Goal: Task Accomplishment & Management: Complete application form

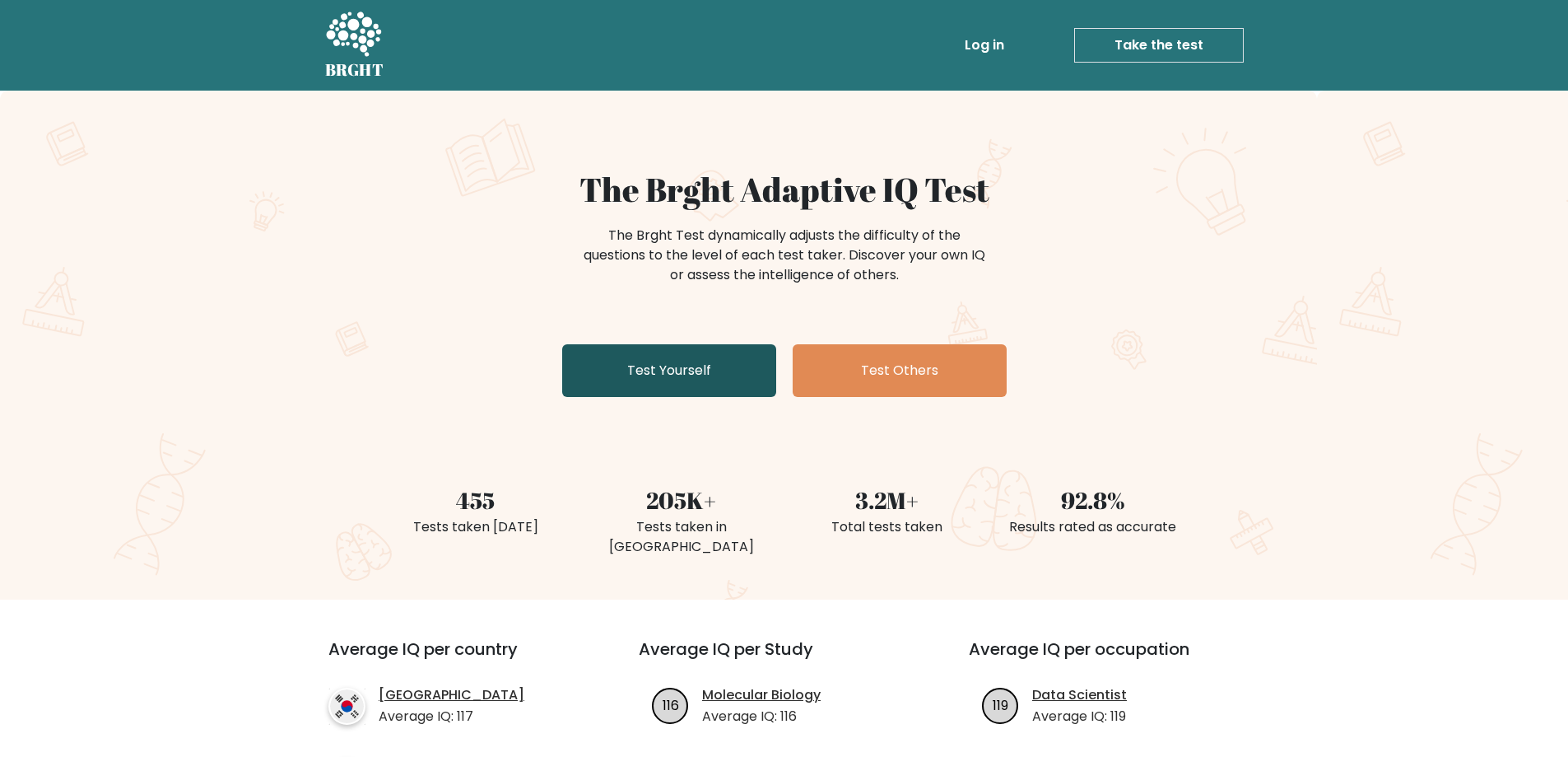
click at [713, 388] on link "Test Yourself" at bounding box center [669, 371] width 214 height 53
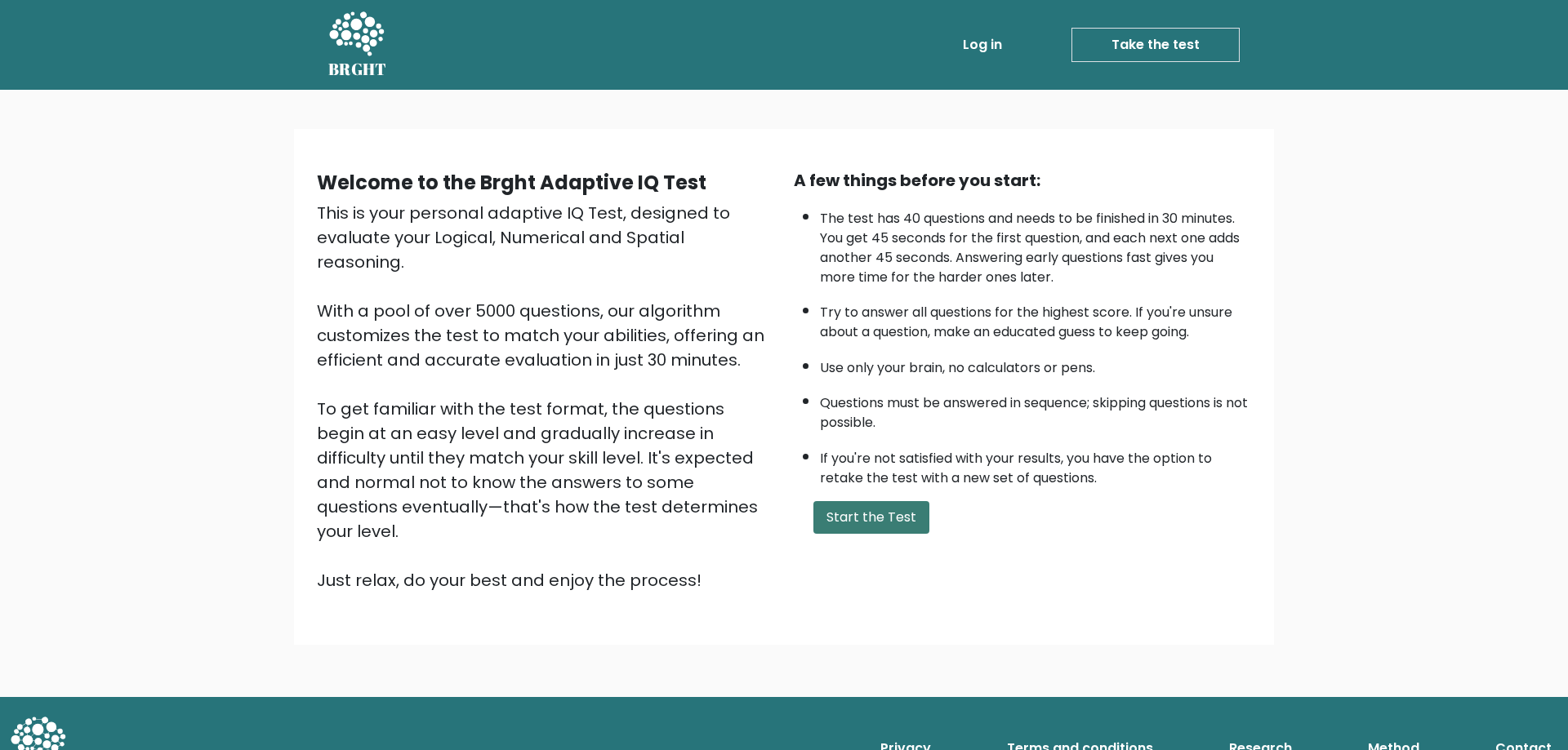
click at [859, 503] on button "Start the Test" at bounding box center [871, 518] width 116 height 33
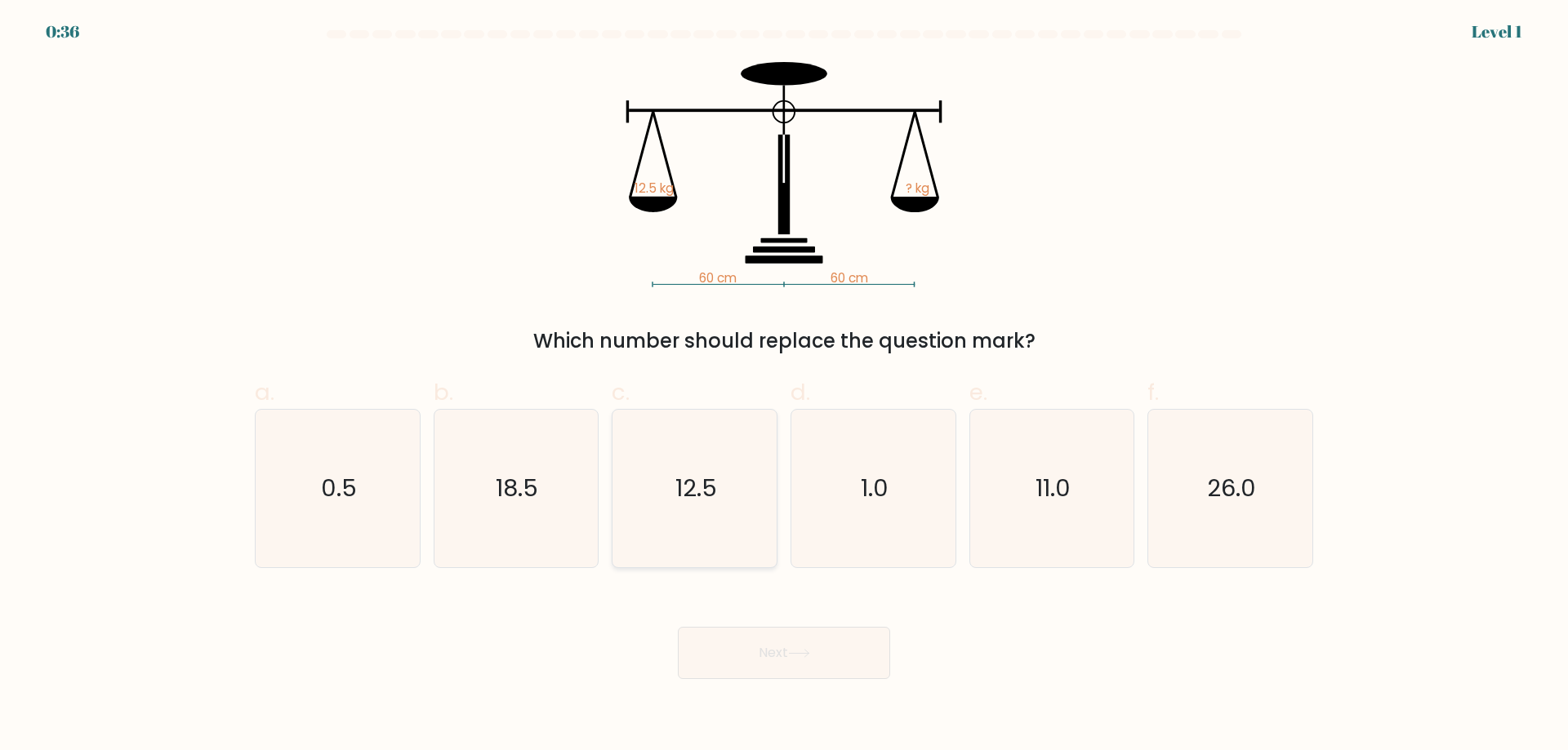
click at [712, 481] on text "12.5" at bounding box center [696, 489] width 42 height 33
click at [784, 386] on input "c. 12.5" at bounding box center [784, 380] width 1 height 11
radio input "true"
click at [794, 652] on icon at bounding box center [799, 653] width 22 height 9
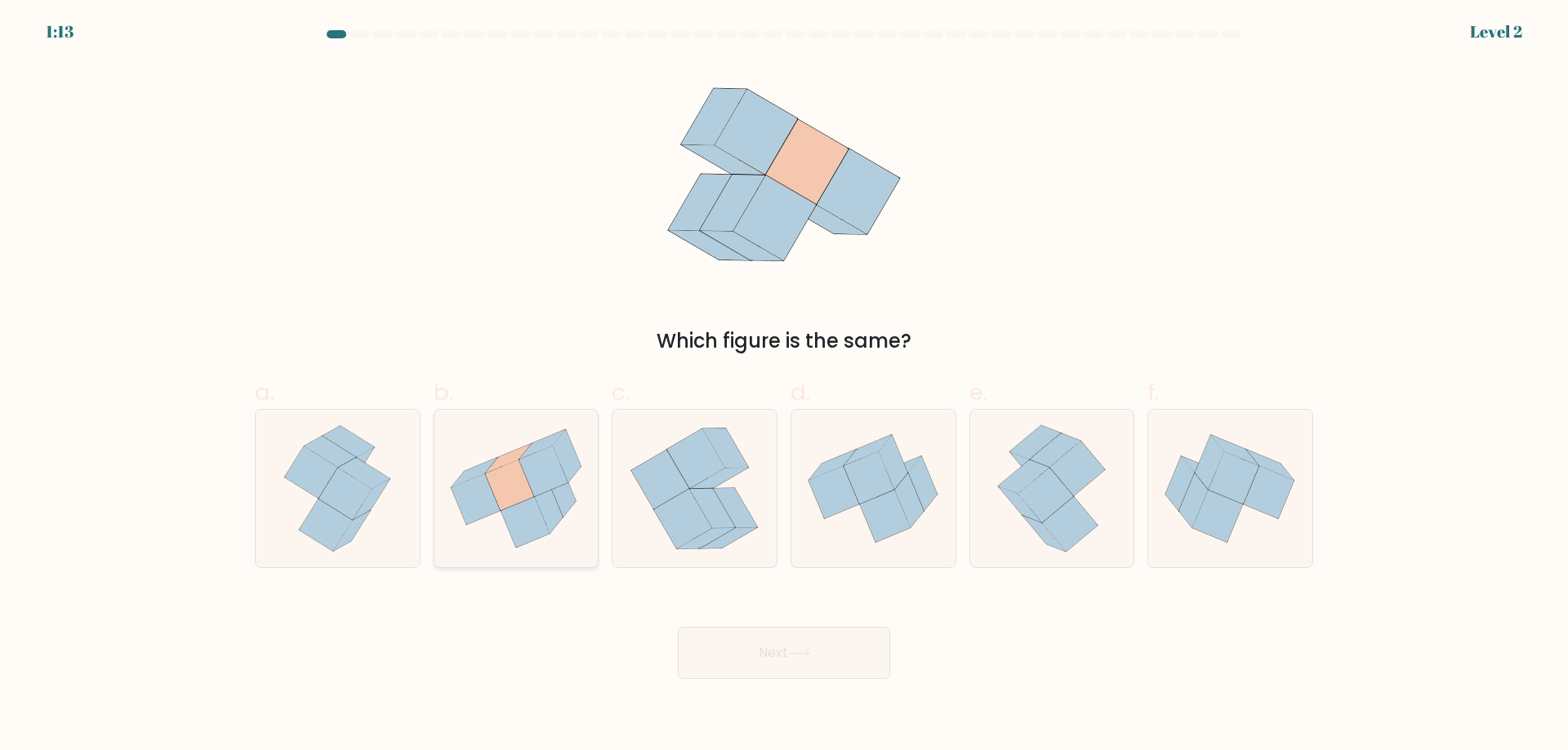
click at [501, 461] on icon at bounding box center [507, 459] width 46 height 29
click at [784, 386] on input "b." at bounding box center [784, 380] width 1 height 11
radio input "true"
click at [784, 651] on button "Next" at bounding box center [784, 653] width 212 height 52
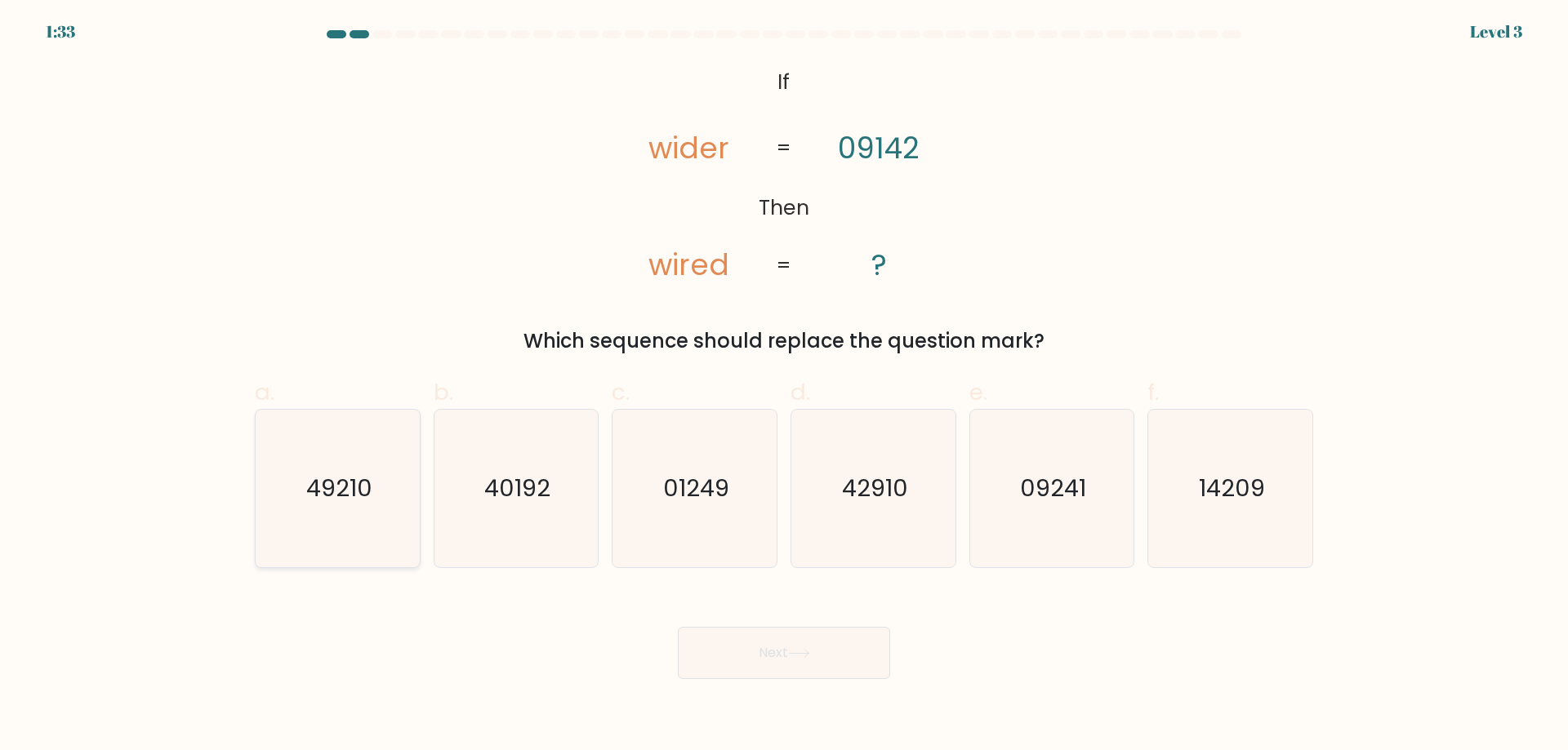
click at [354, 473] on text "49210" at bounding box center [339, 489] width 66 height 33
click at [784, 386] on input "a. 49210" at bounding box center [784, 380] width 1 height 11
radio input "true"
click at [821, 666] on button "Next" at bounding box center [784, 653] width 212 height 52
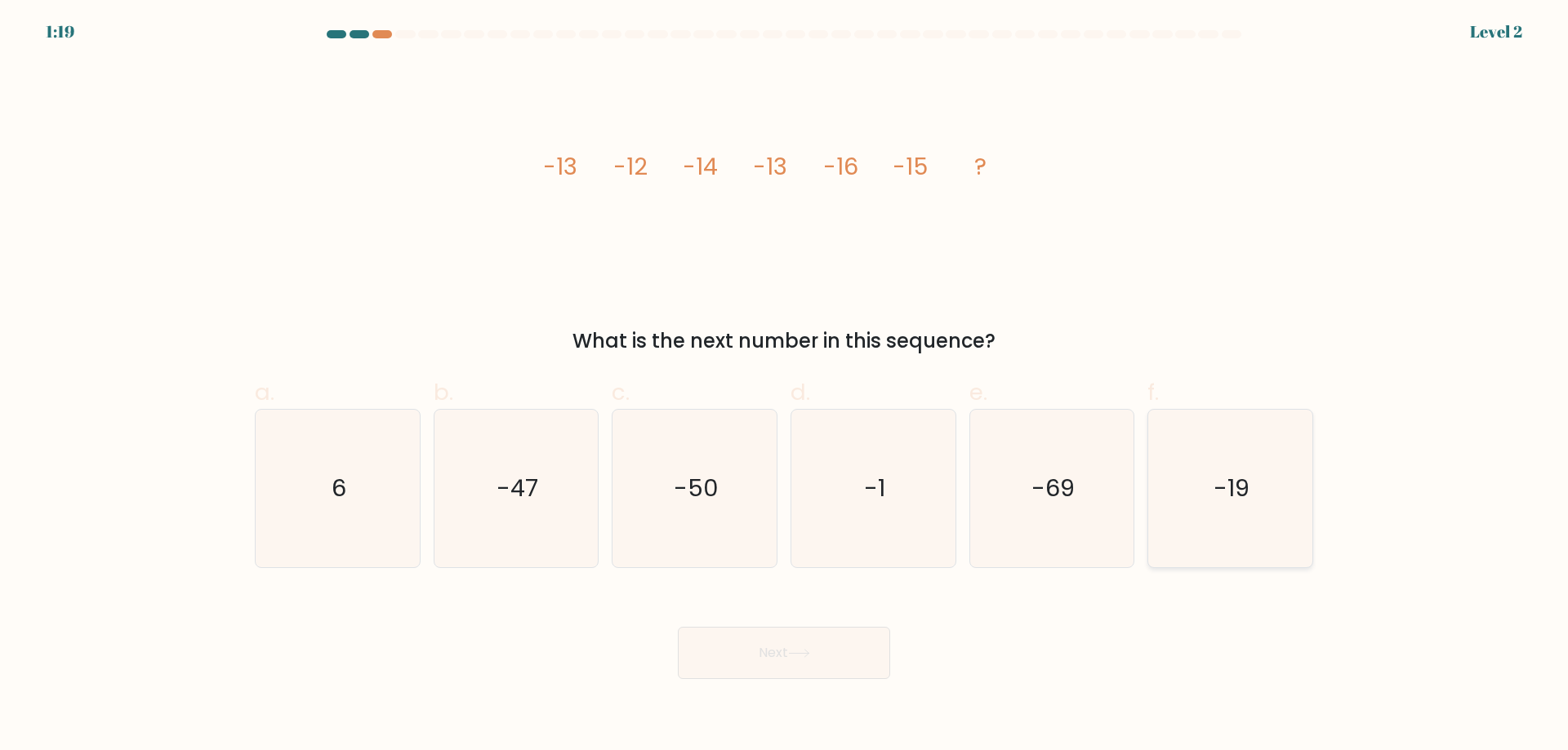
click at [1238, 511] on icon "-19" at bounding box center [1231, 489] width 157 height 157
click at [784, 386] on input "f. -19" at bounding box center [784, 380] width 1 height 11
radio input "true"
click at [841, 651] on button "Next" at bounding box center [784, 653] width 212 height 52
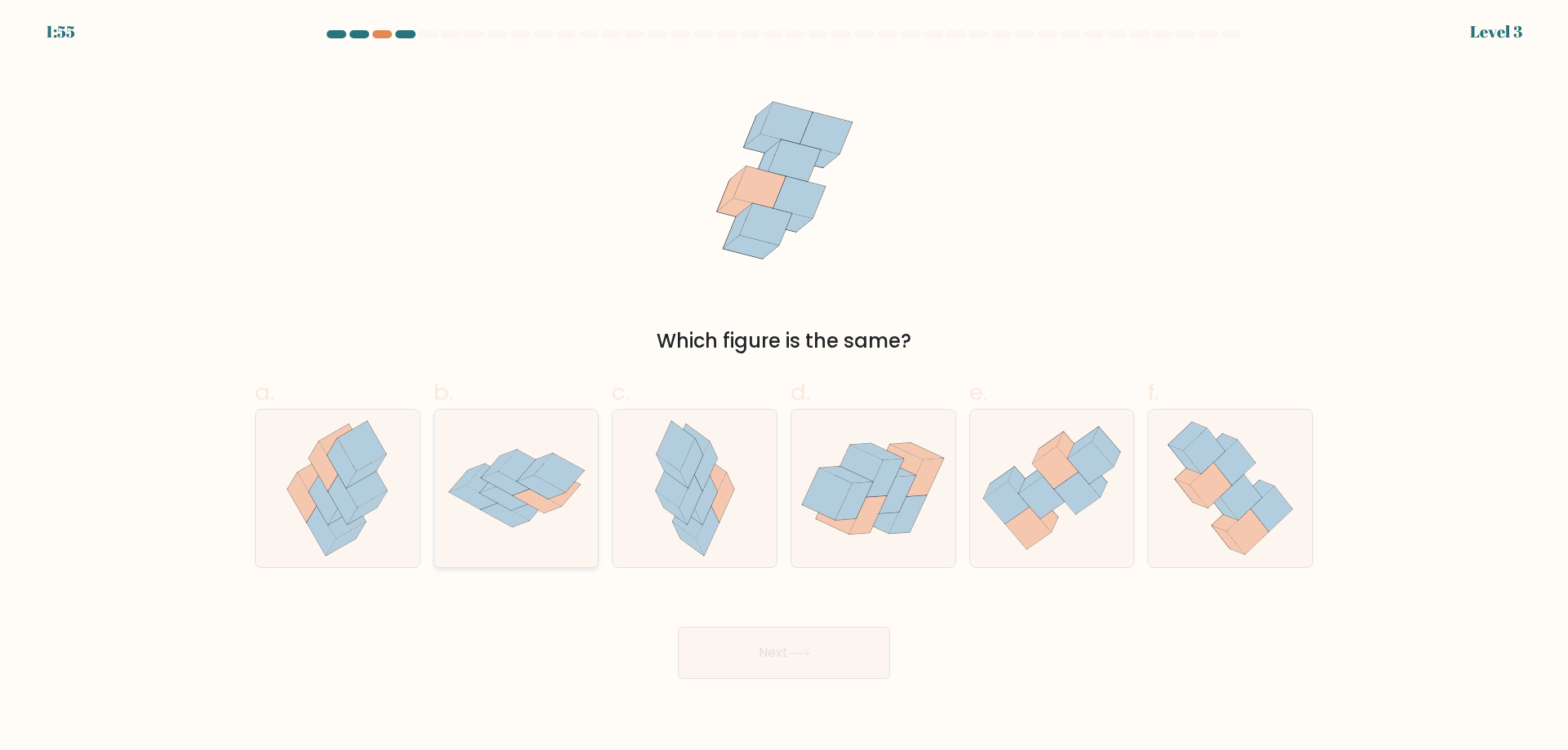
click at [474, 494] on icon at bounding box center [473, 497] width 49 height 23
click at [784, 386] on input "b." at bounding box center [784, 380] width 1 height 11
radio input "true"
click at [810, 650] on icon at bounding box center [799, 653] width 22 height 9
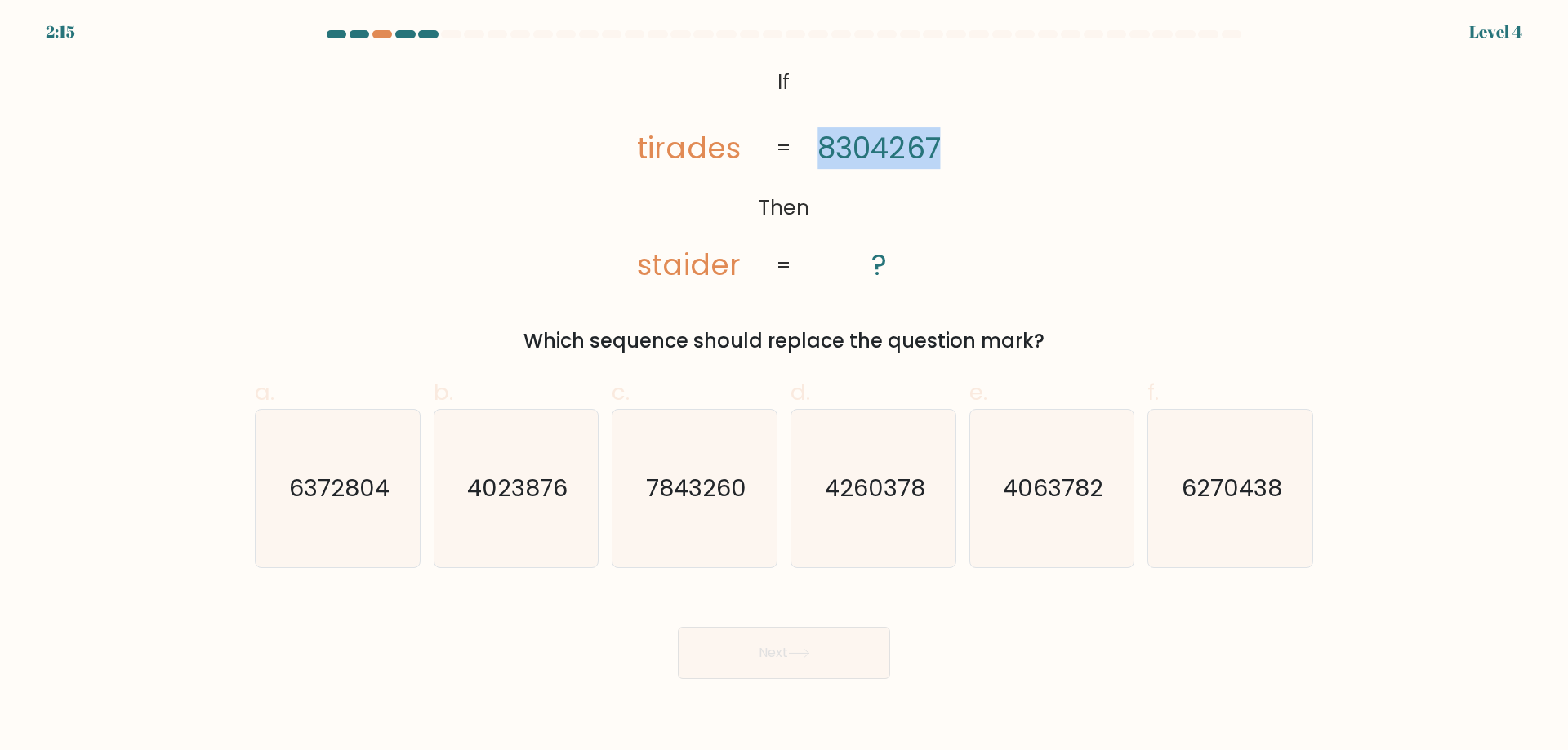
drag, startPoint x: 874, startPoint y: 157, endPoint x: 939, endPoint y: 165, distance: 65.5
click at [939, 164] on tspan "8304267" at bounding box center [879, 148] width 122 height 42
copy tspan "8304267"
click at [679, 493] on text "7843260" at bounding box center [696, 489] width 100 height 33
click at [784, 386] on input "c. 7843260" at bounding box center [784, 380] width 1 height 11
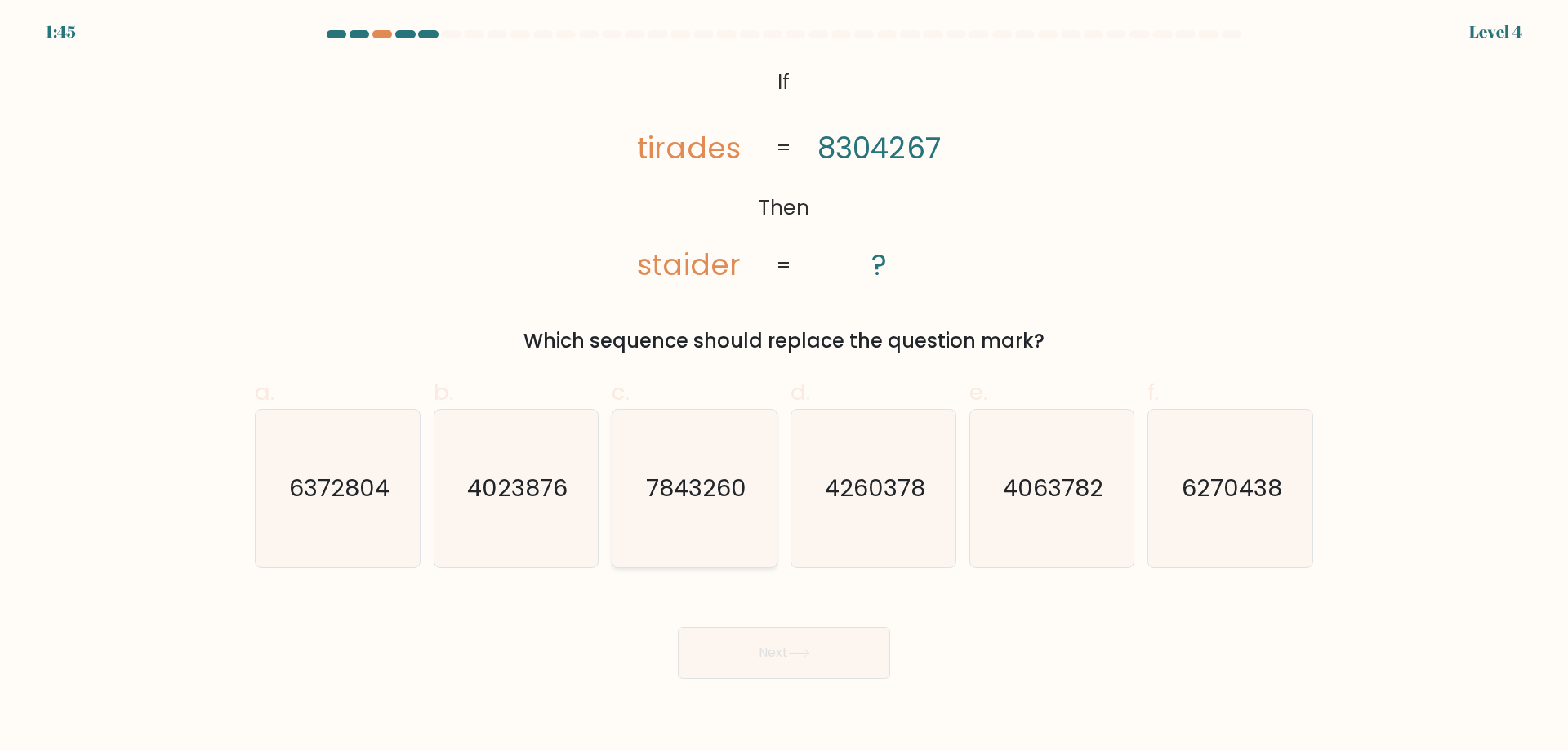
radio input "true"
click at [800, 648] on button "Next" at bounding box center [784, 653] width 212 height 52
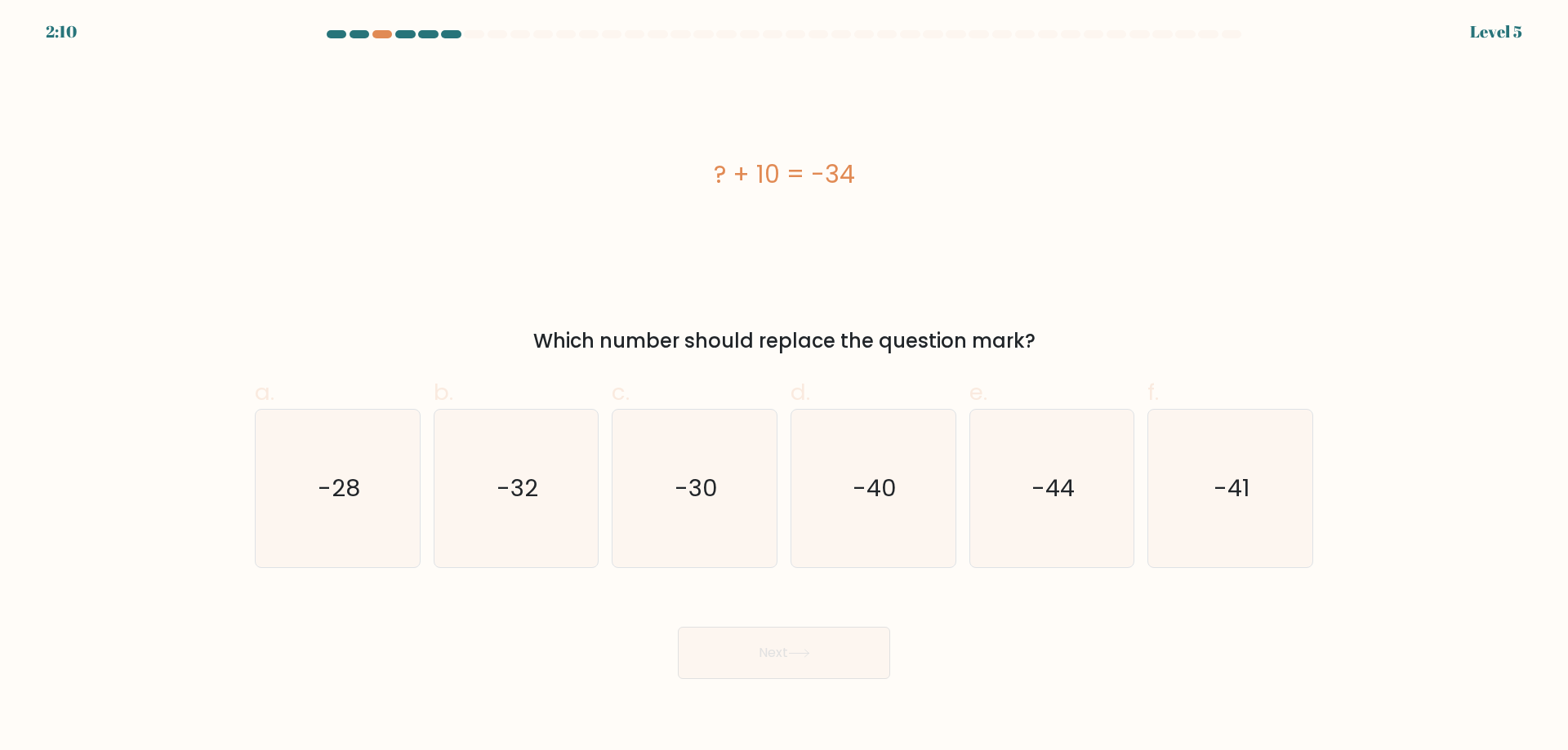
drag, startPoint x: 714, startPoint y: 176, endPoint x: 874, endPoint y: 180, distance: 160.0
click at [874, 180] on div "? + 10 = -34" at bounding box center [784, 174] width 1059 height 37
copy div "? + 10 = -34"
click at [1060, 489] on text "-44" at bounding box center [1053, 489] width 44 height 33
click at [784, 386] on input "e. -44" at bounding box center [784, 380] width 1 height 11
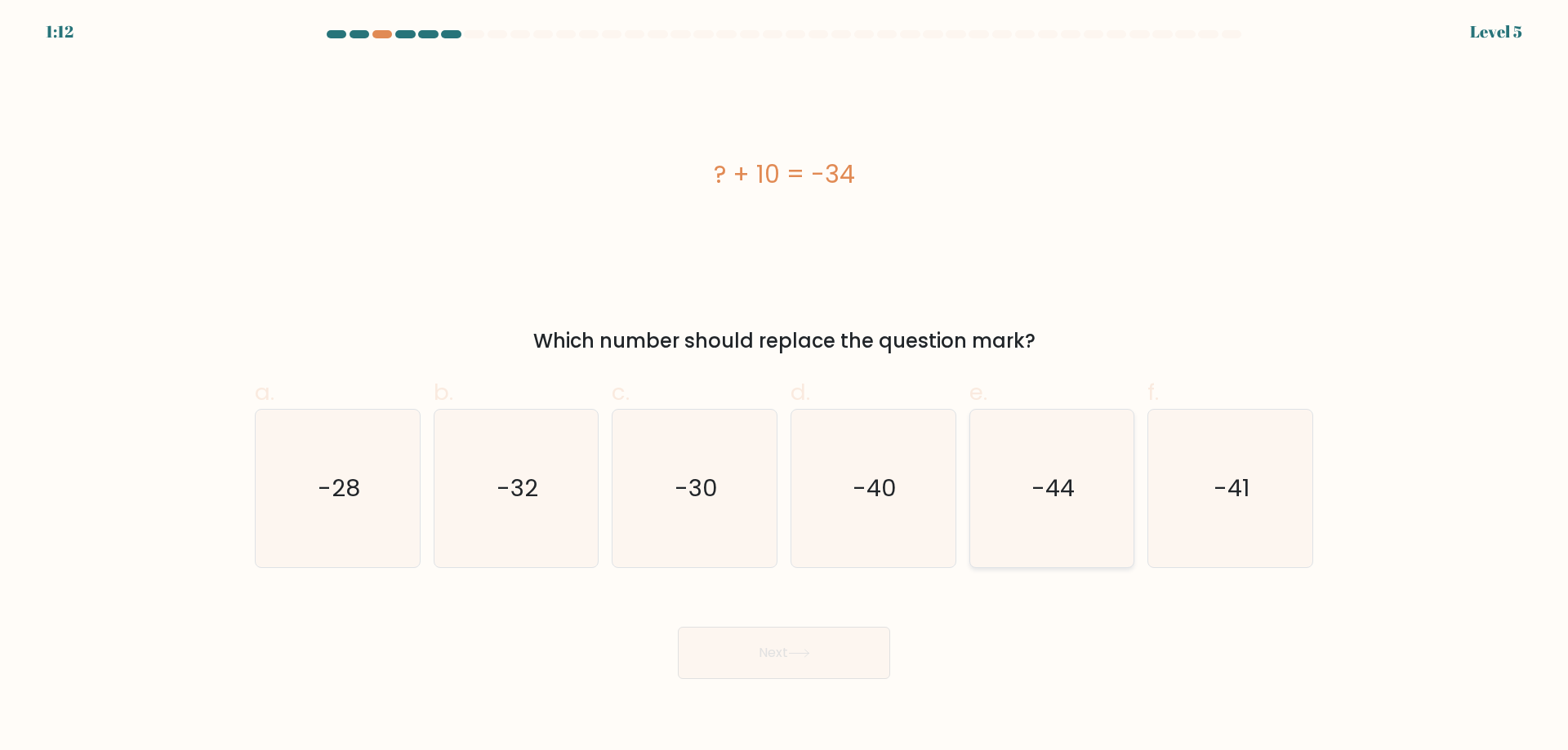
radio input "true"
click at [828, 658] on button "Next" at bounding box center [784, 653] width 212 height 52
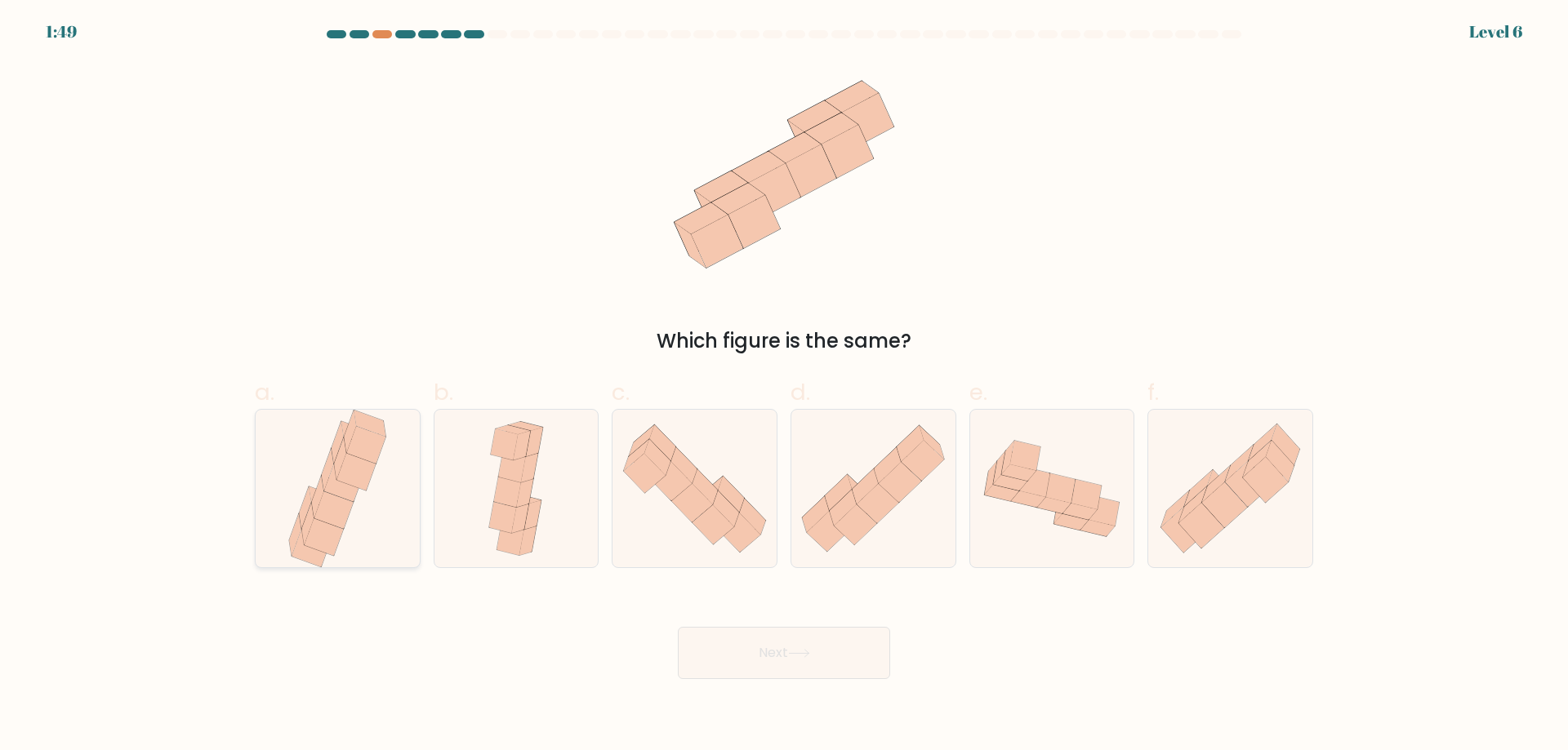
click at [355, 493] on icon at bounding box center [344, 483] width 39 height 38
click at [784, 386] on input "a." at bounding box center [784, 380] width 1 height 11
radio input "true"
click at [764, 646] on button "Next" at bounding box center [784, 653] width 212 height 52
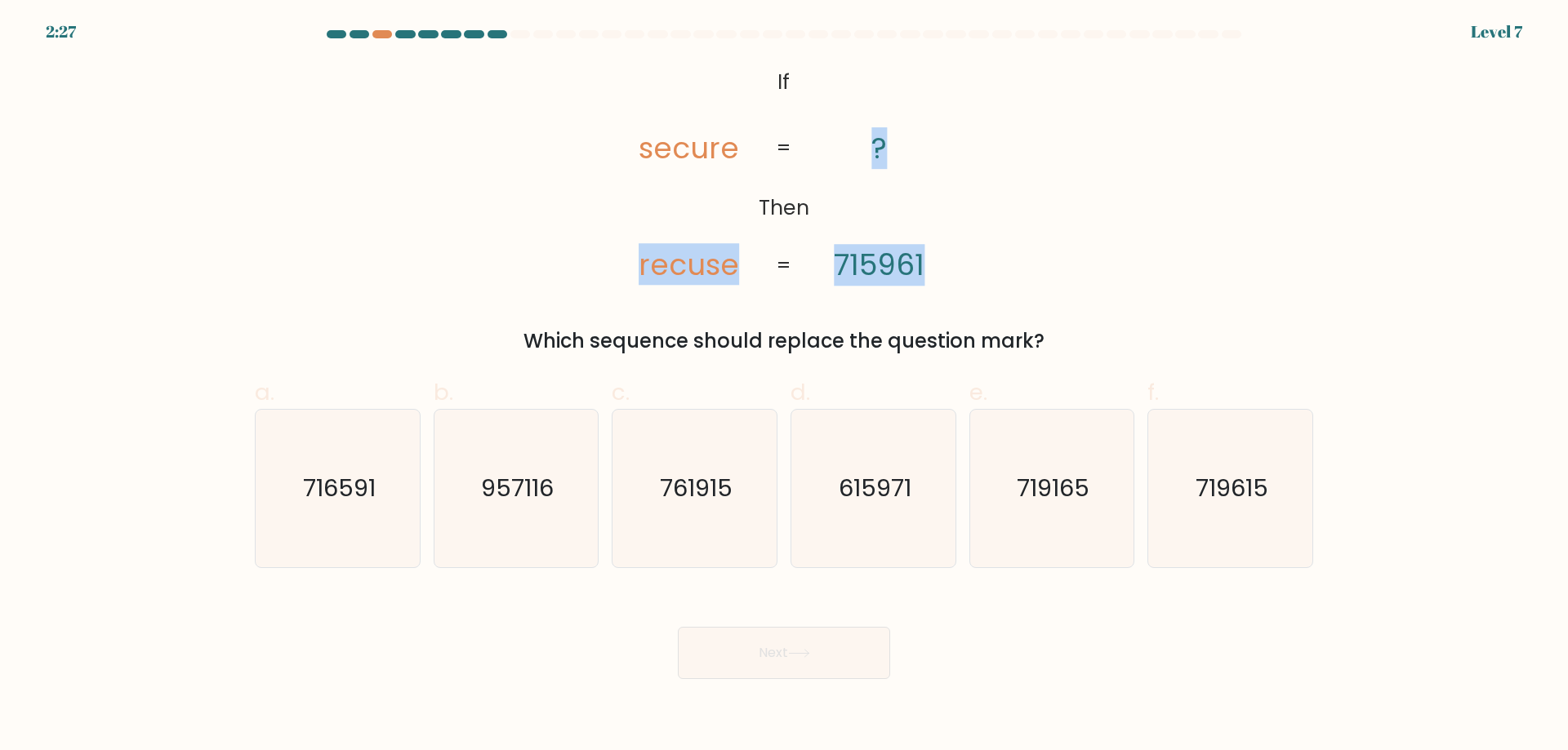
drag, startPoint x: 644, startPoint y: 262, endPoint x: 950, endPoint y: 254, distance: 306.1
click at [950, 254] on icon "@import url('https://fonts.googleapis.com/css?family=Abril+Fatface:400,100,100i…" at bounding box center [784, 175] width 366 height 225
copy icon "recuse ? 715961"
click at [850, 470] on icon "615971" at bounding box center [873, 489] width 157 height 157
click at [784, 386] on input "d. 615971" at bounding box center [784, 380] width 1 height 11
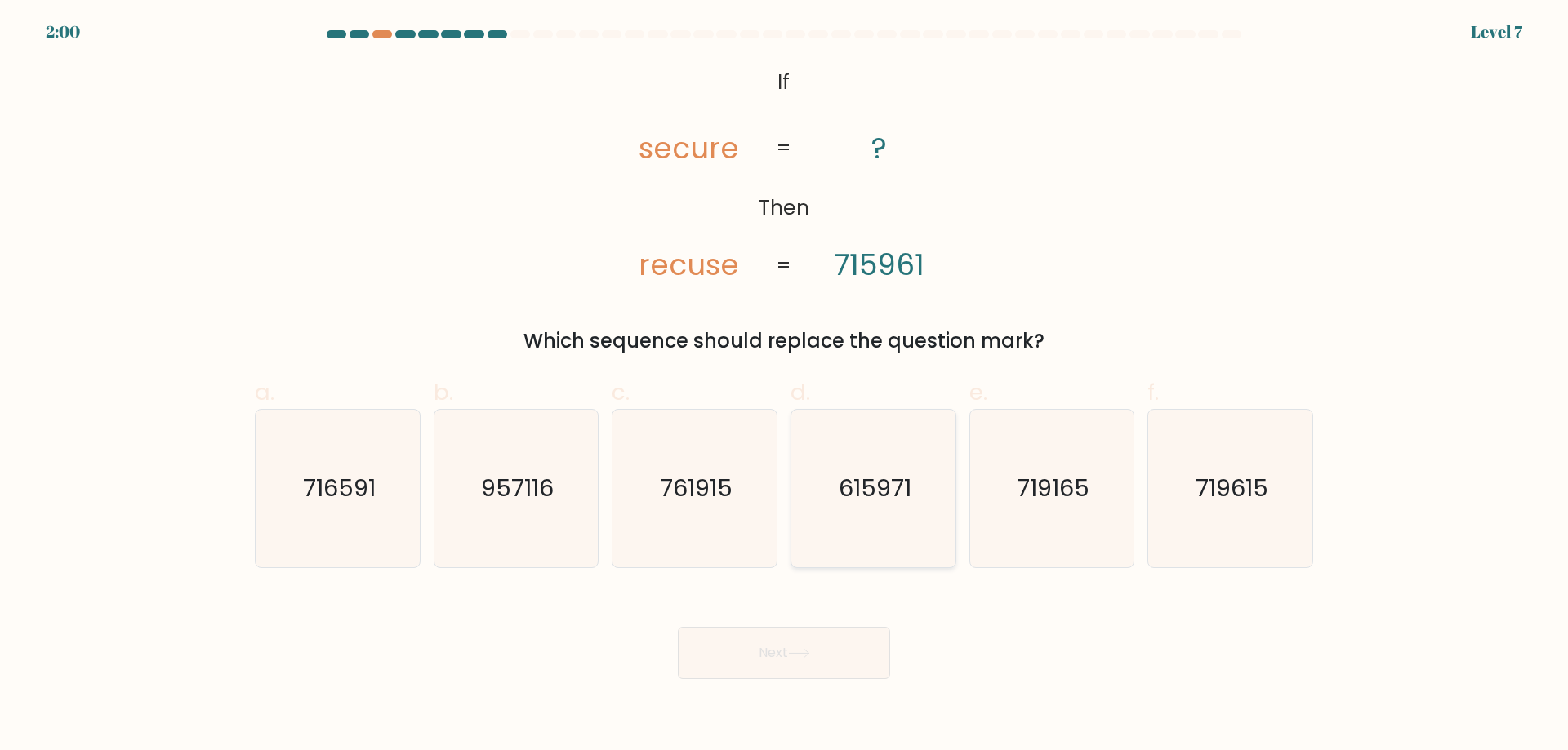
radio input "true"
click at [806, 639] on button "Next" at bounding box center [784, 653] width 212 height 52
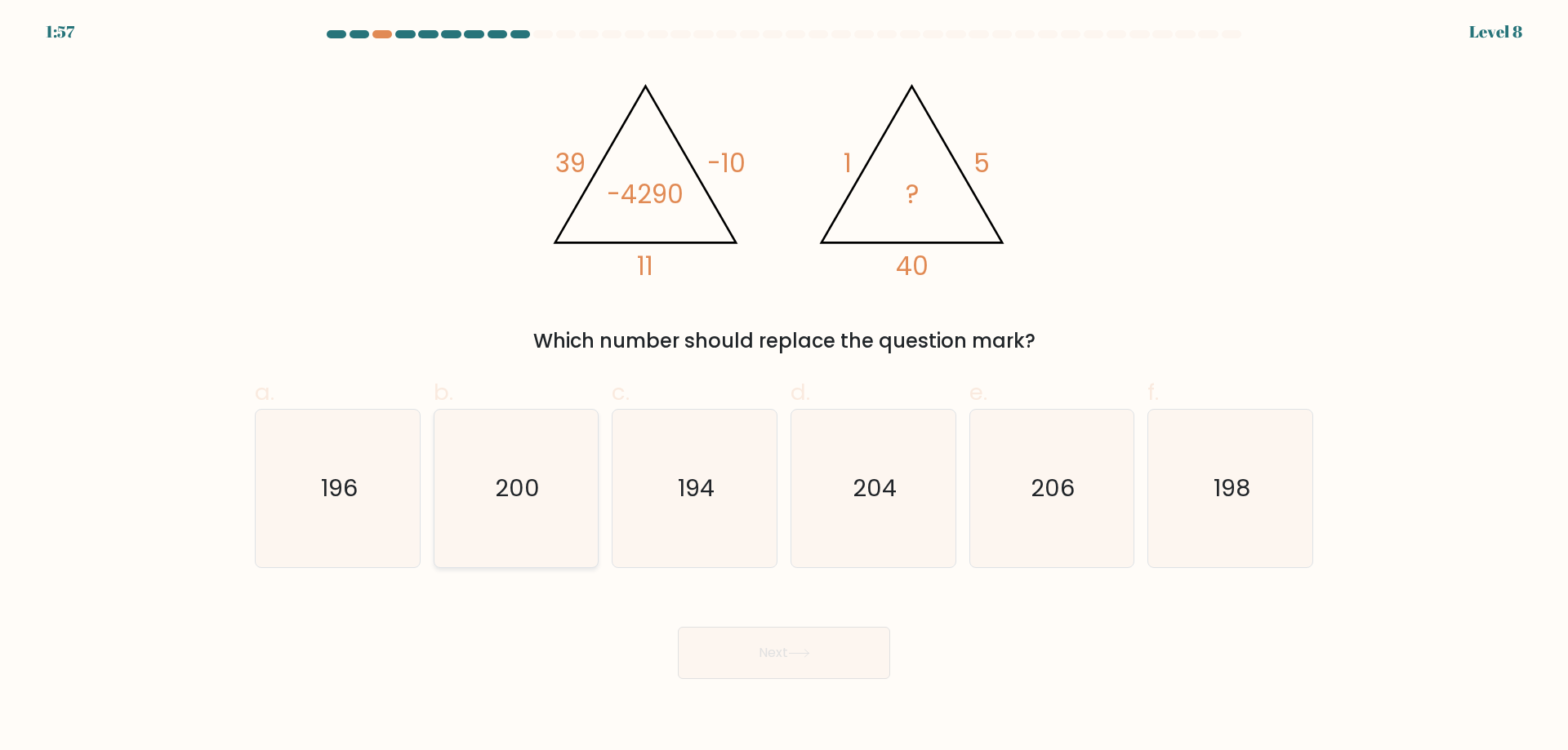
click at [550, 499] on icon "200" at bounding box center [515, 489] width 157 height 157
click at [784, 386] on input "b. 200" at bounding box center [784, 380] width 1 height 11
radio input "true"
click at [805, 661] on button "Next" at bounding box center [784, 653] width 212 height 52
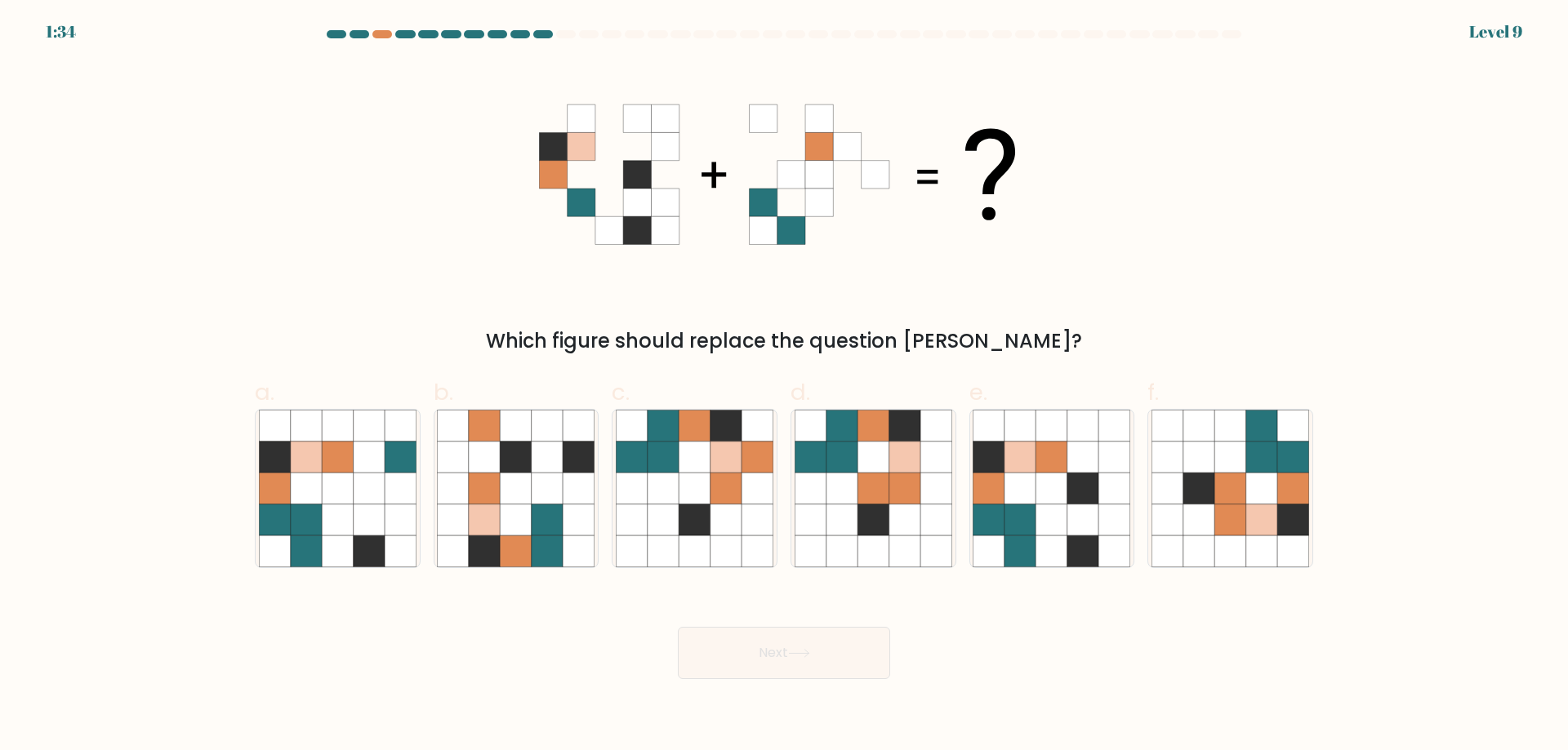
drag, startPoint x: 711, startPoint y: 485, endPoint x: 783, endPoint y: 614, distance: 147.7
click at [716, 501] on icon at bounding box center [726, 488] width 31 height 31
click at [784, 386] on input "c." at bounding box center [784, 380] width 1 height 11
radio input "true"
click at [799, 656] on icon at bounding box center [799, 653] width 22 height 9
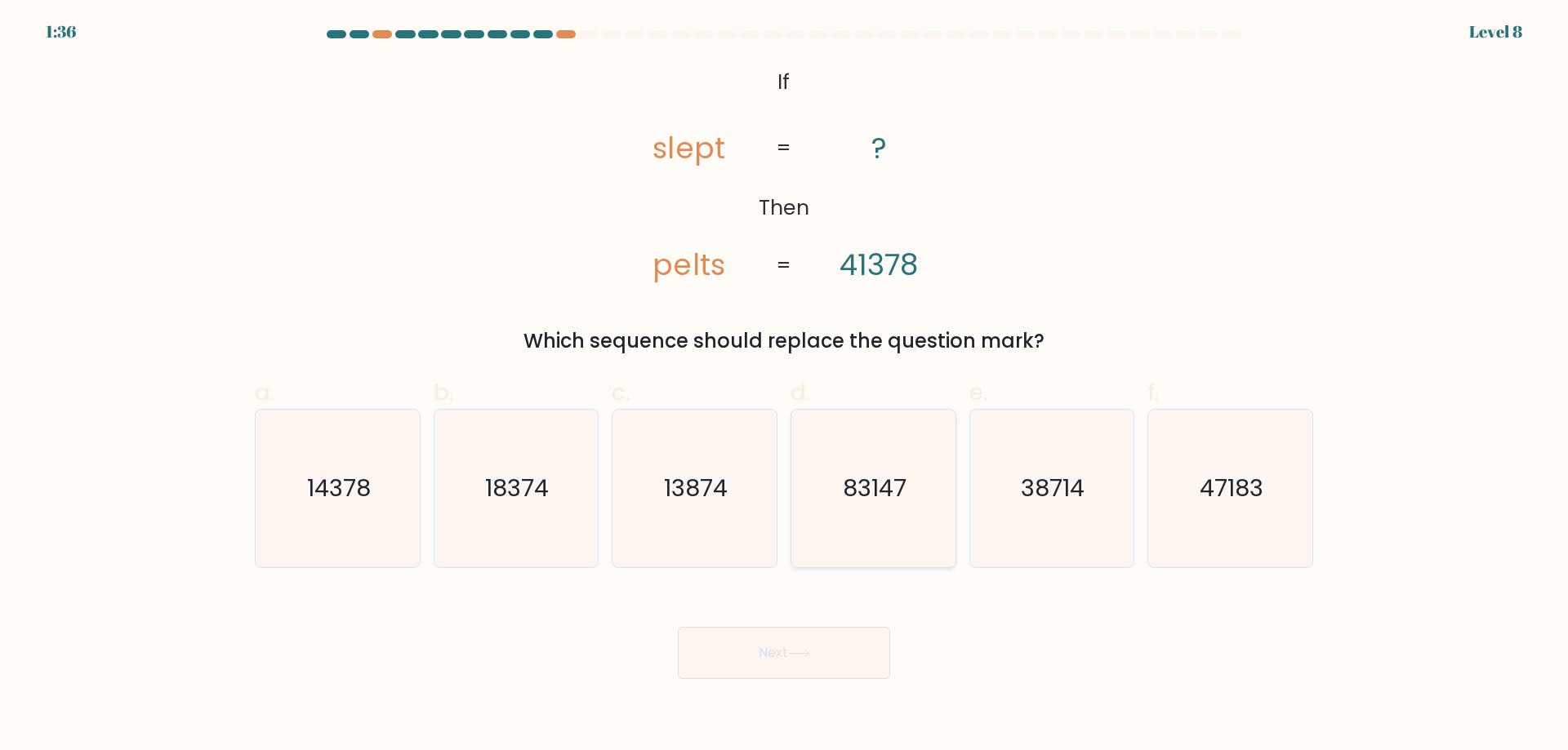
click at [888, 487] on text "83147" at bounding box center [875, 489] width 64 height 33
click at [784, 386] on input "d. 83147" at bounding box center [784, 380] width 1 height 11
radio input "true"
click at [809, 664] on button "Next" at bounding box center [784, 653] width 212 height 52
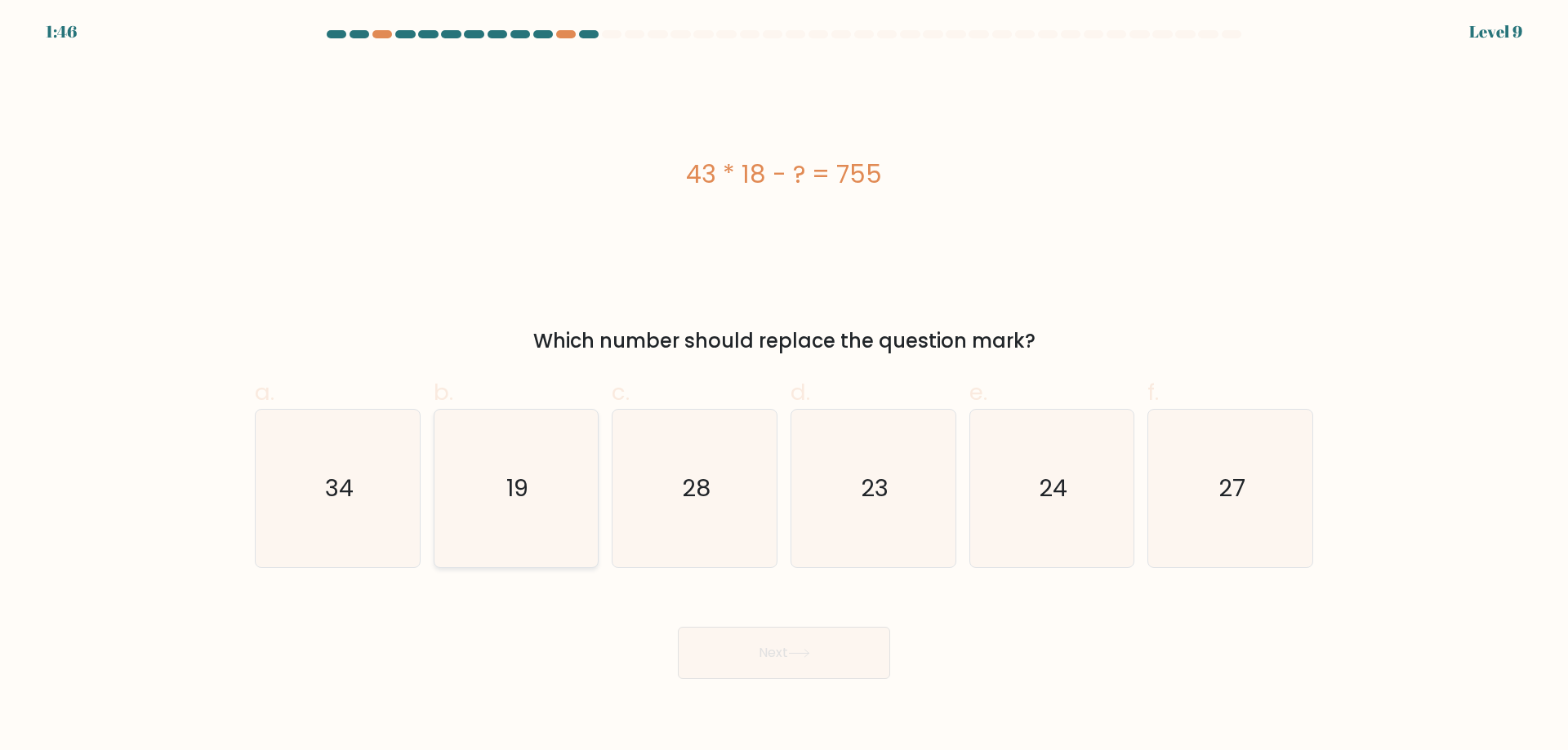
click at [561, 535] on icon "19" at bounding box center [515, 489] width 157 height 157
click at [784, 386] on input "b. 19" at bounding box center [784, 380] width 1 height 11
radio input "true"
click at [805, 665] on button "Next" at bounding box center [784, 653] width 212 height 52
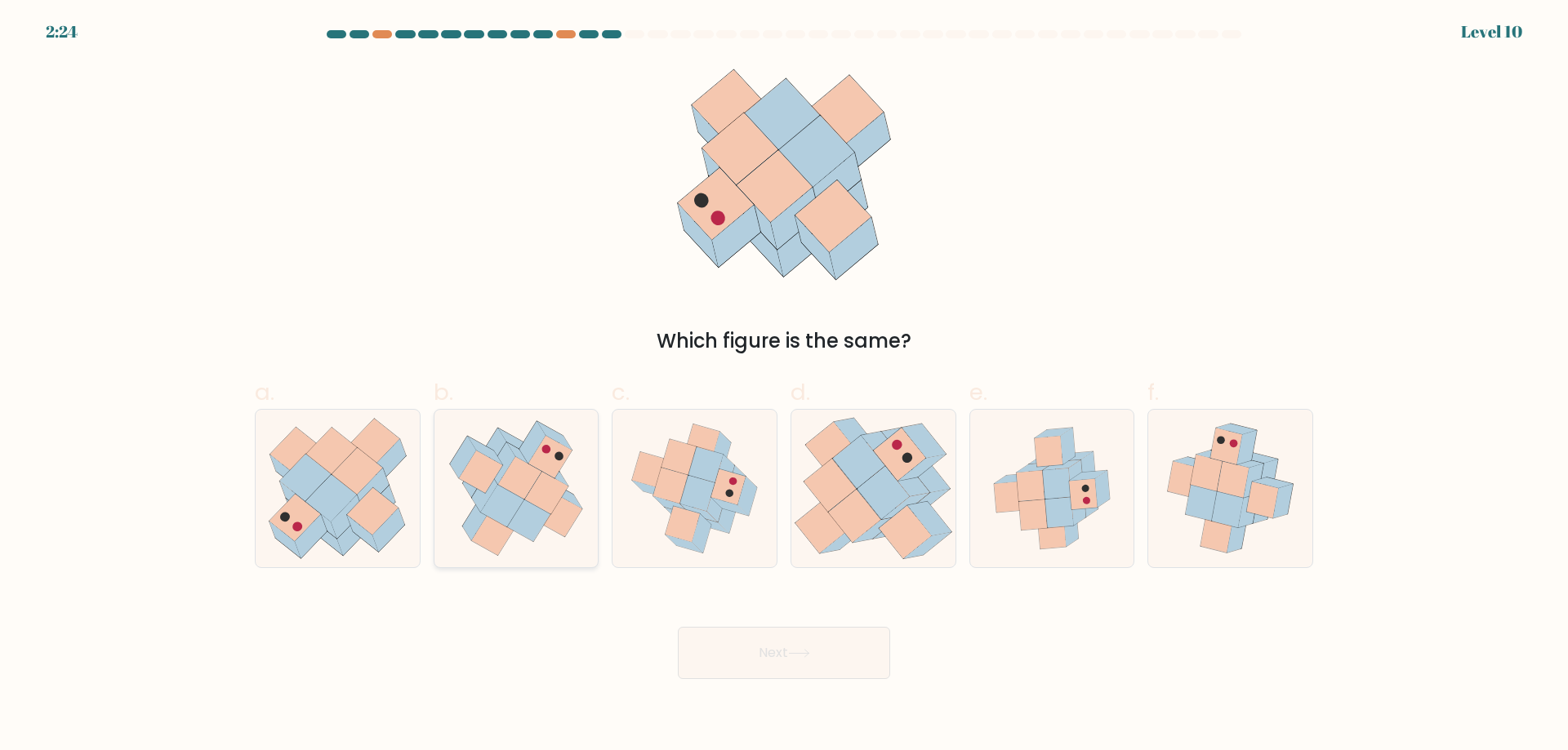
click at [549, 542] on icon at bounding box center [516, 489] width 162 height 157
click at [784, 386] on input "b." at bounding box center [784, 380] width 1 height 11
radio input "true"
click at [715, 635] on button "Next" at bounding box center [784, 653] width 212 height 52
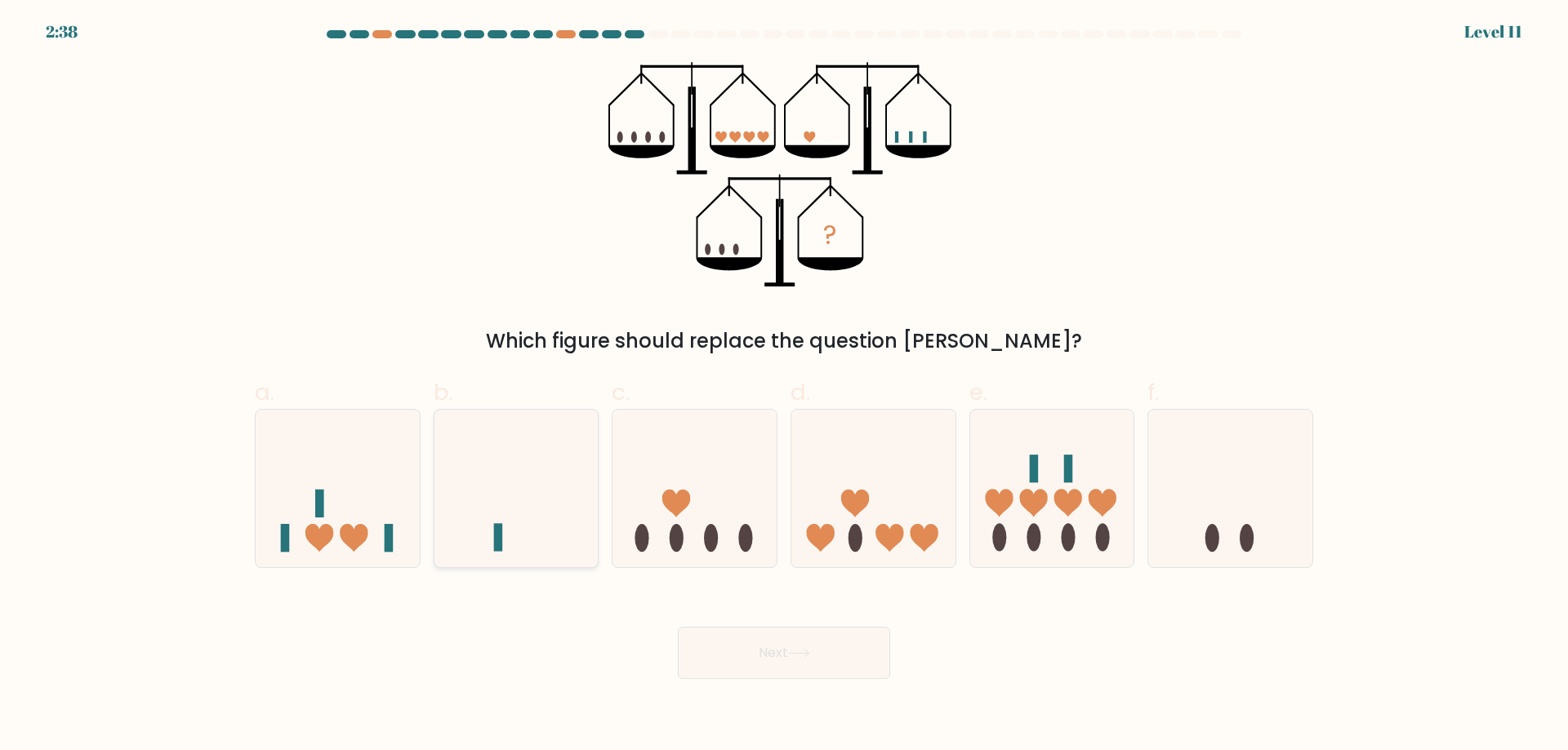
click at [553, 516] on icon at bounding box center [516, 488] width 164 height 135
click at [784, 386] on input "b." at bounding box center [784, 380] width 1 height 11
radio input "true"
click at [808, 659] on button "Next" at bounding box center [784, 653] width 212 height 52
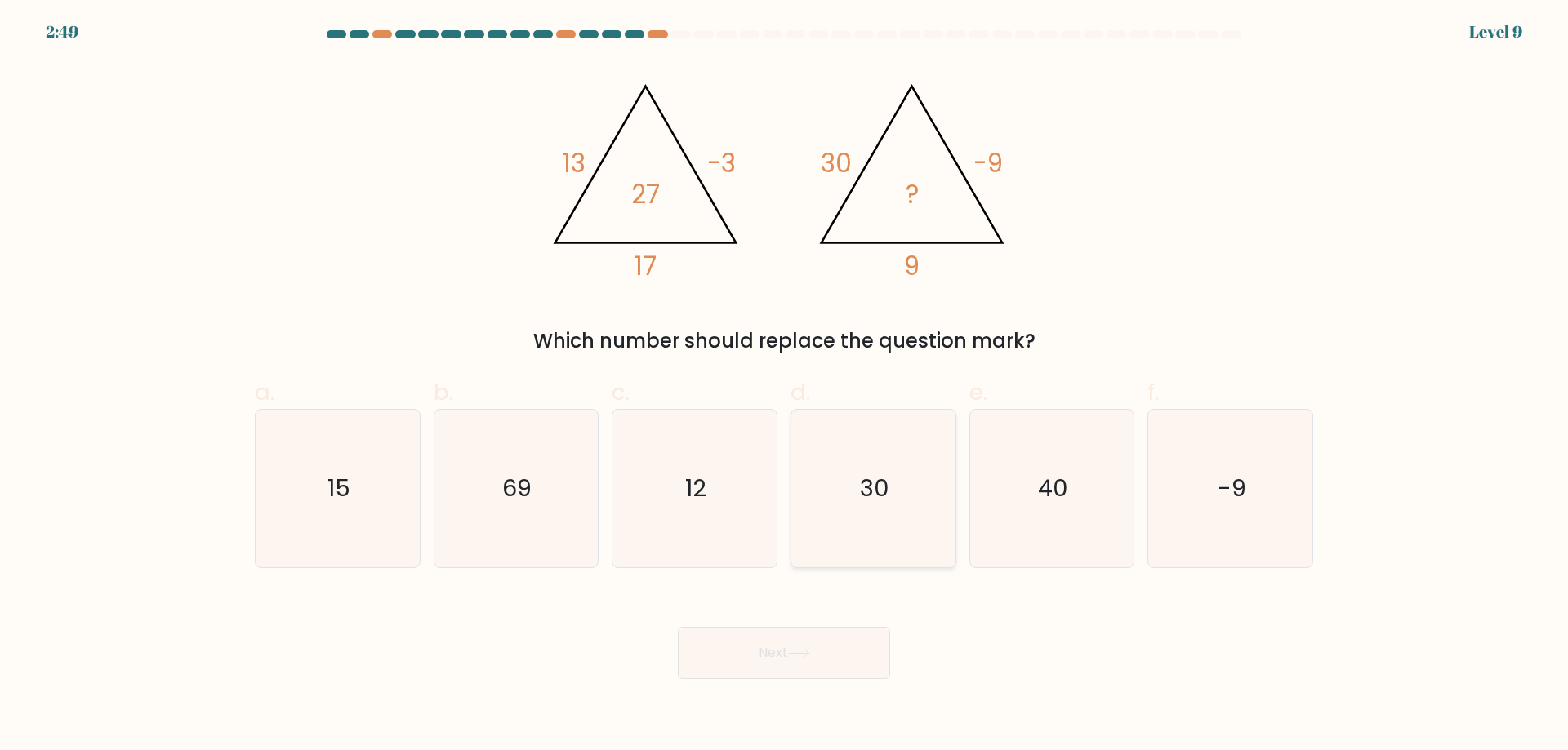
click at [860, 518] on icon "30" at bounding box center [873, 489] width 157 height 157
click at [784, 386] on input "d. 30" at bounding box center [784, 380] width 1 height 11
radio input "true"
click at [778, 667] on button "Next" at bounding box center [784, 653] width 212 height 52
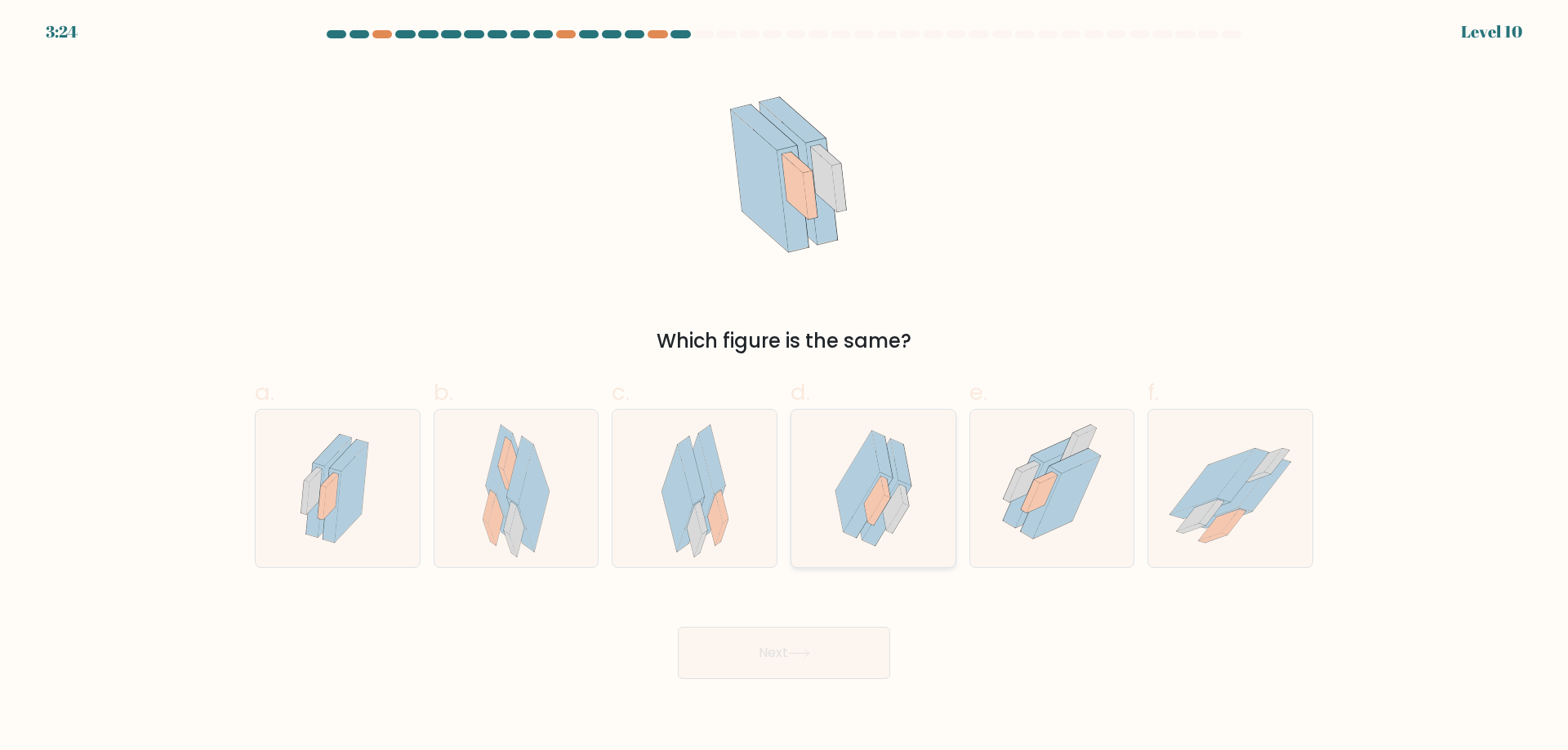
click at [876, 536] on icon at bounding box center [887, 513] width 49 height 65
click at [784, 386] on input "d." at bounding box center [784, 380] width 1 height 11
radio input "true"
click at [815, 664] on button "Next" at bounding box center [784, 653] width 212 height 52
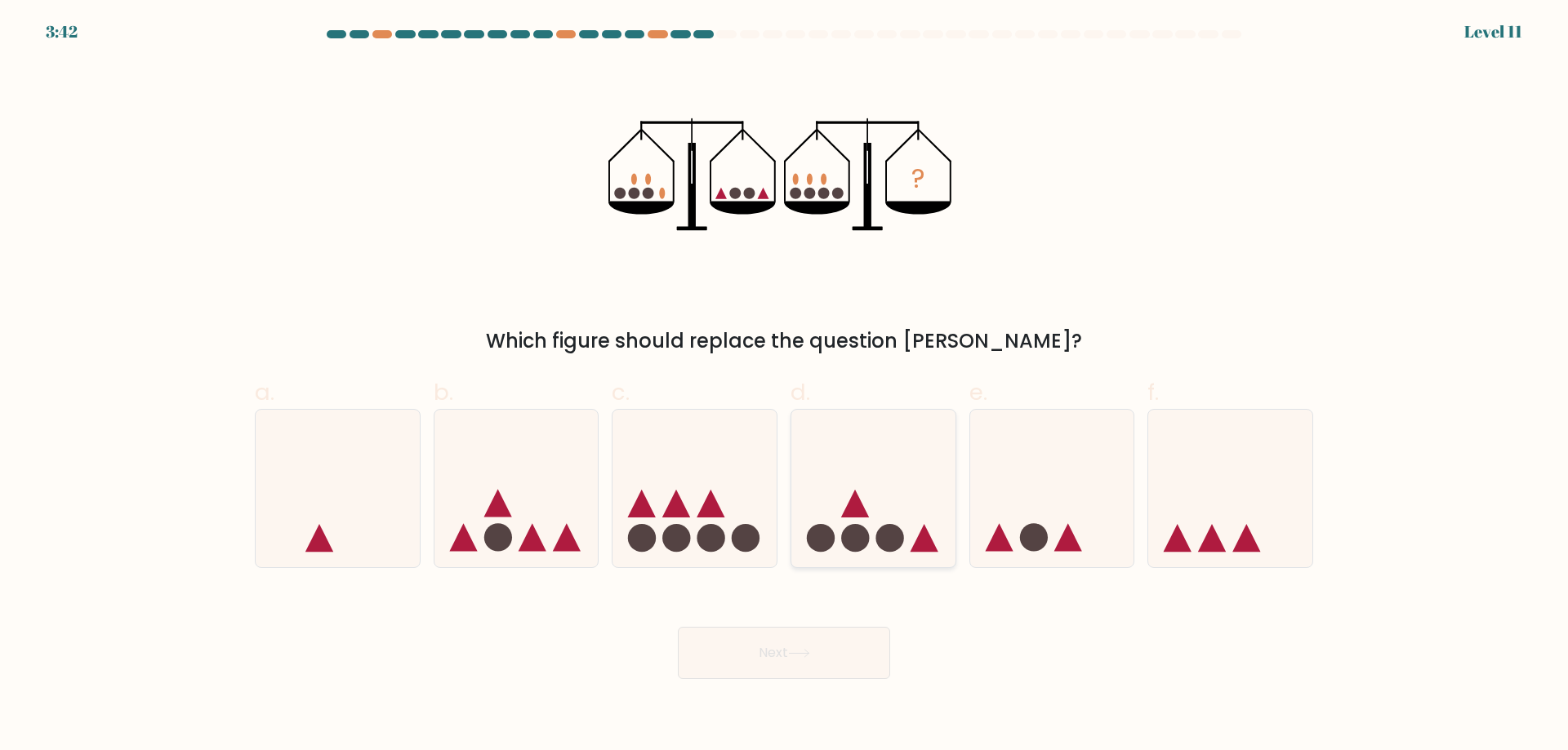
click at [915, 530] on icon at bounding box center [873, 488] width 164 height 135
click at [784, 386] on input "d." at bounding box center [784, 380] width 1 height 11
radio input "true"
click at [846, 669] on button "Next" at bounding box center [784, 653] width 212 height 52
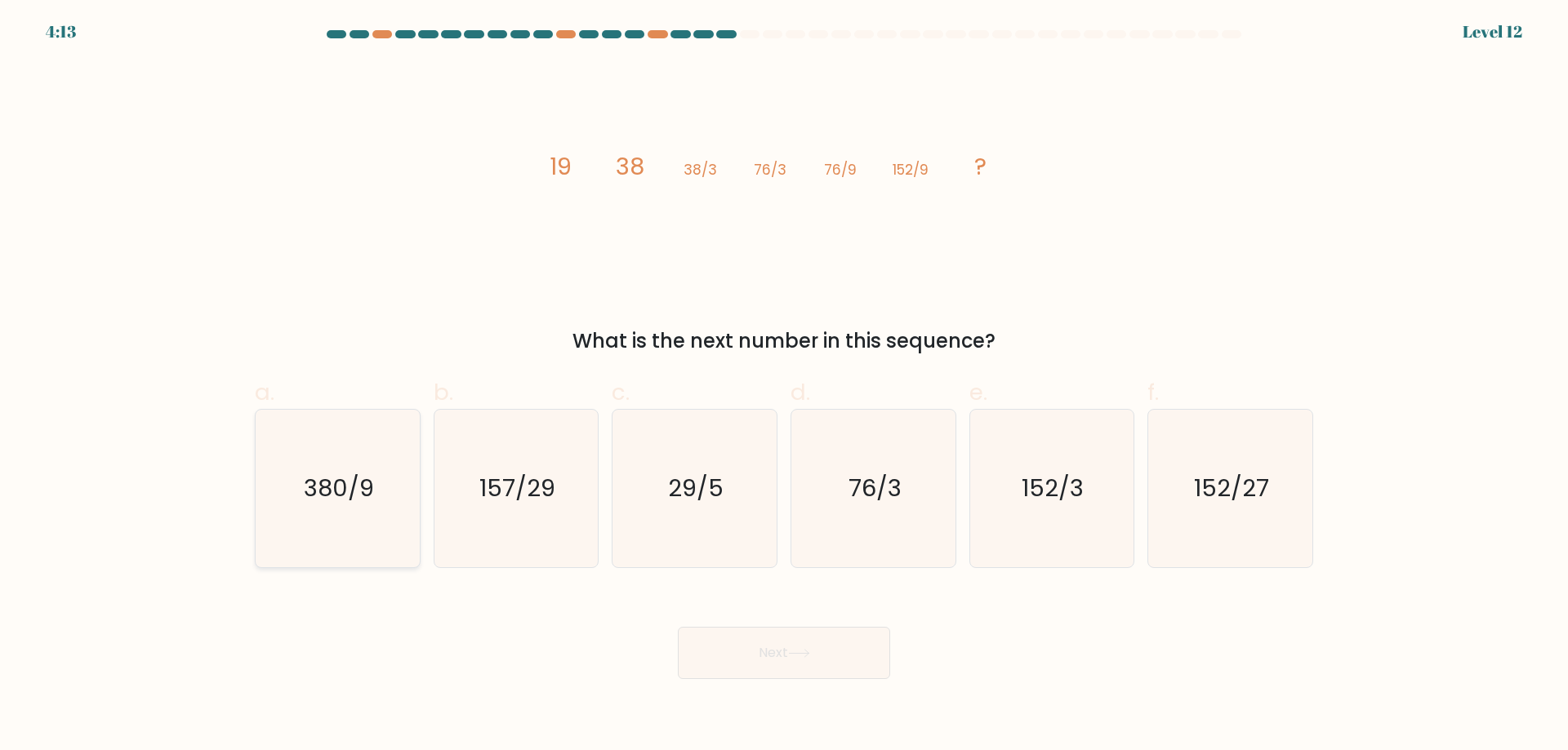
drag, startPoint x: 381, startPoint y: 477, endPoint x: 399, endPoint y: 489, distance: 21.6
click at [382, 477] on icon "380/9" at bounding box center [337, 489] width 157 height 157
click at [784, 386] on input "a. 380/9" at bounding box center [784, 380] width 1 height 11
radio input "true"
click at [835, 671] on button "Next" at bounding box center [784, 653] width 212 height 52
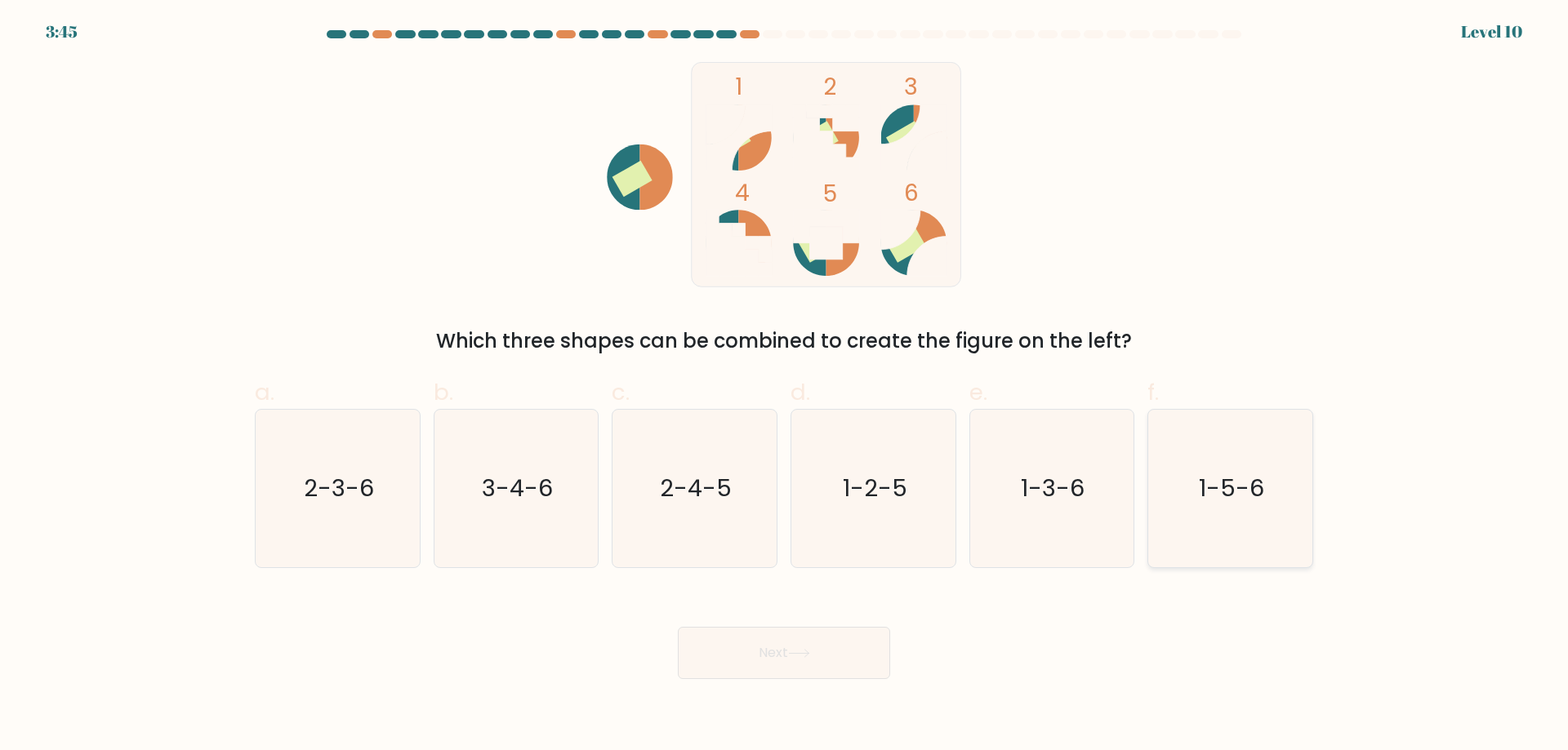
click at [1233, 487] on text "1-5-6" at bounding box center [1232, 489] width 65 height 33
click at [784, 386] on input "f. 1-5-6" at bounding box center [784, 380] width 1 height 11
radio input "true"
click at [813, 659] on button "Next" at bounding box center [784, 653] width 212 height 52
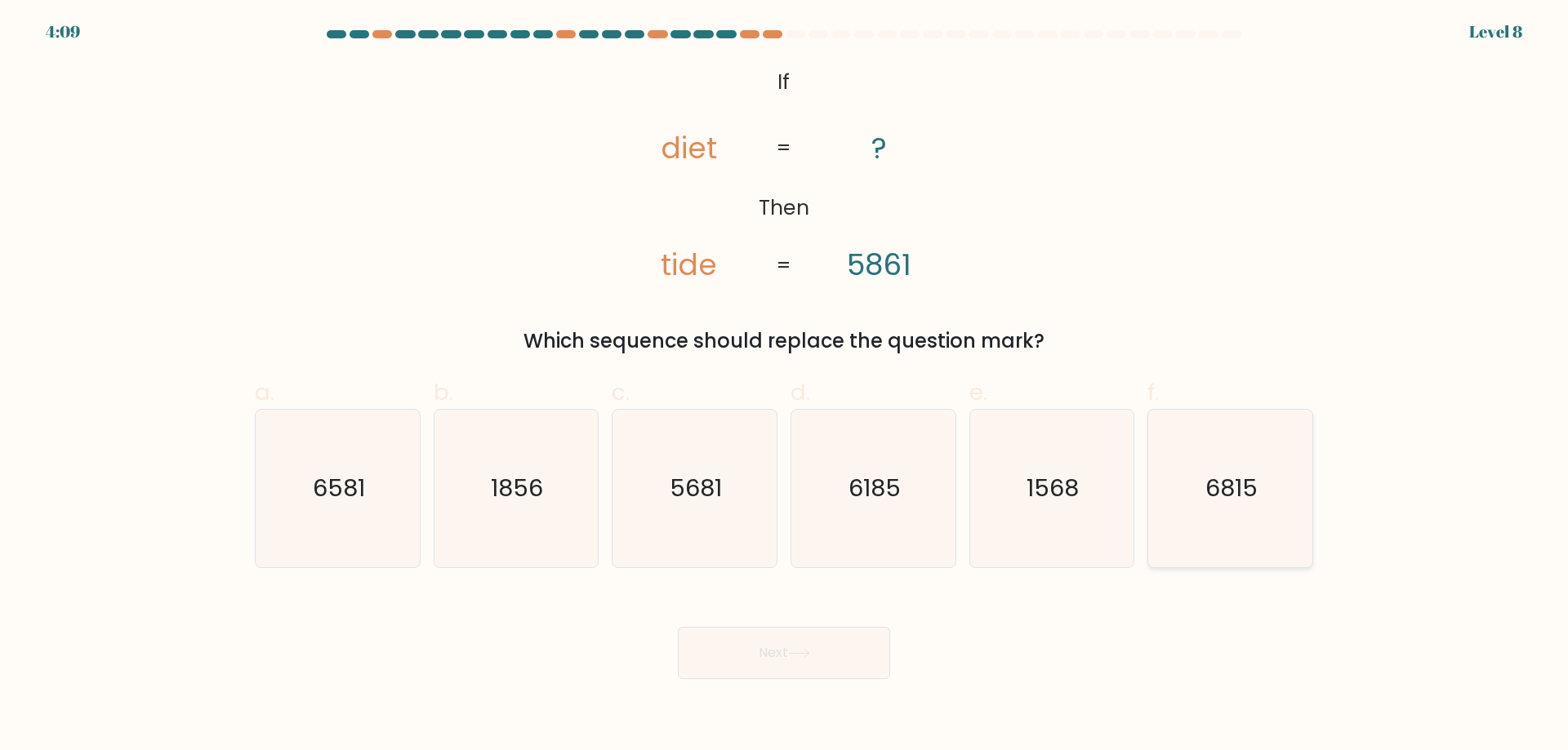
click at [1198, 498] on icon "6815" at bounding box center [1231, 489] width 157 height 157
click at [784, 386] on input "f. 6815" at bounding box center [784, 380] width 1 height 11
radio input "true"
click at [825, 639] on button "Next" at bounding box center [784, 653] width 212 height 52
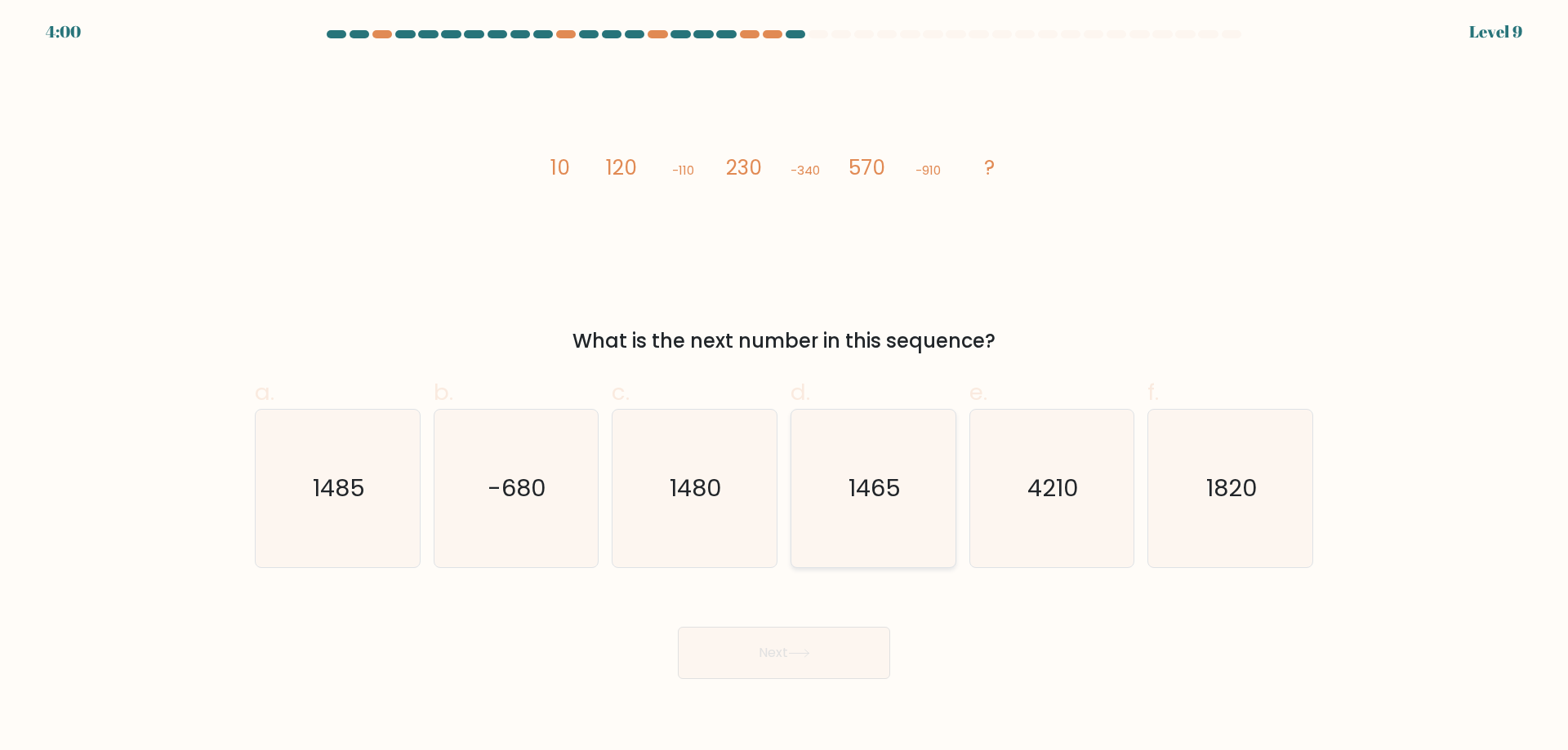
click at [866, 508] on icon "1465" at bounding box center [873, 489] width 157 height 157
click at [784, 386] on input "d. 1465" at bounding box center [784, 380] width 1 height 11
radio input "true"
click at [833, 671] on button "Next" at bounding box center [784, 653] width 212 height 52
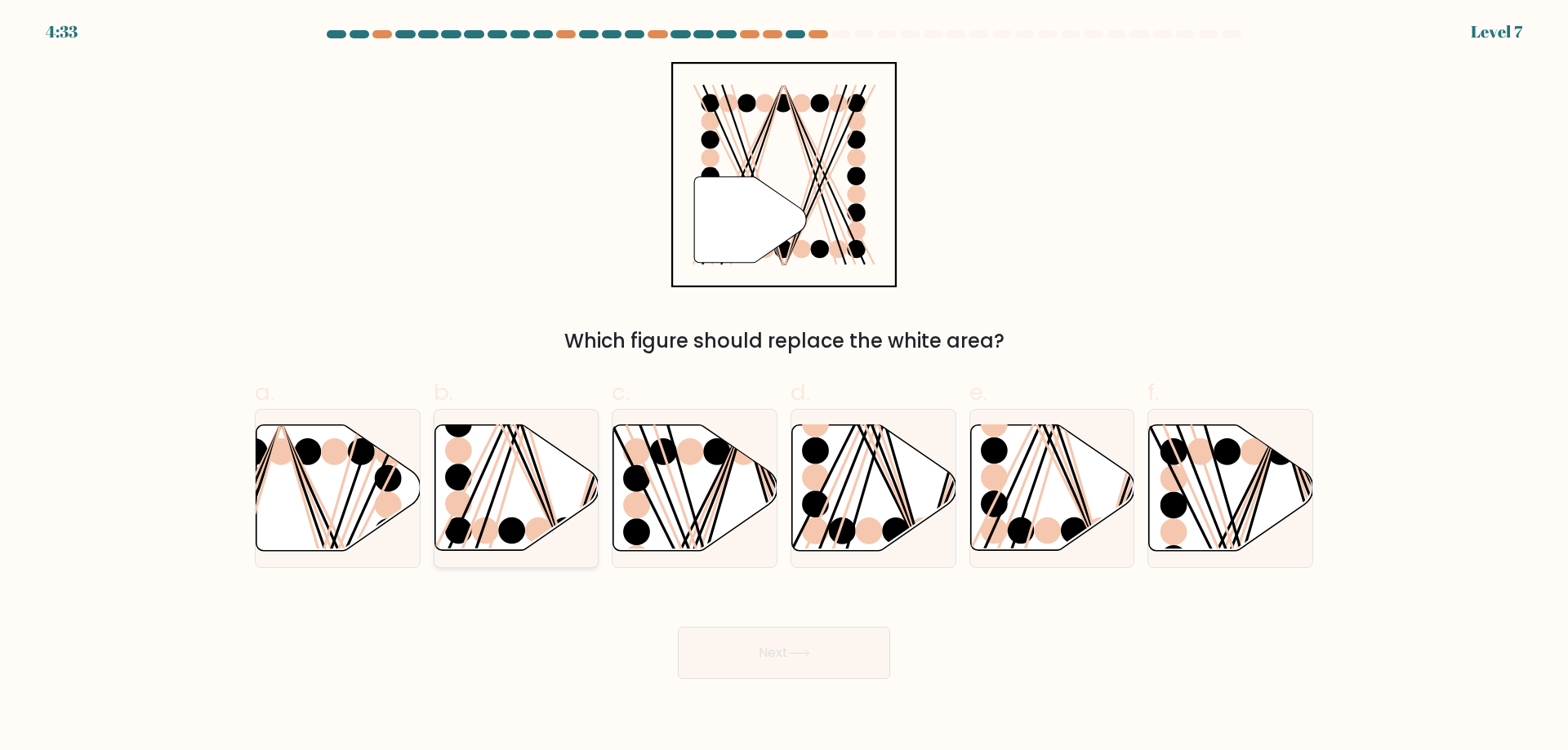
click at [529, 519] on icon at bounding box center [516, 488] width 164 height 125
click at [784, 386] on input "b." at bounding box center [784, 380] width 1 height 11
radio input "true"
click at [803, 659] on button "Next" at bounding box center [784, 653] width 212 height 52
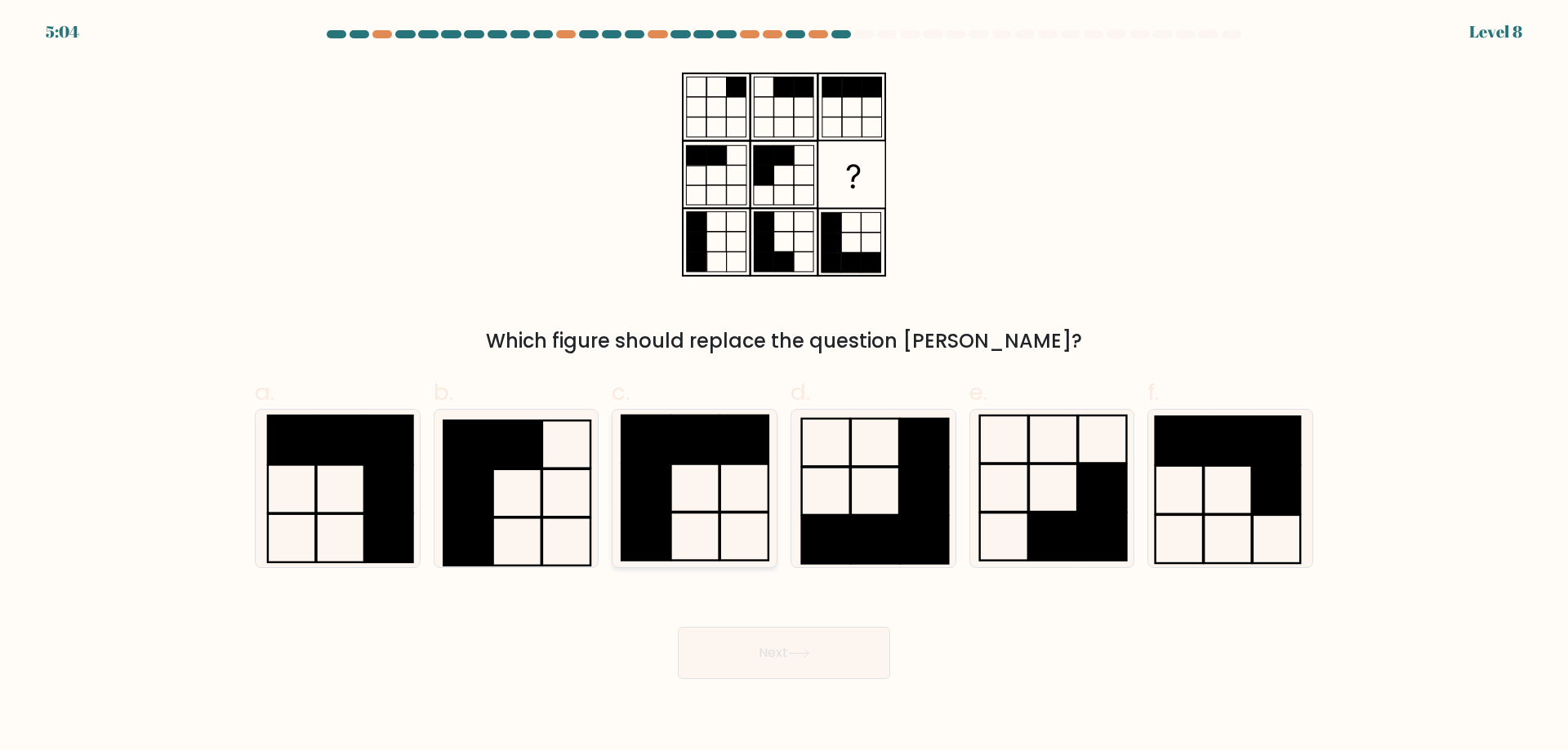
click at [724, 503] on icon at bounding box center [694, 489] width 157 height 157
click at [784, 386] on input "c." at bounding box center [784, 380] width 1 height 11
radio input "true"
click at [866, 665] on button "Next" at bounding box center [784, 653] width 212 height 52
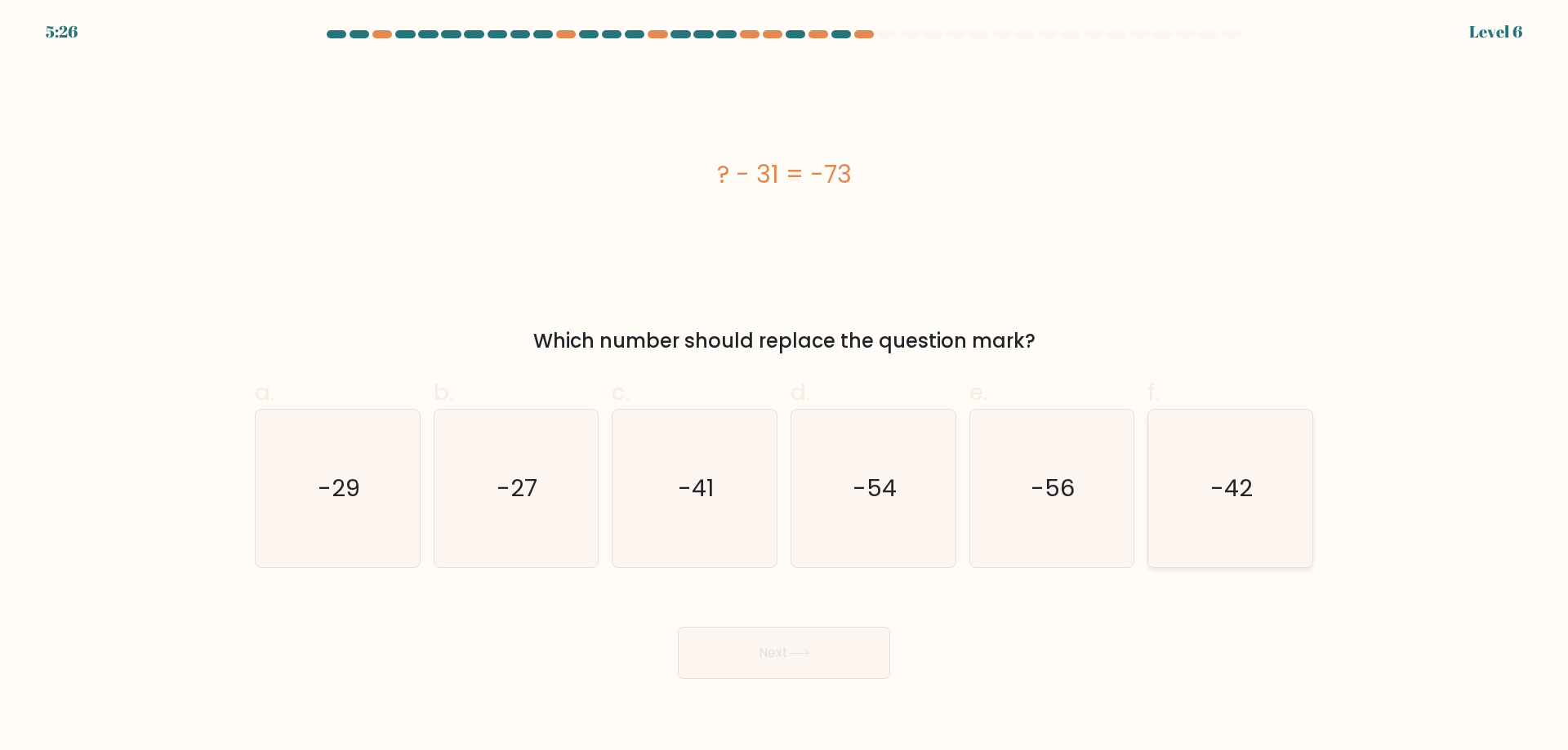
click at [1197, 486] on icon "-42" at bounding box center [1231, 489] width 157 height 157
click at [784, 386] on input "f. -42" at bounding box center [784, 380] width 1 height 11
radio input "true"
click at [771, 666] on button "Next" at bounding box center [784, 653] width 212 height 52
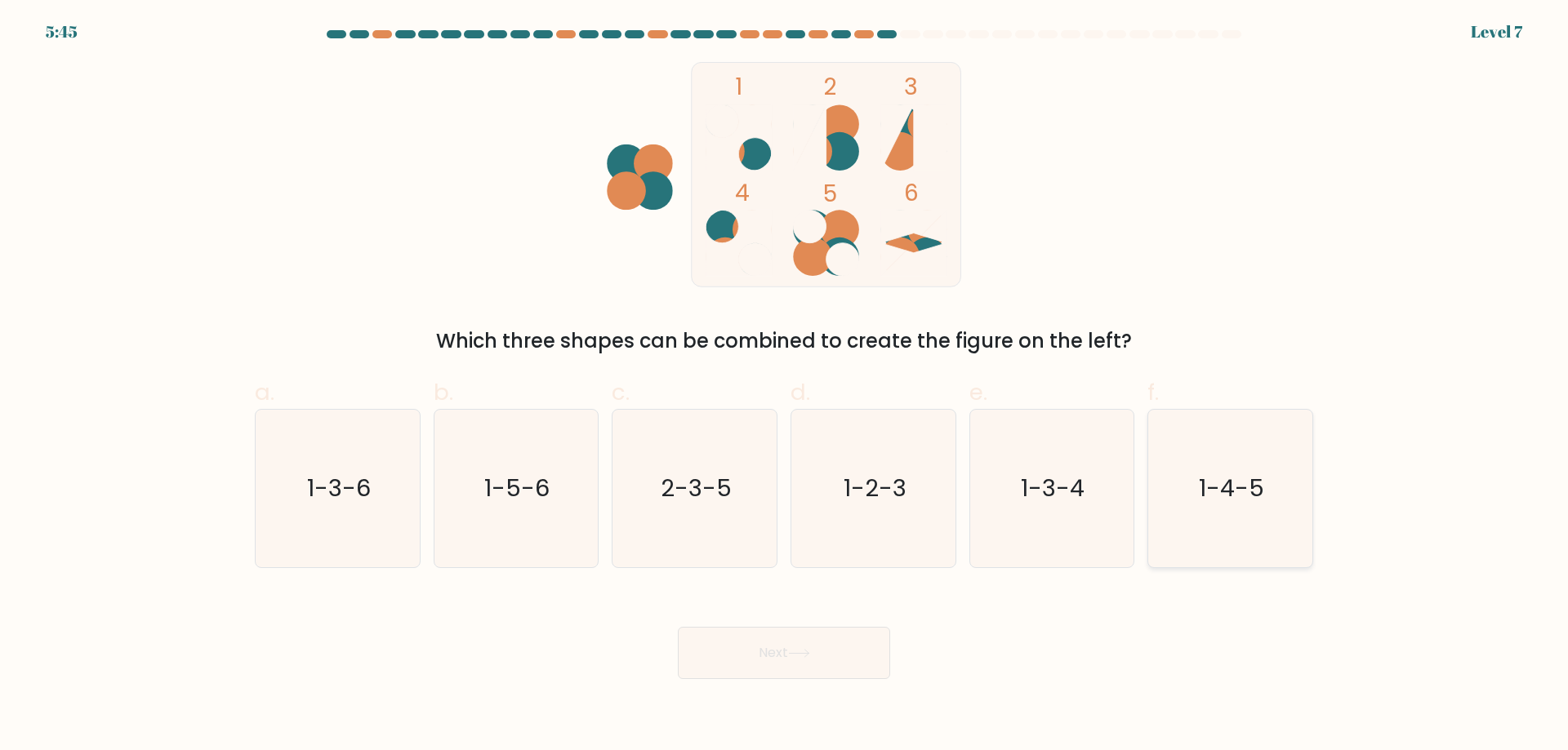
click at [1249, 493] on text "1-4-5" at bounding box center [1232, 489] width 65 height 33
click at [784, 386] on input "f. 1-4-5" at bounding box center [784, 380] width 1 height 11
radio input "true"
click at [799, 671] on button "Next" at bounding box center [784, 653] width 212 height 52
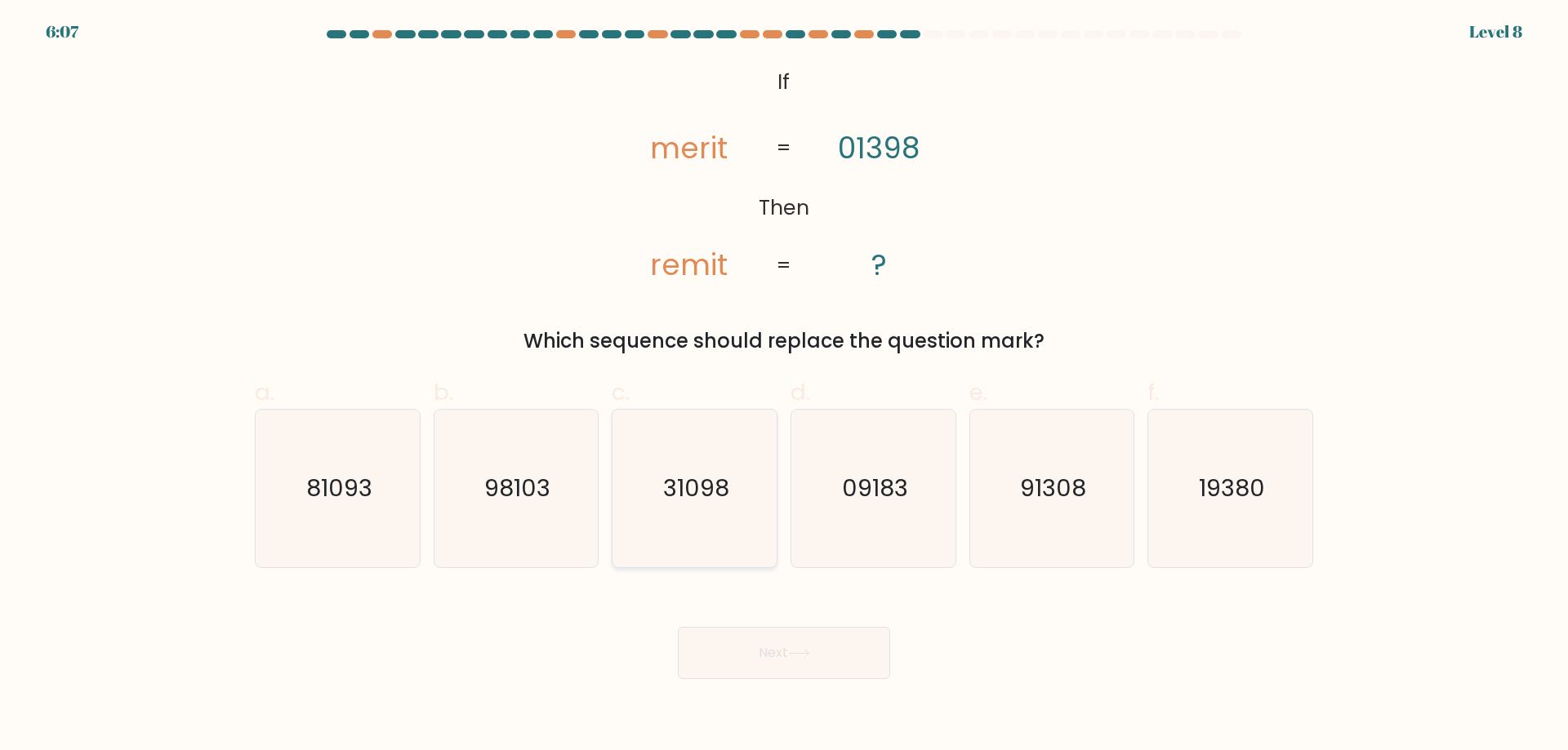
click at [733, 460] on icon "31098" at bounding box center [694, 489] width 157 height 157
click at [784, 386] on input "c. 31098" at bounding box center [784, 380] width 1 height 11
radio input "true"
click at [863, 673] on button "Next" at bounding box center [784, 653] width 212 height 52
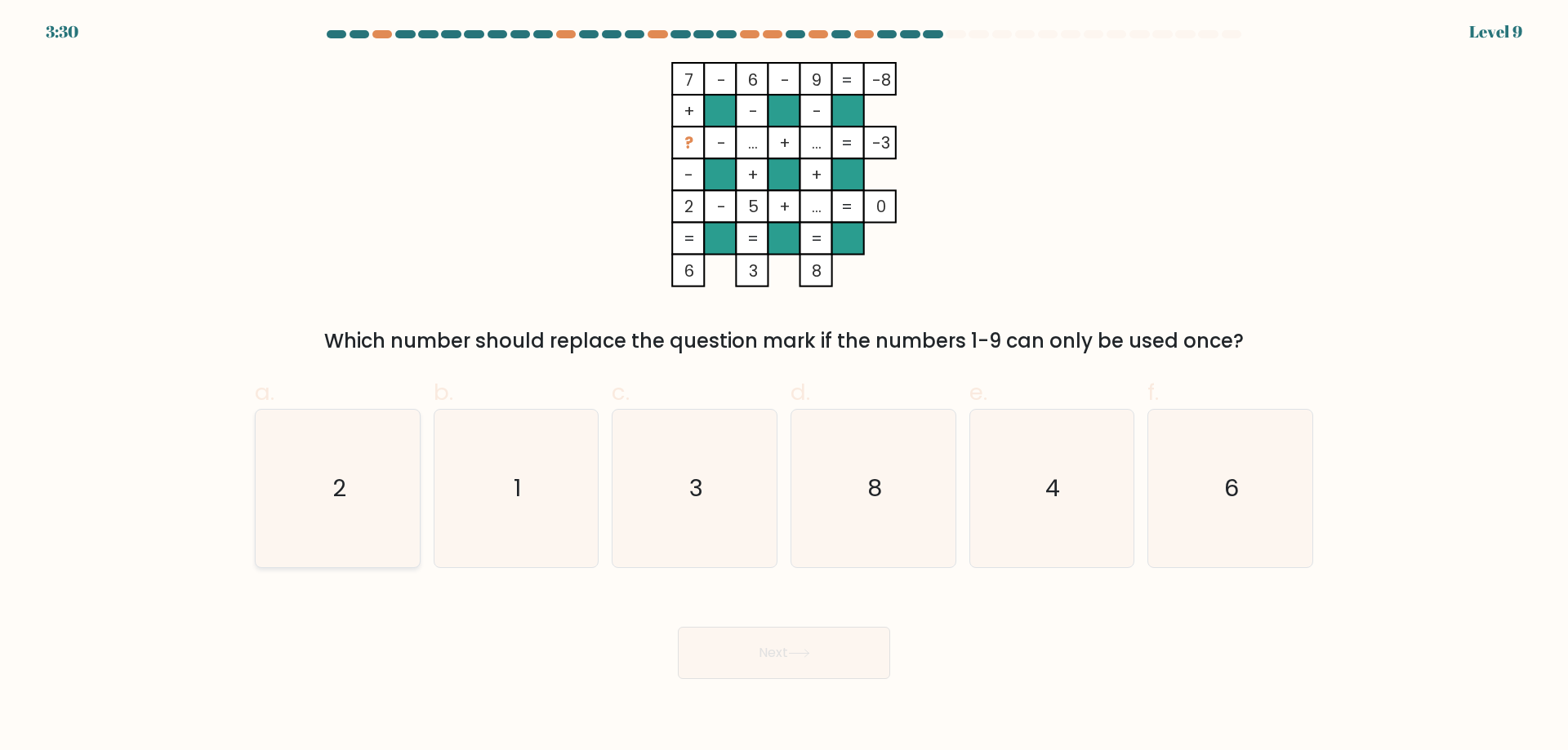
click at [339, 445] on icon "2" at bounding box center [337, 489] width 157 height 157
click at [784, 386] on input "a. 2" at bounding box center [784, 380] width 1 height 11
radio input "true"
click at [848, 658] on button "Next" at bounding box center [784, 653] width 212 height 52
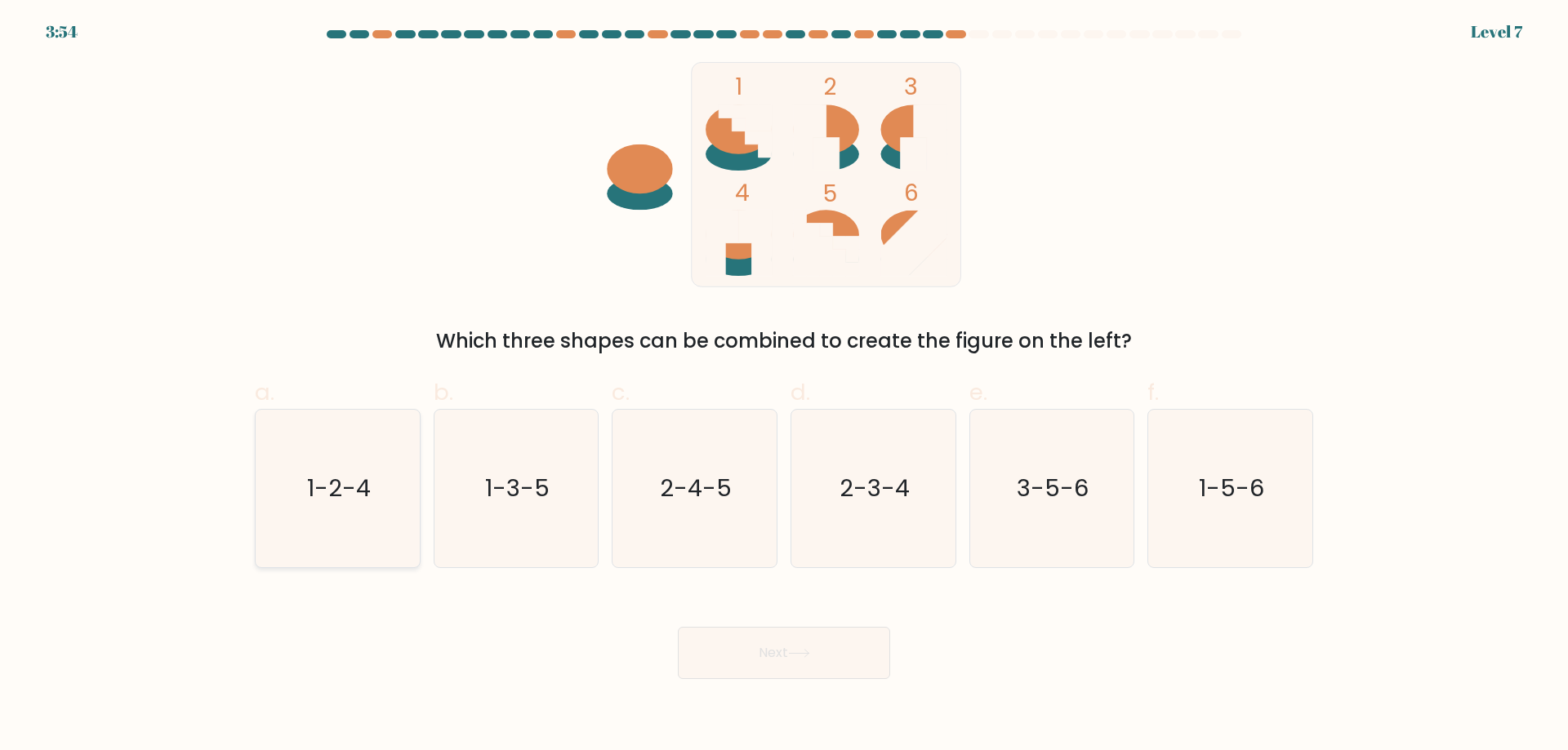
click at [366, 530] on icon "1-2-4" at bounding box center [337, 489] width 157 height 157
click at [784, 386] on input "a. 1-2-4" at bounding box center [784, 380] width 1 height 11
radio input "true"
click at [857, 667] on button "Next" at bounding box center [784, 653] width 212 height 52
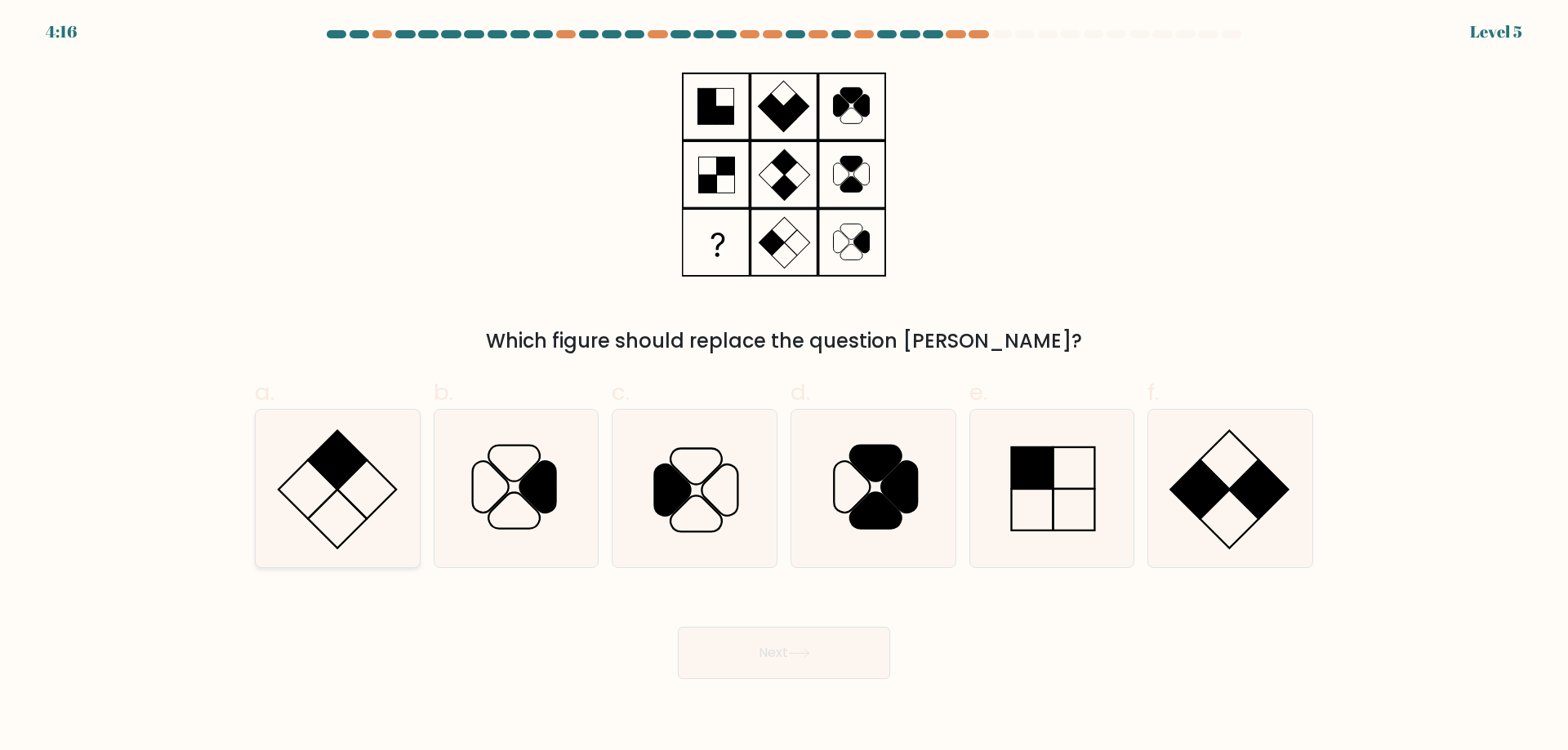
click at [359, 479] on icon at bounding box center [337, 489] width 157 height 157
click at [784, 386] on input "a." at bounding box center [784, 380] width 1 height 11
radio input "true"
click at [744, 666] on button "Next" at bounding box center [784, 653] width 212 height 52
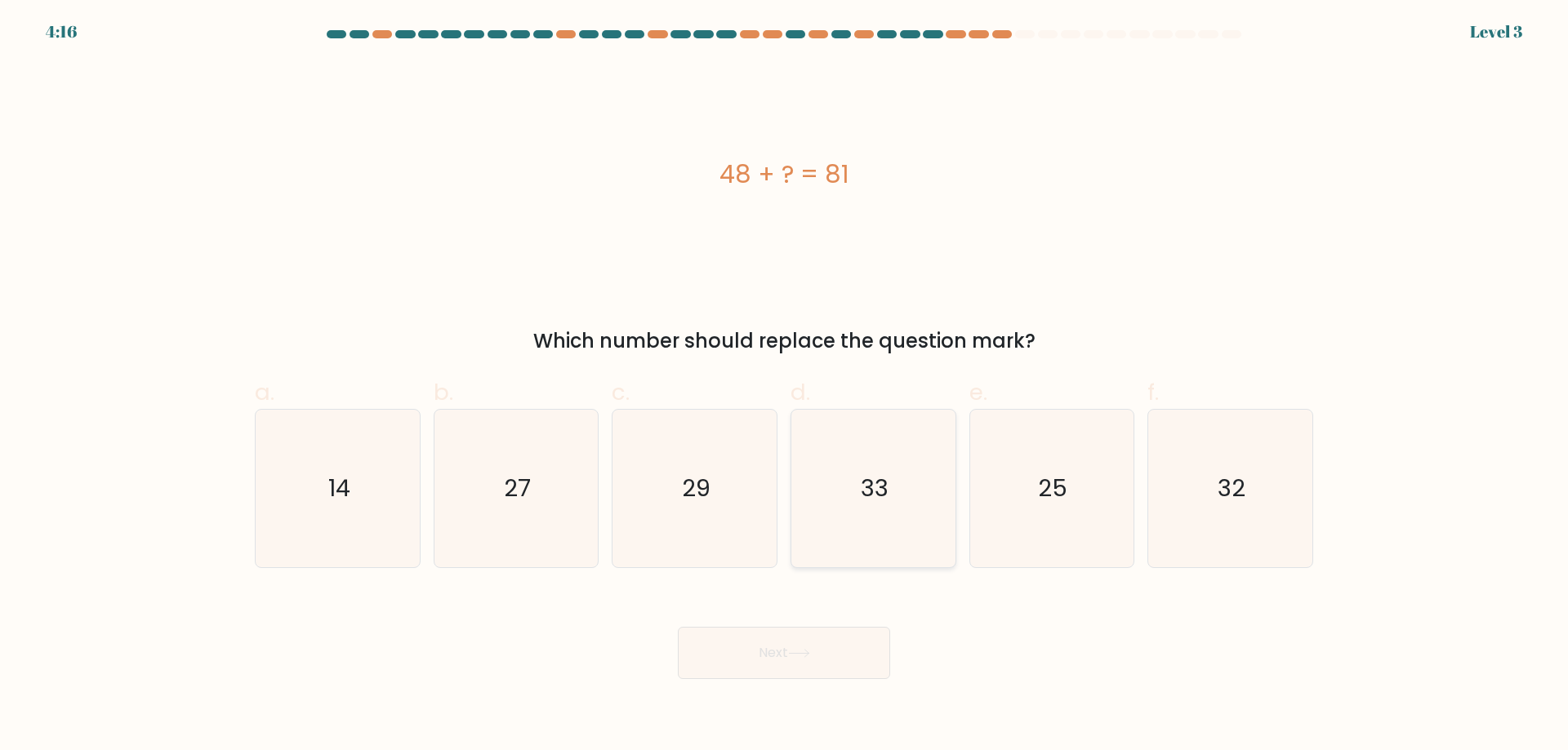
click at [915, 528] on icon "33" at bounding box center [873, 489] width 157 height 157
click at [784, 386] on input "d. 33" at bounding box center [784, 380] width 1 height 11
radio input "true"
click at [820, 661] on button "Next" at bounding box center [784, 653] width 212 height 52
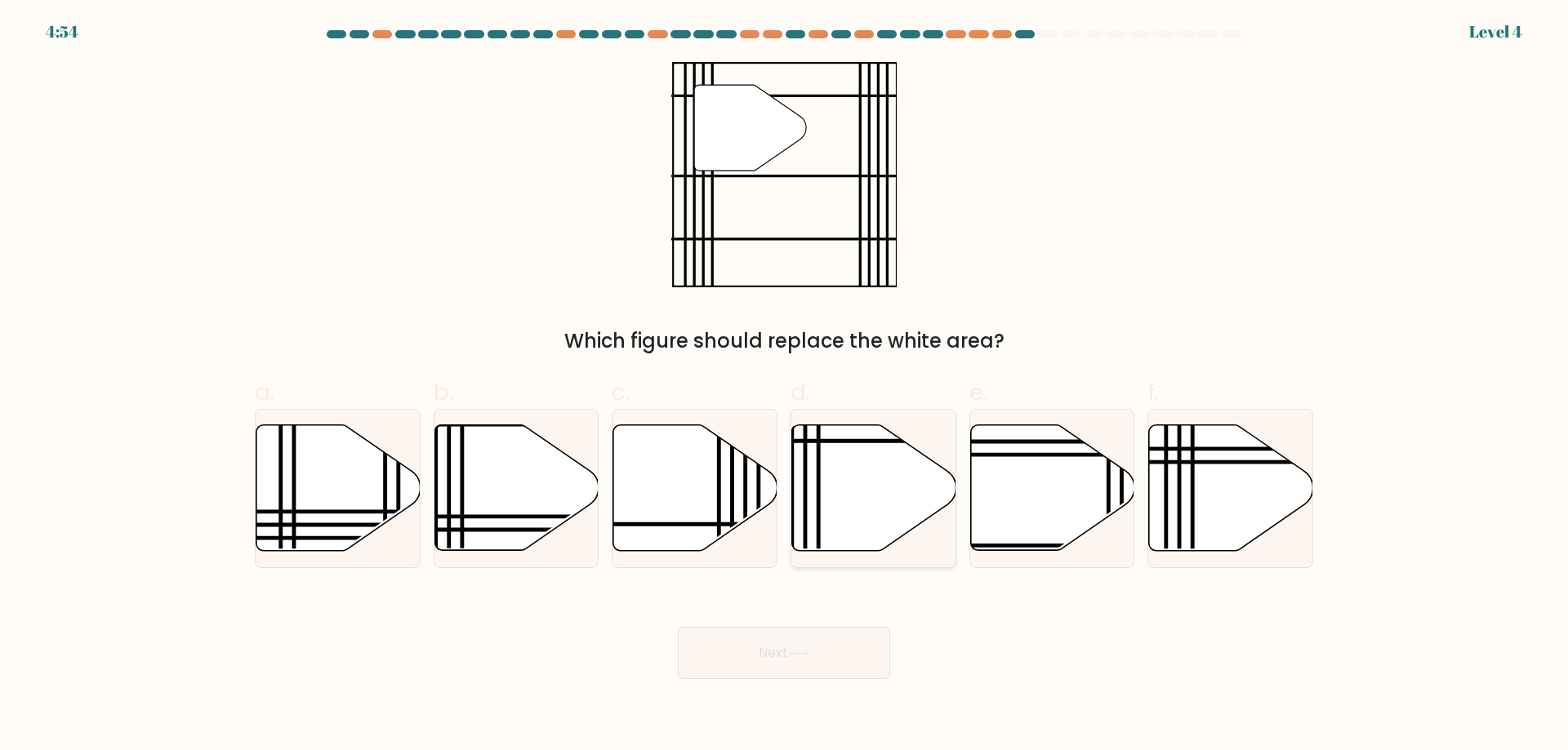
click at [825, 518] on icon at bounding box center [874, 488] width 164 height 125
click at [784, 386] on input "d." at bounding box center [784, 380] width 1 height 11
radio input "true"
click at [866, 640] on button "Next" at bounding box center [784, 653] width 212 height 52
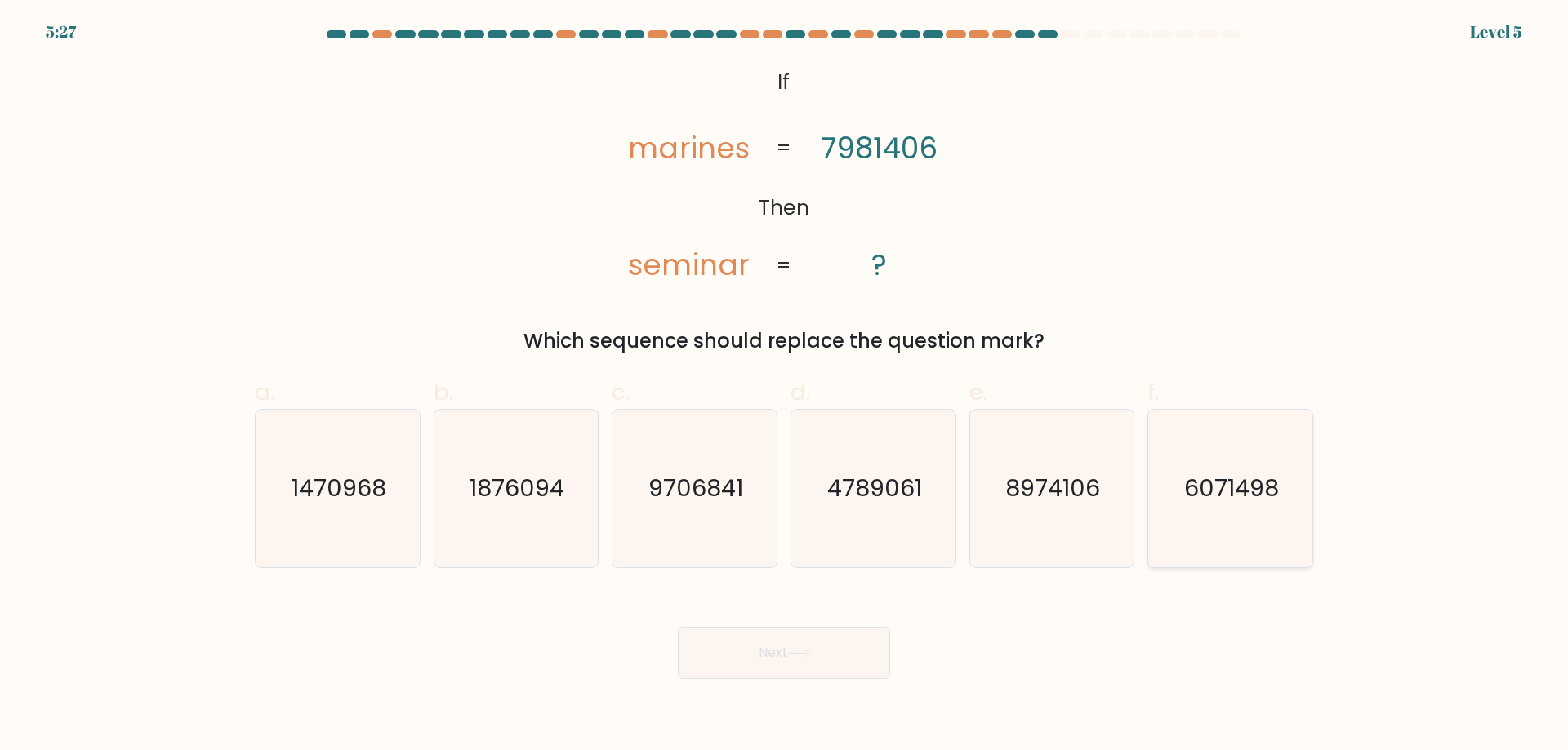
click at [1247, 494] on text "6071498" at bounding box center [1232, 489] width 94 height 33
click at [784, 386] on input "f. 6071498" at bounding box center [784, 380] width 1 height 11
radio input "true"
click at [770, 645] on button "Next" at bounding box center [784, 653] width 212 height 52
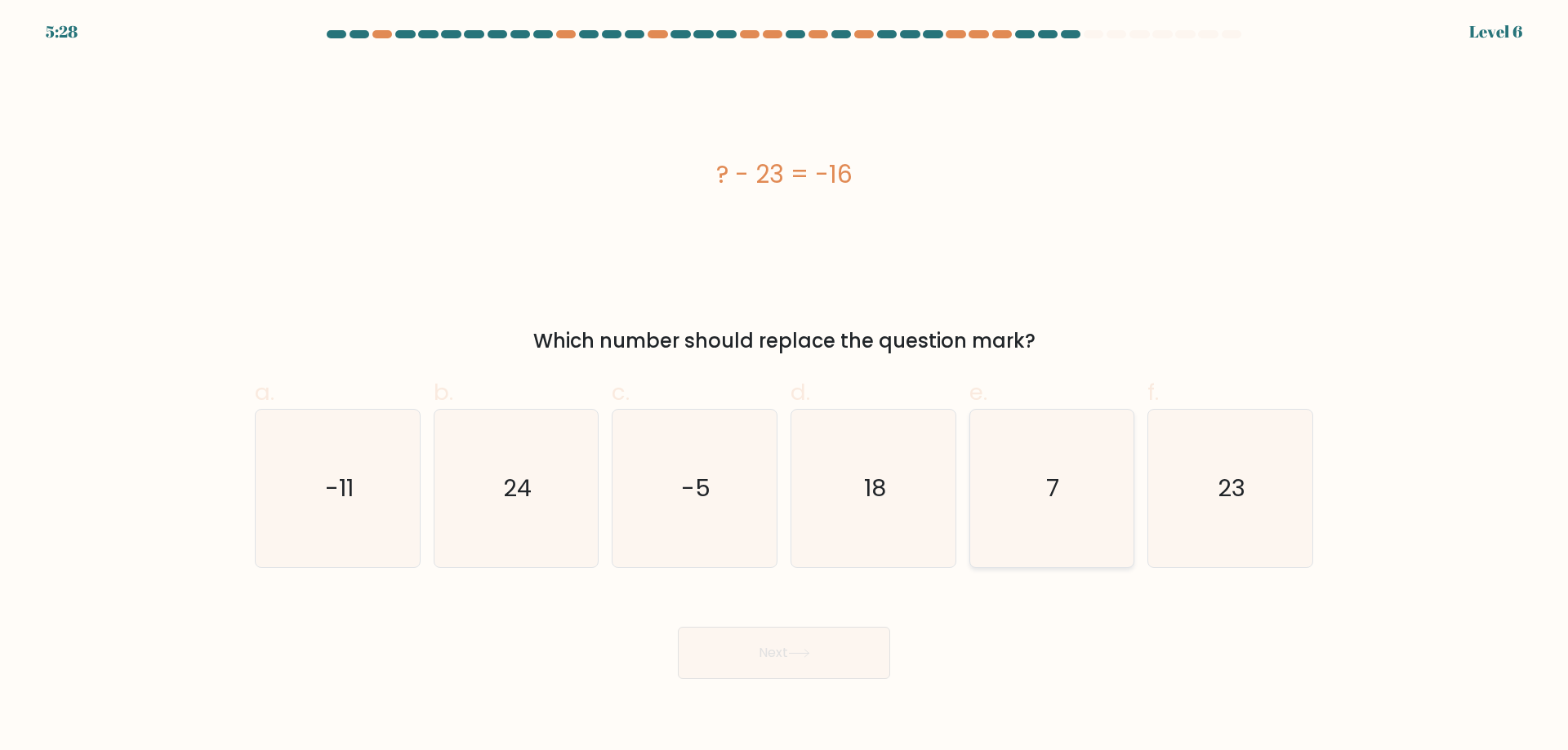
click at [1080, 494] on icon "7" at bounding box center [1052, 489] width 157 height 157
click at [784, 386] on input "e. 7" at bounding box center [784, 380] width 1 height 11
radio input "true"
click at [774, 659] on button "Next" at bounding box center [784, 653] width 212 height 52
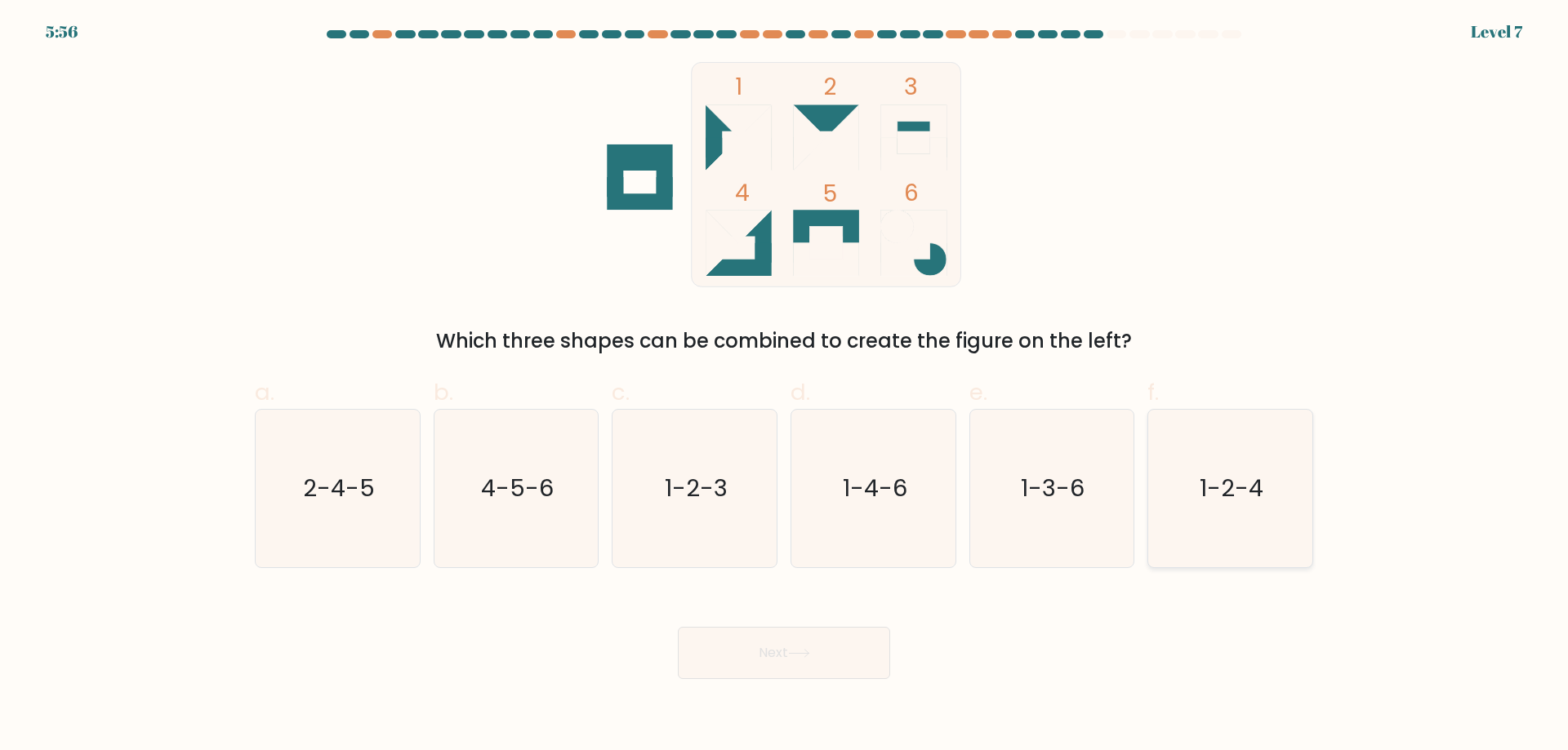
click at [1237, 521] on icon "1-2-4" at bounding box center [1231, 489] width 157 height 157
click at [784, 386] on input "f. 1-2-4" at bounding box center [784, 380] width 1 height 11
radio input "true"
click at [804, 671] on button "Next" at bounding box center [784, 653] width 212 height 52
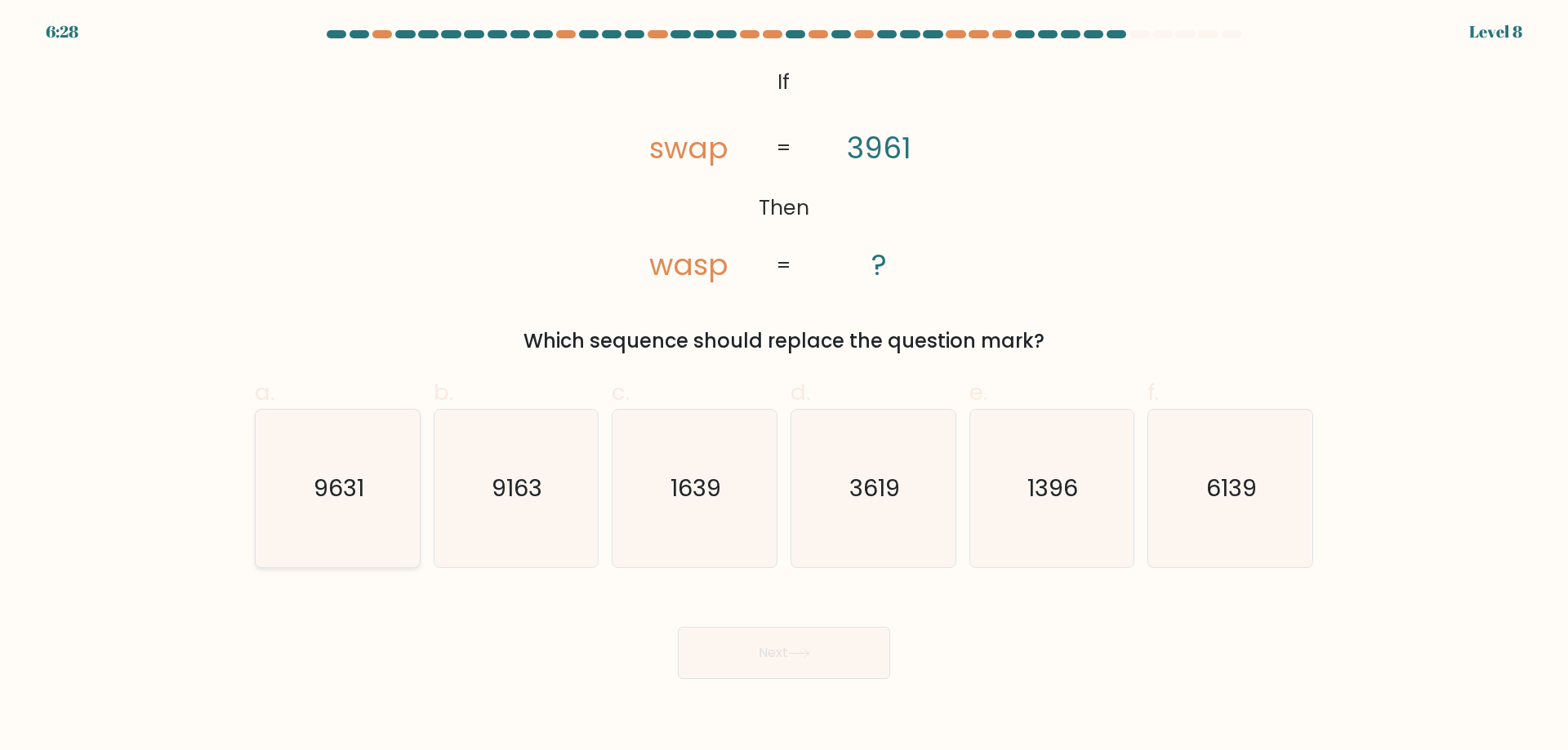
click at [375, 512] on icon "9631" at bounding box center [337, 489] width 157 height 157
click at [784, 386] on input "a. 9631" at bounding box center [784, 380] width 1 height 11
radio input "true"
click at [823, 668] on button "Next" at bounding box center [784, 653] width 212 height 52
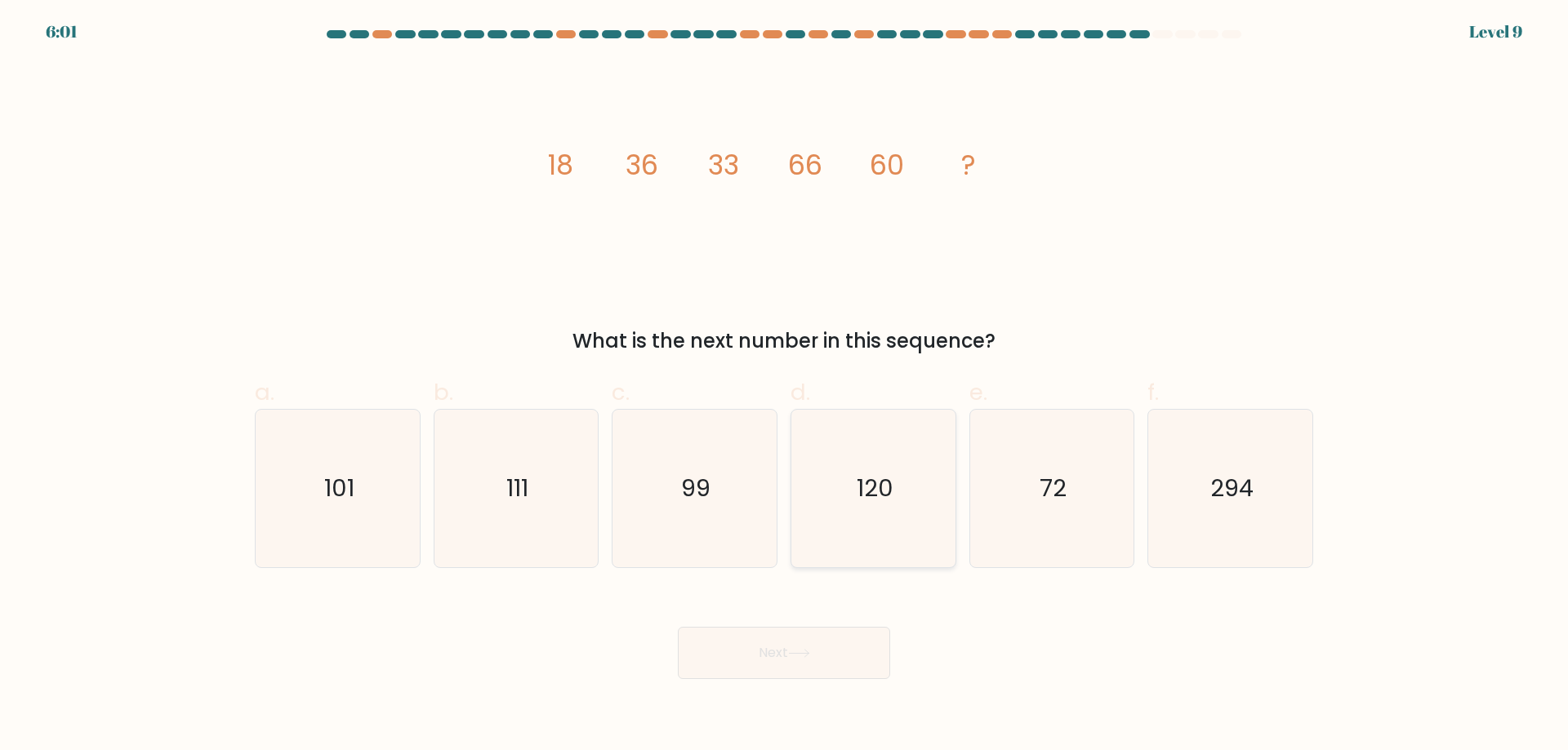
click at [900, 484] on icon "120" at bounding box center [873, 489] width 157 height 157
click at [784, 386] on input "d. 120" at bounding box center [784, 380] width 1 height 11
radio input "true"
click at [854, 645] on button "Next" at bounding box center [784, 653] width 212 height 52
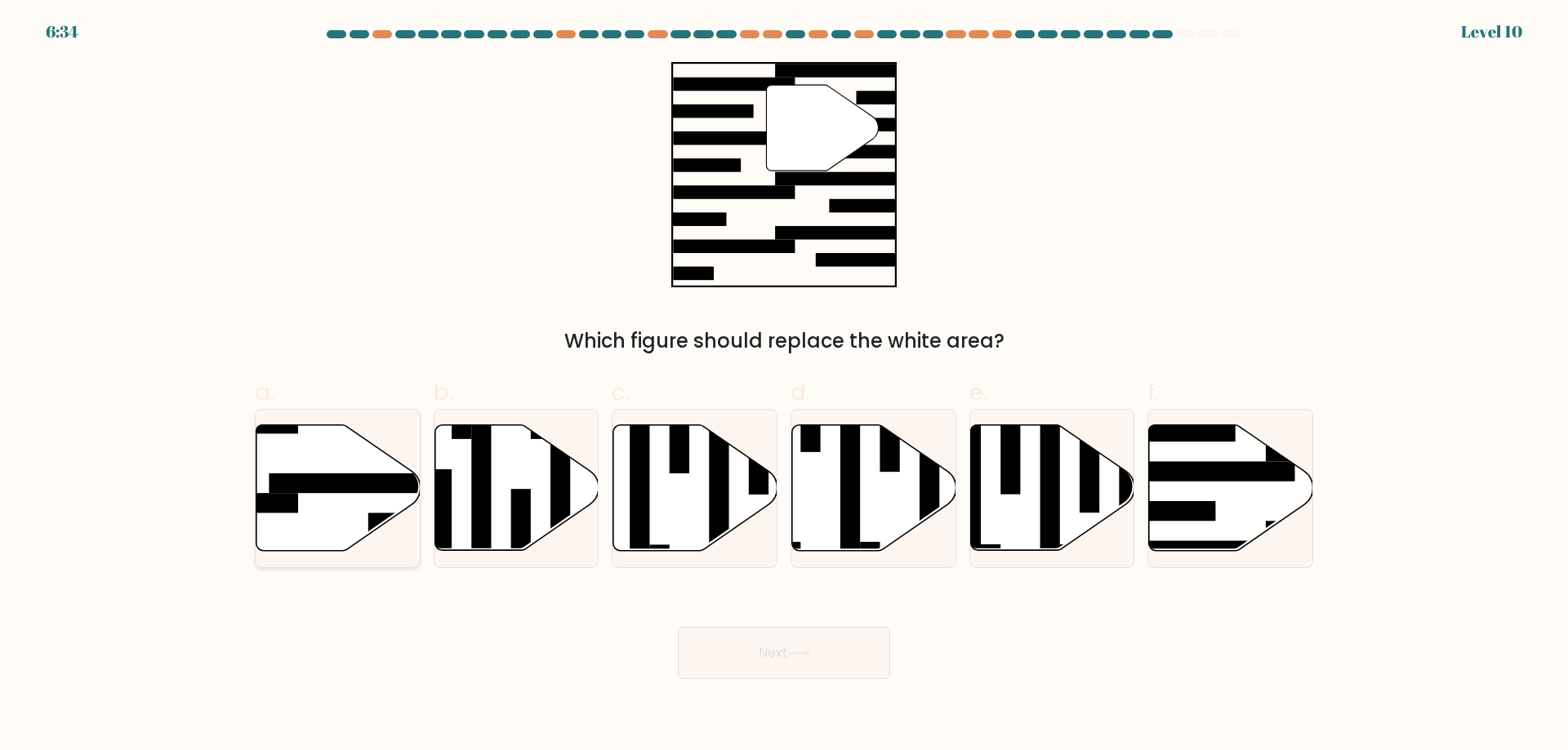
click at [299, 494] on icon at bounding box center [338, 488] width 164 height 125
click at [784, 386] on input "a." at bounding box center [784, 380] width 1 height 11
radio input "true"
click at [780, 637] on button "Next" at bounding box center [784, 653] width 212 height 52
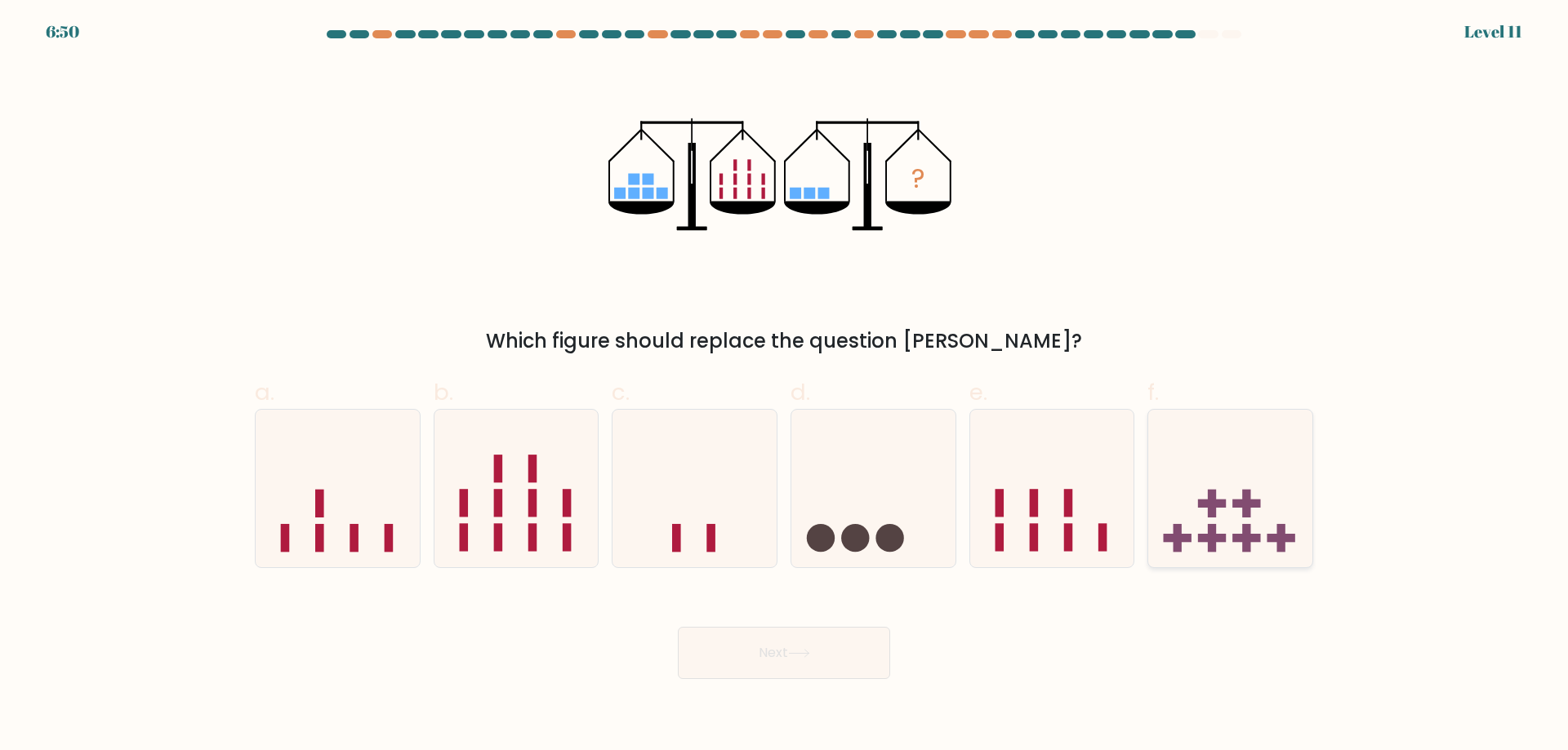
click at [1245, 512] on rect at bounding box center [1246, 503] width 8 height 28
click at [784, 386] on input "f." at bounding box center [784, 380] width 1 height 11
radio input "true"
click at [841, 650] on button "Next" at bounding box center [784, 653] width 212 height 52
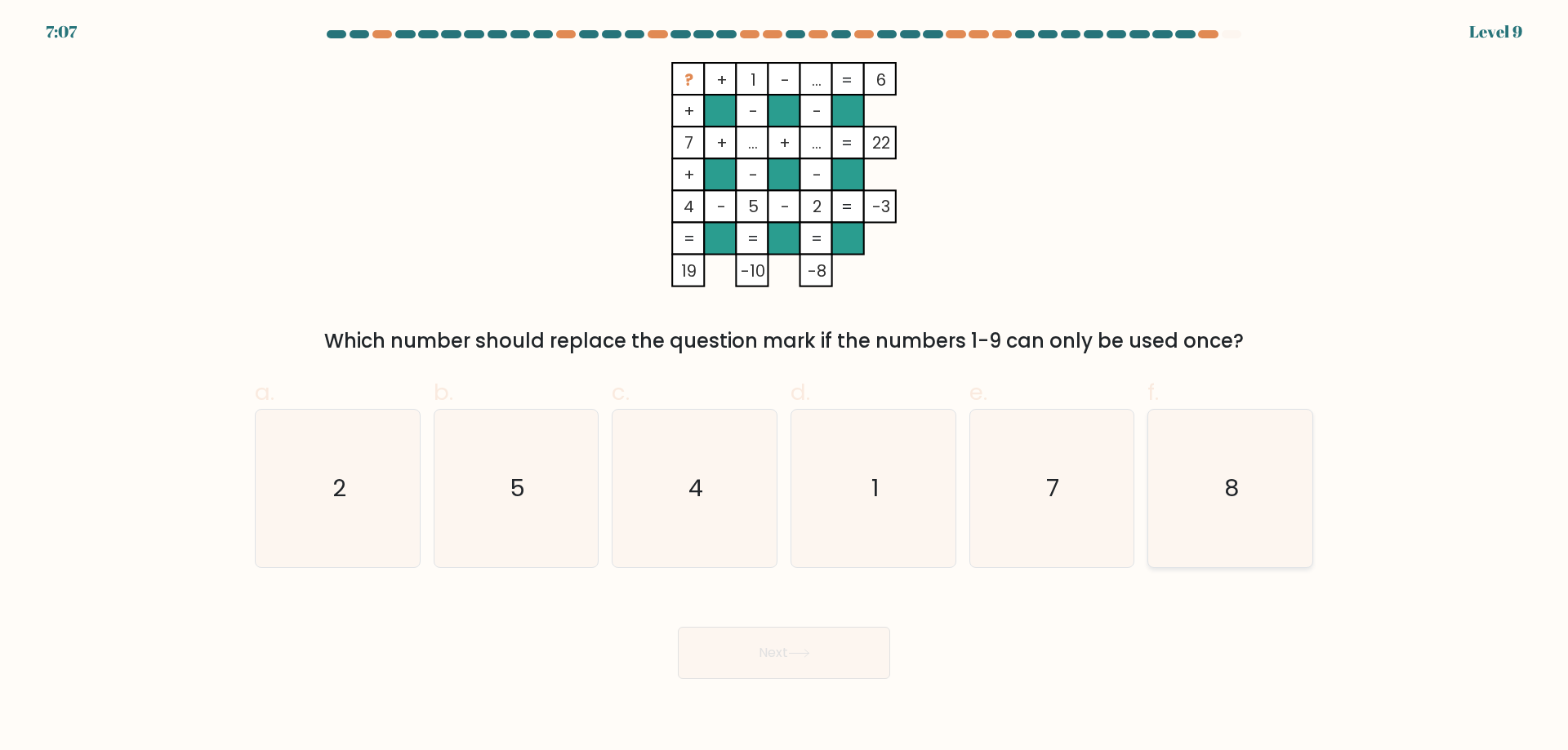
click at [1257, 488] on icon "8" at bounding box center [1231, 489] width 157 height 157
click at [784, 386] on input "f. 8" at bounding box center [784, 380] width 1 height 11
radio input "true"
click at [872, 670] on button "Next" at bounding box center [784, 653] width 212 height 52
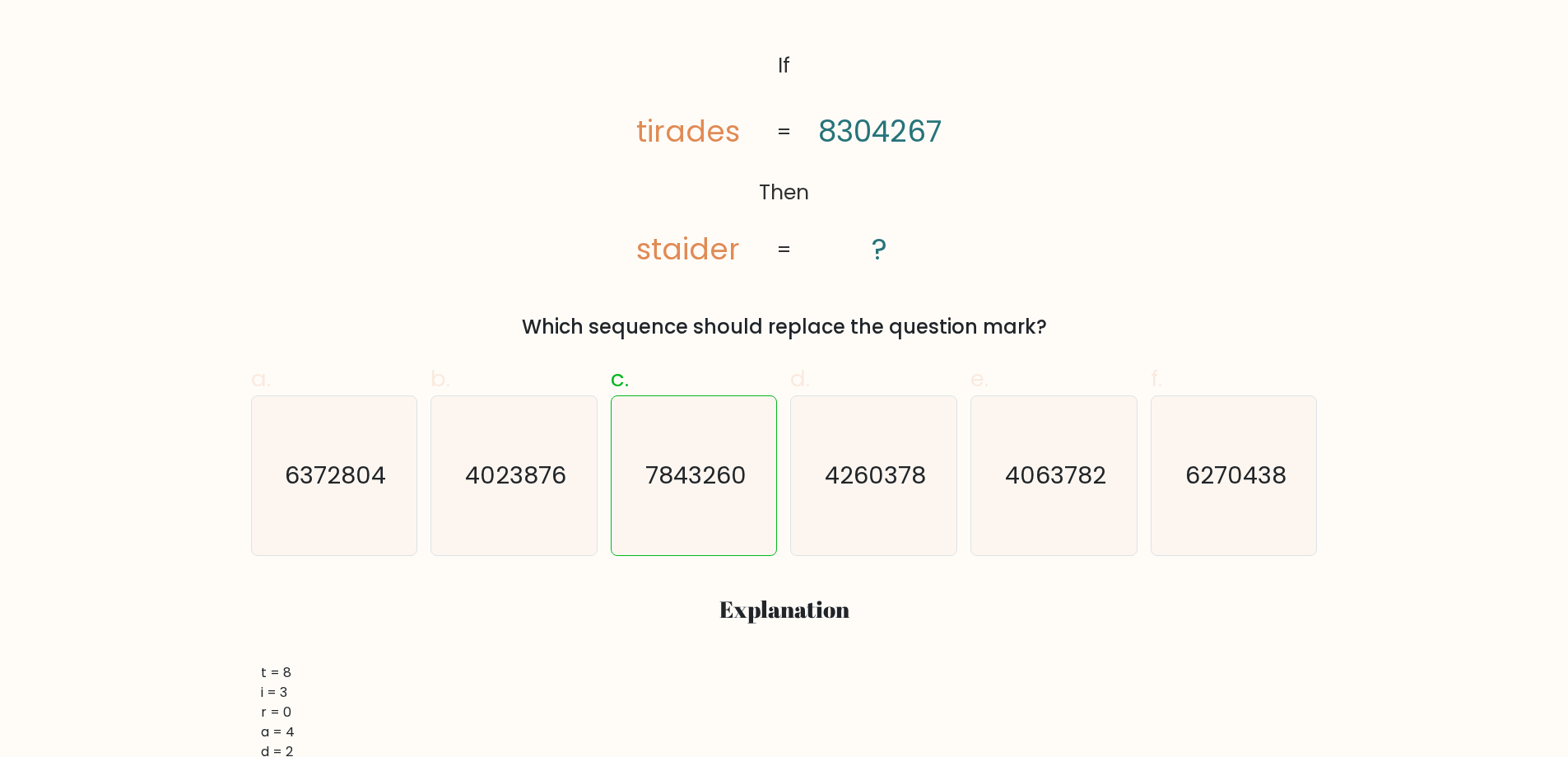
scroll to position [220, 0]
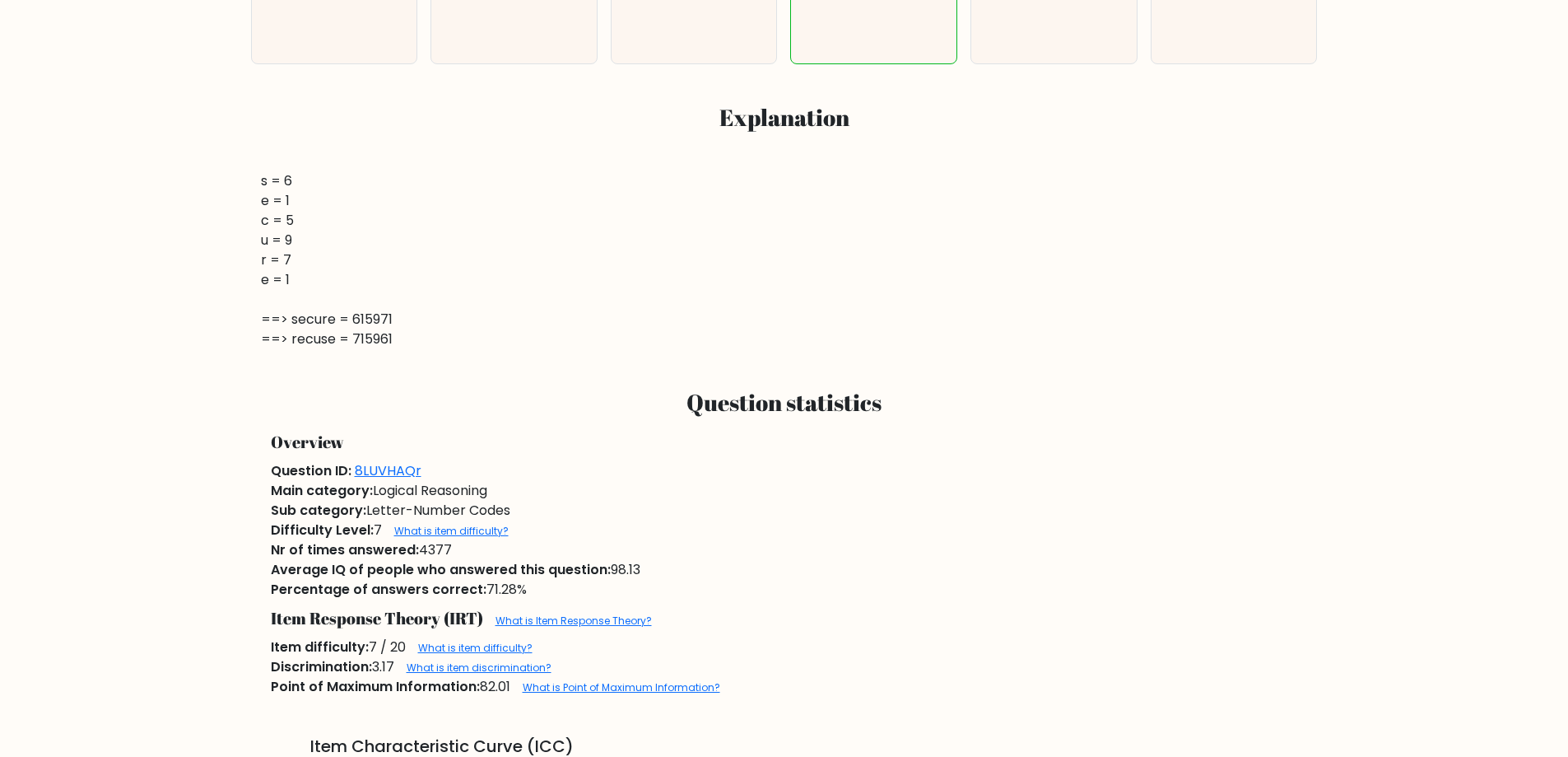
scroll to position [769, 0]
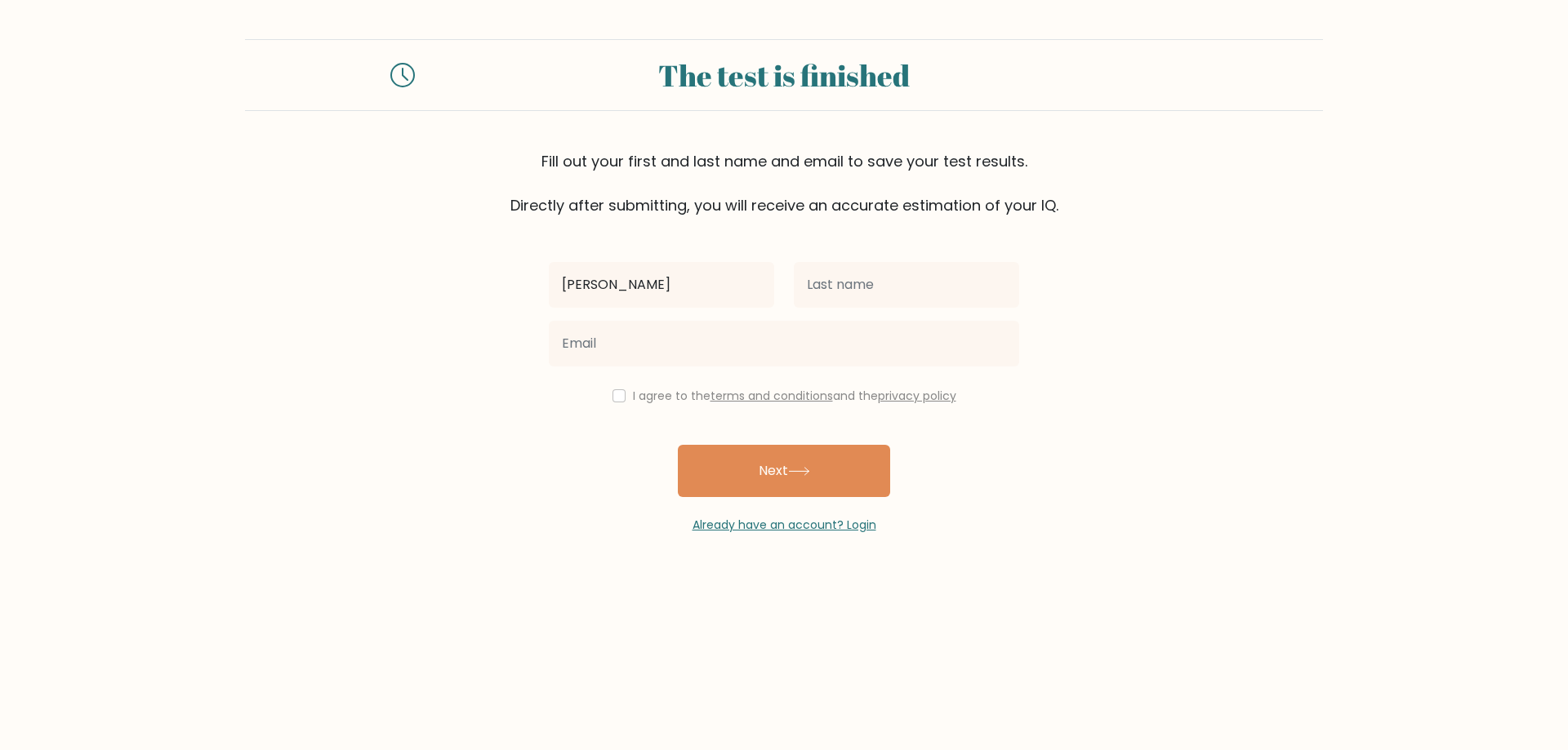
type input "[PERSON_NAME] [PERSON_NAME]"
click at [915, 299] on input "text" at bounding box center [907, 285] width 226 height 46
type input "Manigque"
click at [764, 370] on div at bounding box center [784, 343] width 490 height 58
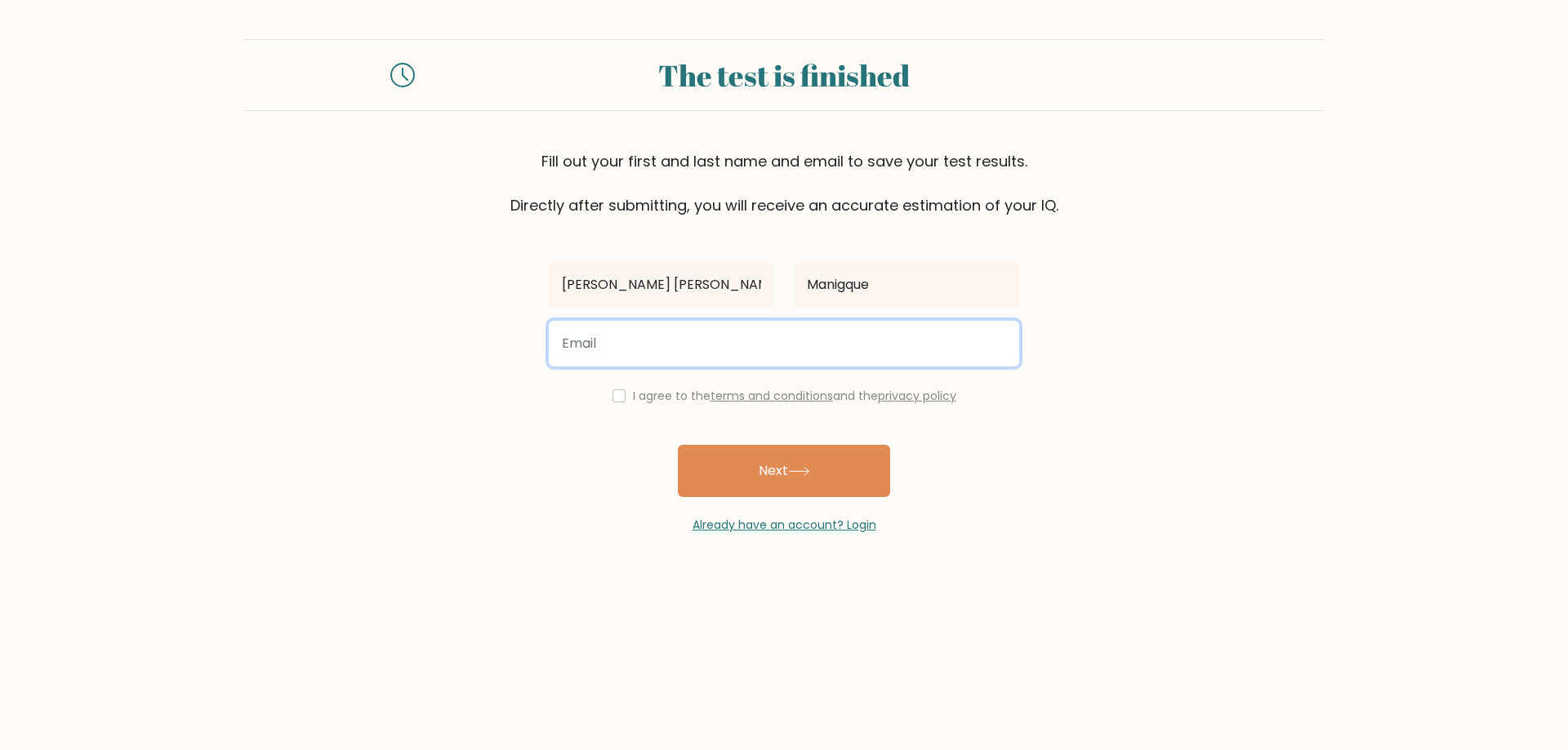
click at [764, 358] on input "email" at bounding box center [784, 343] width 470 height 46
type input "maeannmanigque27@gmail.com"
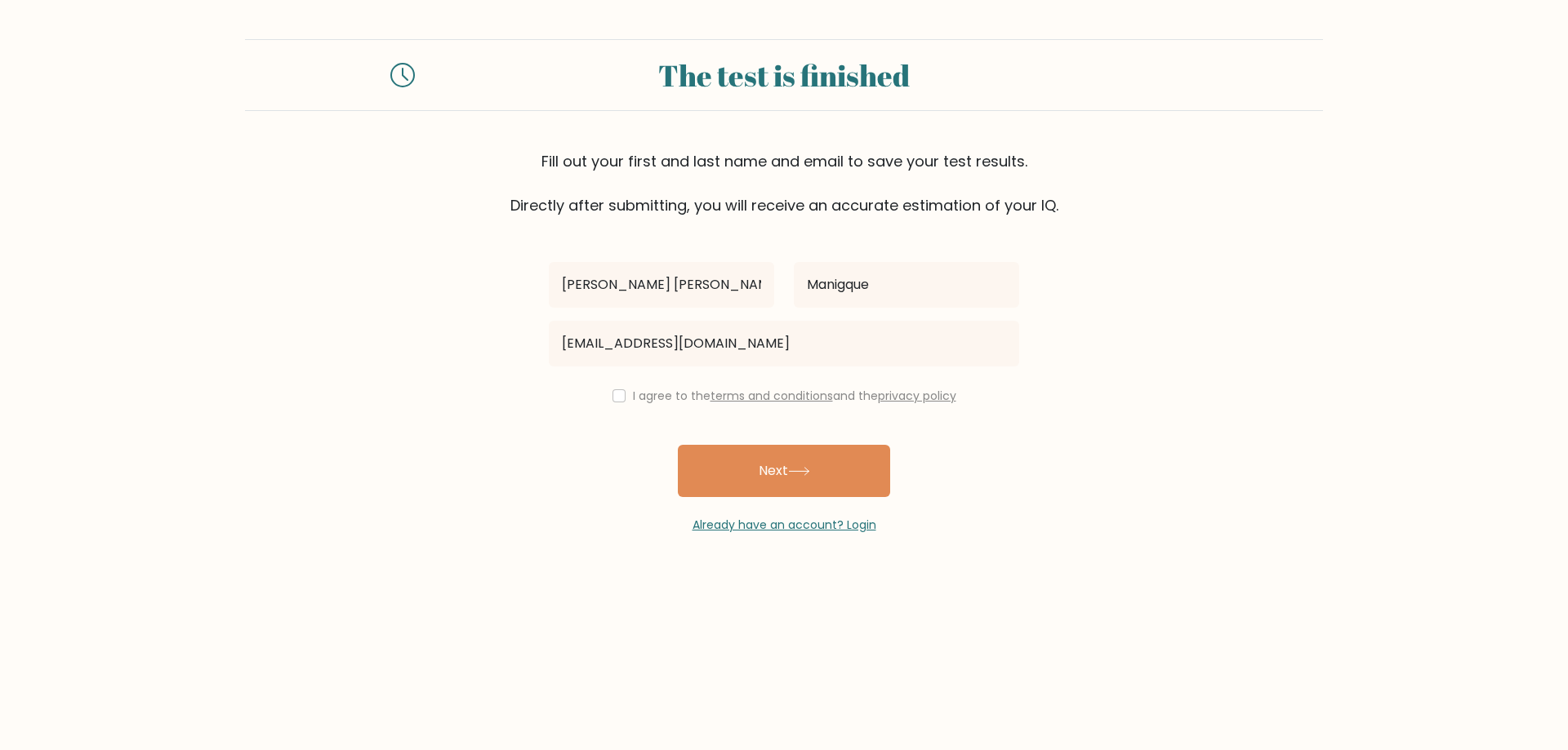
click at [643, 402] on label "I agree to the terms and conditions and the privacy policy" at bounding box center [794, 395] width 324 height 17
click at [616, 400] on input "checkbox" at bounding box center [618, 395] width 13 height 13
checkbox input "true"
click at [753, 465] on button "Next" at bounding box center [784, 471] width 212 height 52
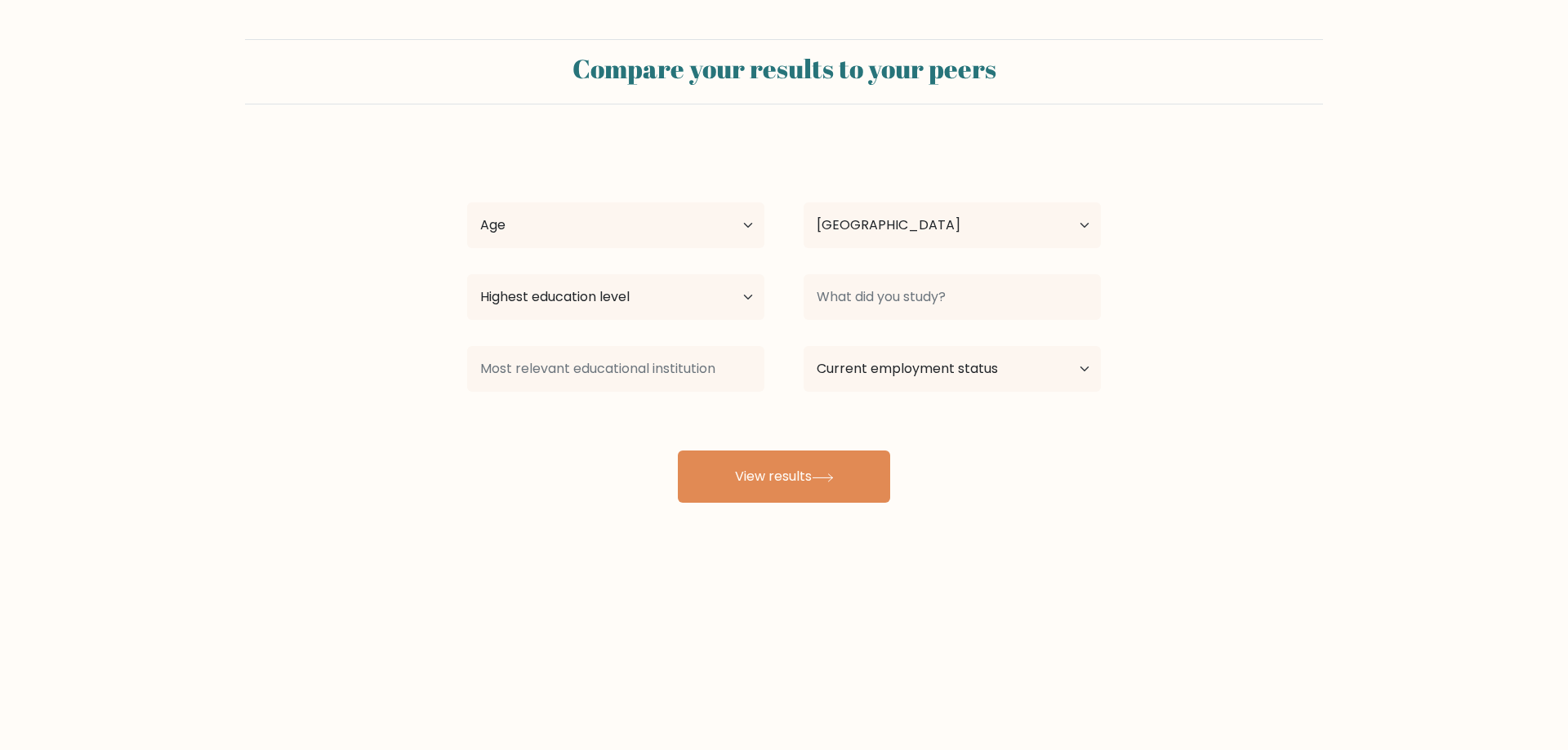
select select "PH"
click at [819, 486] on button "View results" at bounding box center [784, 477] width 212 height 52
click at [706, 221] on select "Age Under [DEMOGRAPHIC_DATA] [DEMOGRAPHIC_DATA] [DEMOGRAPHIC_DATA] [DEMOGRAPHIC…" at bounding box center [616, 224] width 297 height 46
select select "25_34"
click at [468, 202] on select "Age Under [DEMOGRAPHIC_DATA] [DEMOGRAPHIC_DATA] [DEMOGRAPHIC_DATA] [DEMOGRAPHIC…" at bounding box center [616, 224] width 297 height 46
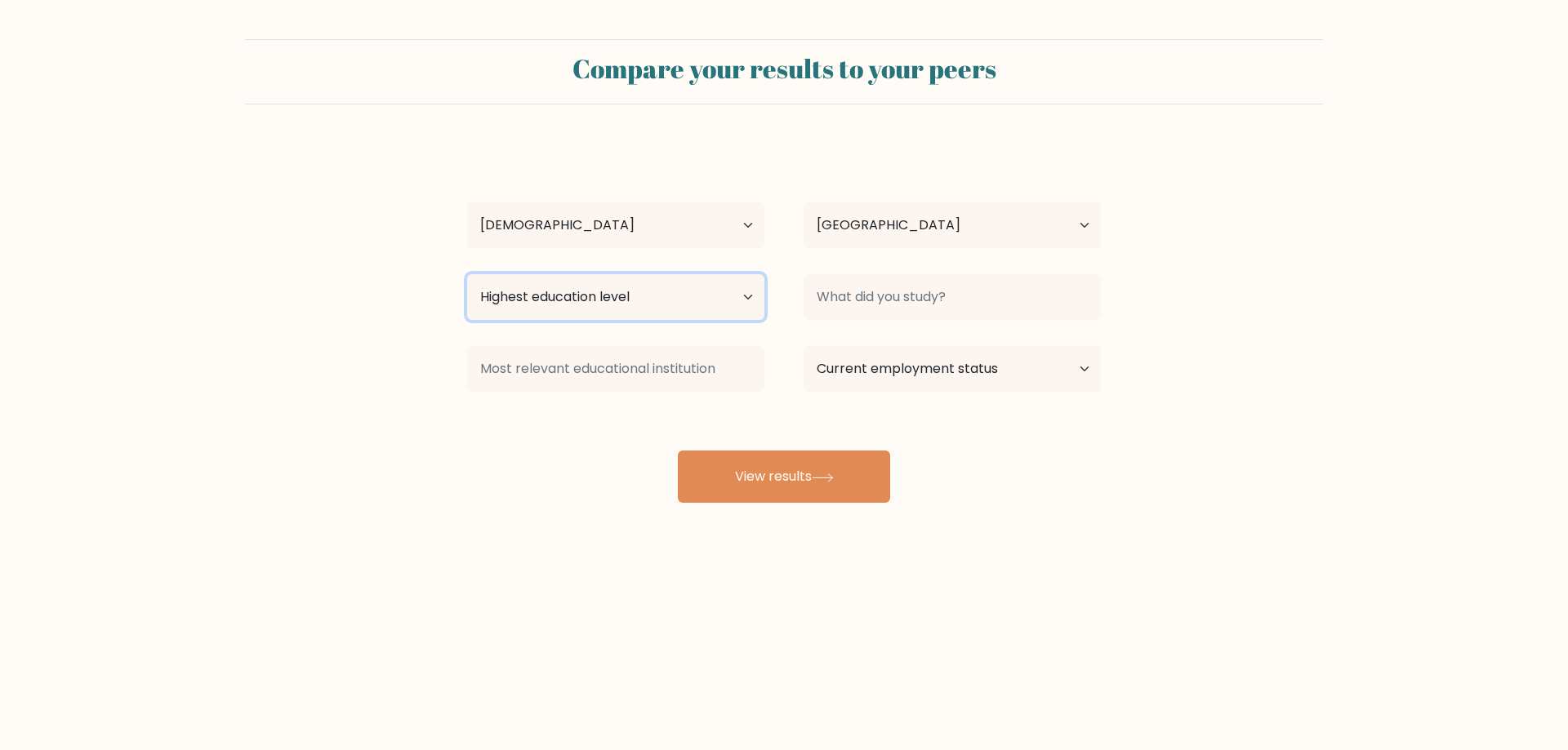
click at [705, 314] on select "Highest education level No schooling Primary Lower Secondary Upper Secondary Oc…" at bounding box center [616, 296] width 297 height 46
select select "bachelors_degree"
click at [468, 274] on select "Highest education level No schooling Primary Lower Secondary Upper Secondary Oc…" at bounding box center [616, 296] width 297 height 46
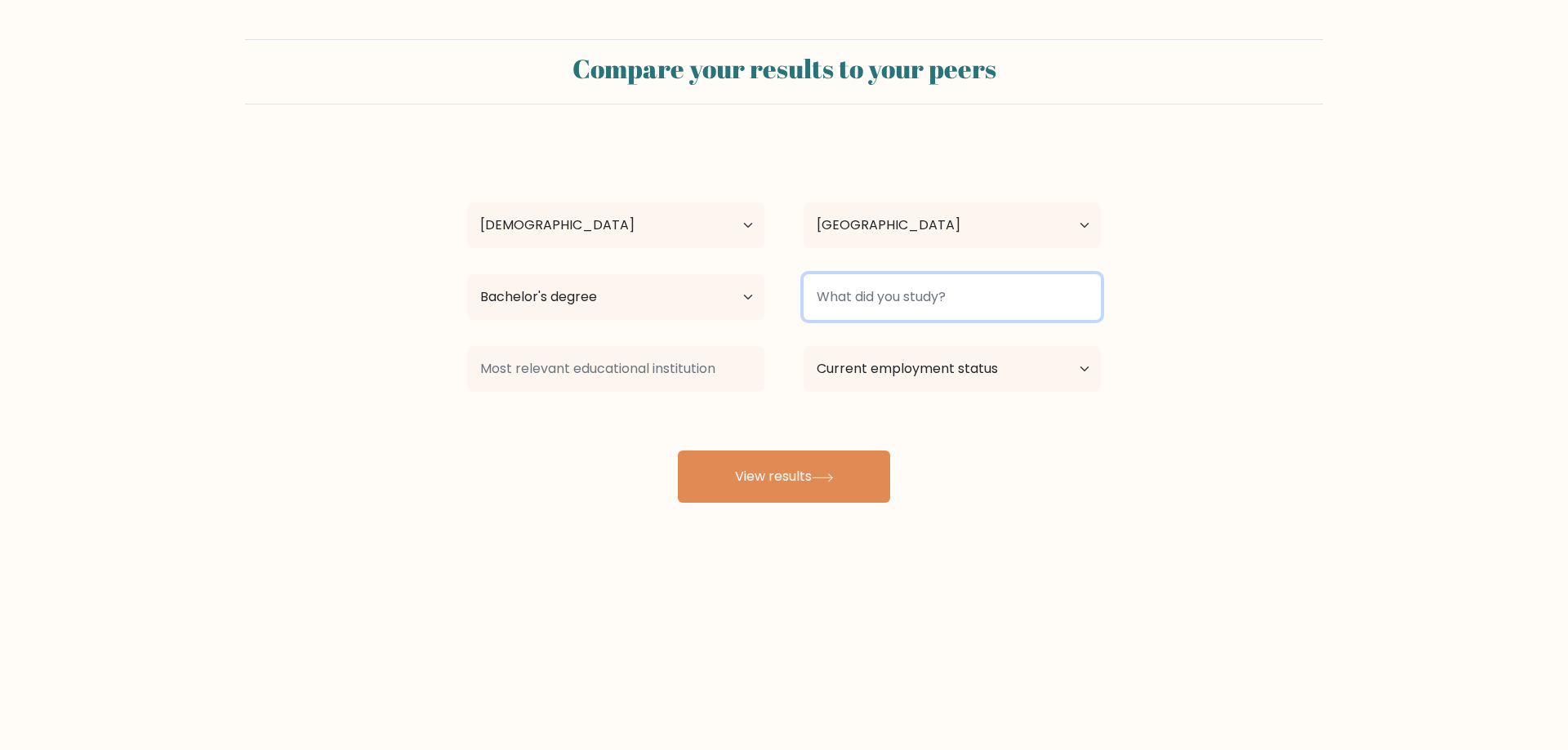
click at [930, 295] on input at bounding box center [953, 296] width 297 height 46
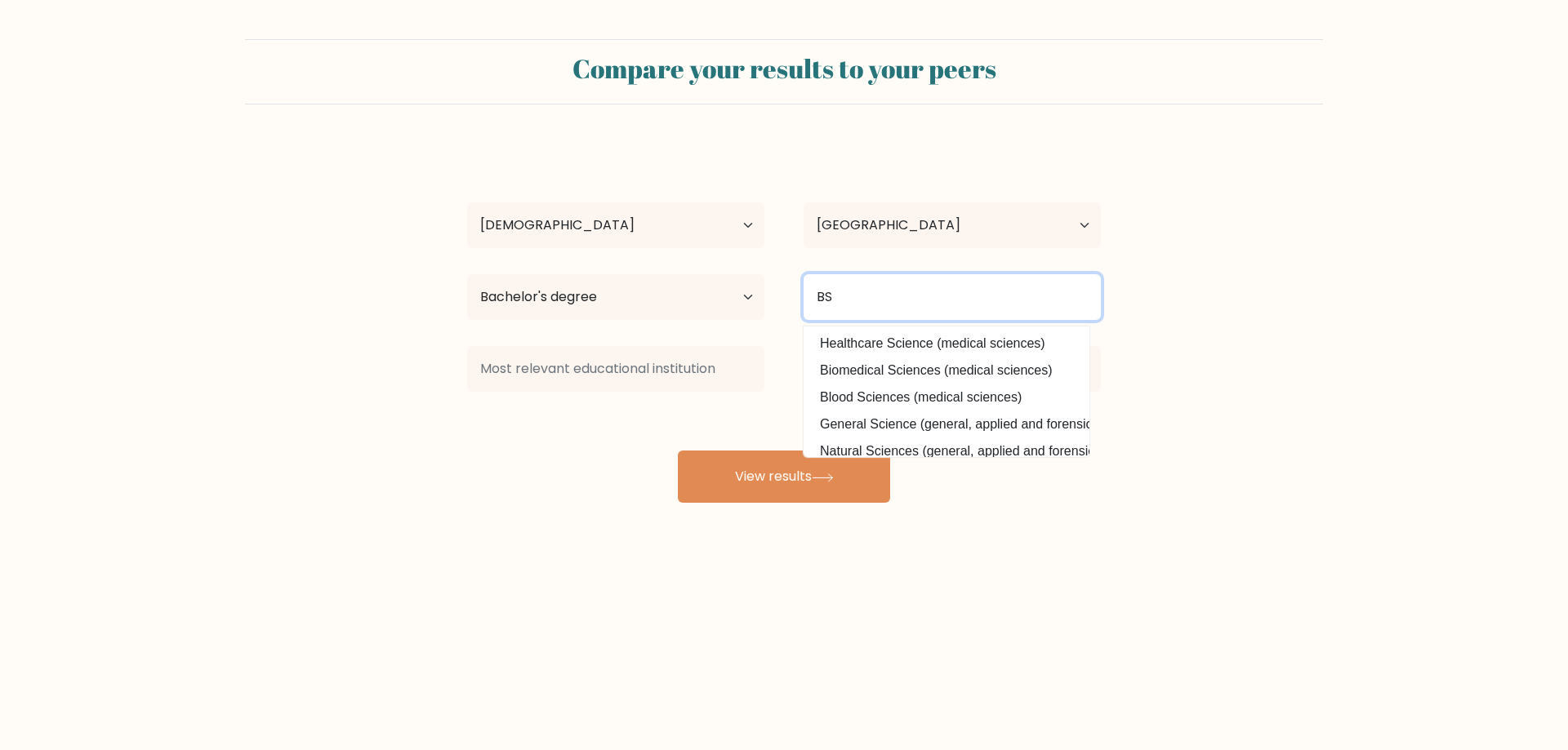
type input "B"
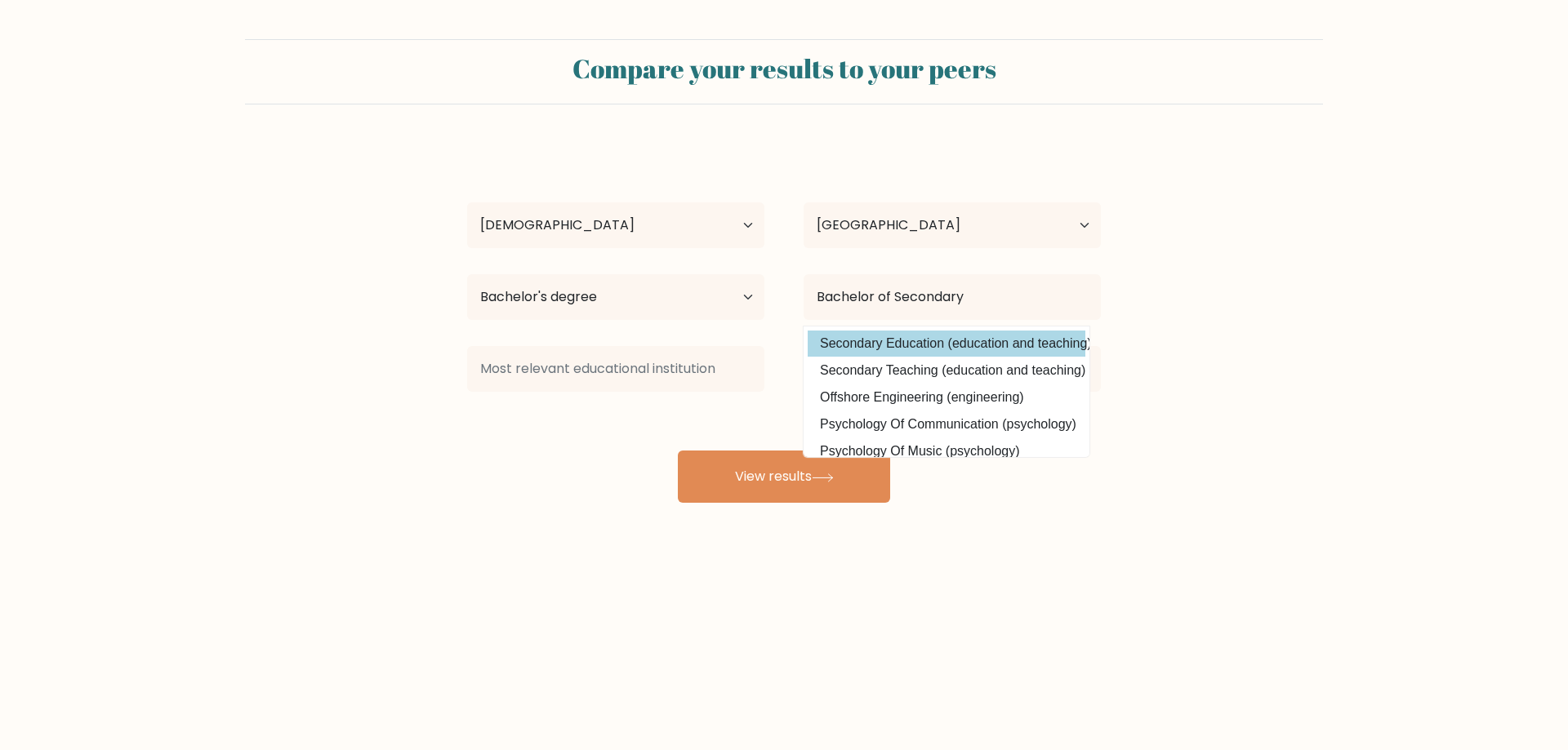
click at [947, 338] on option "Secondary Education (education and teaching)" at bounding box center [947, 343] width 278 height 26
type input "Secondary Education"
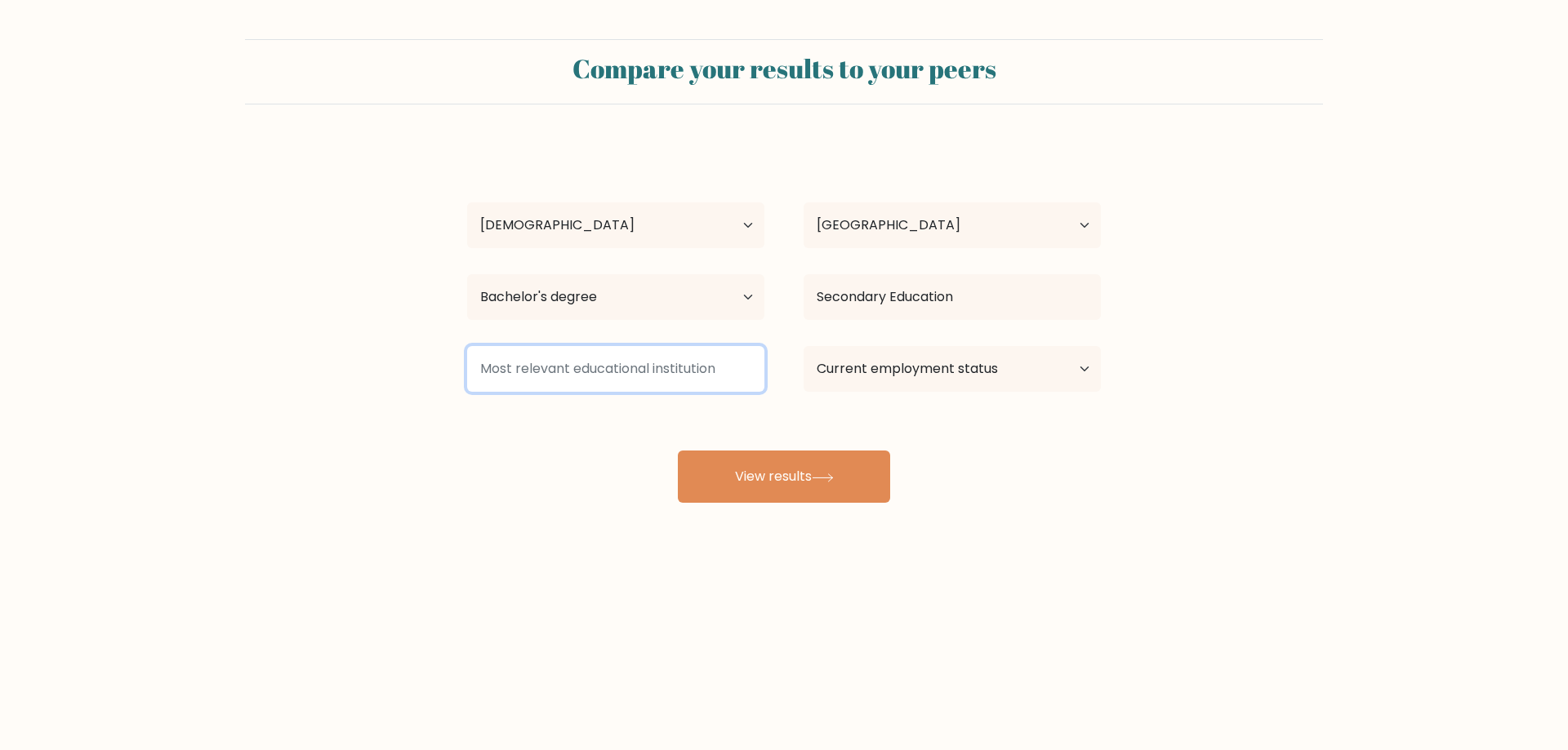
click at [588, 371] on input at bounding box center [616, 368] width 297 height 46
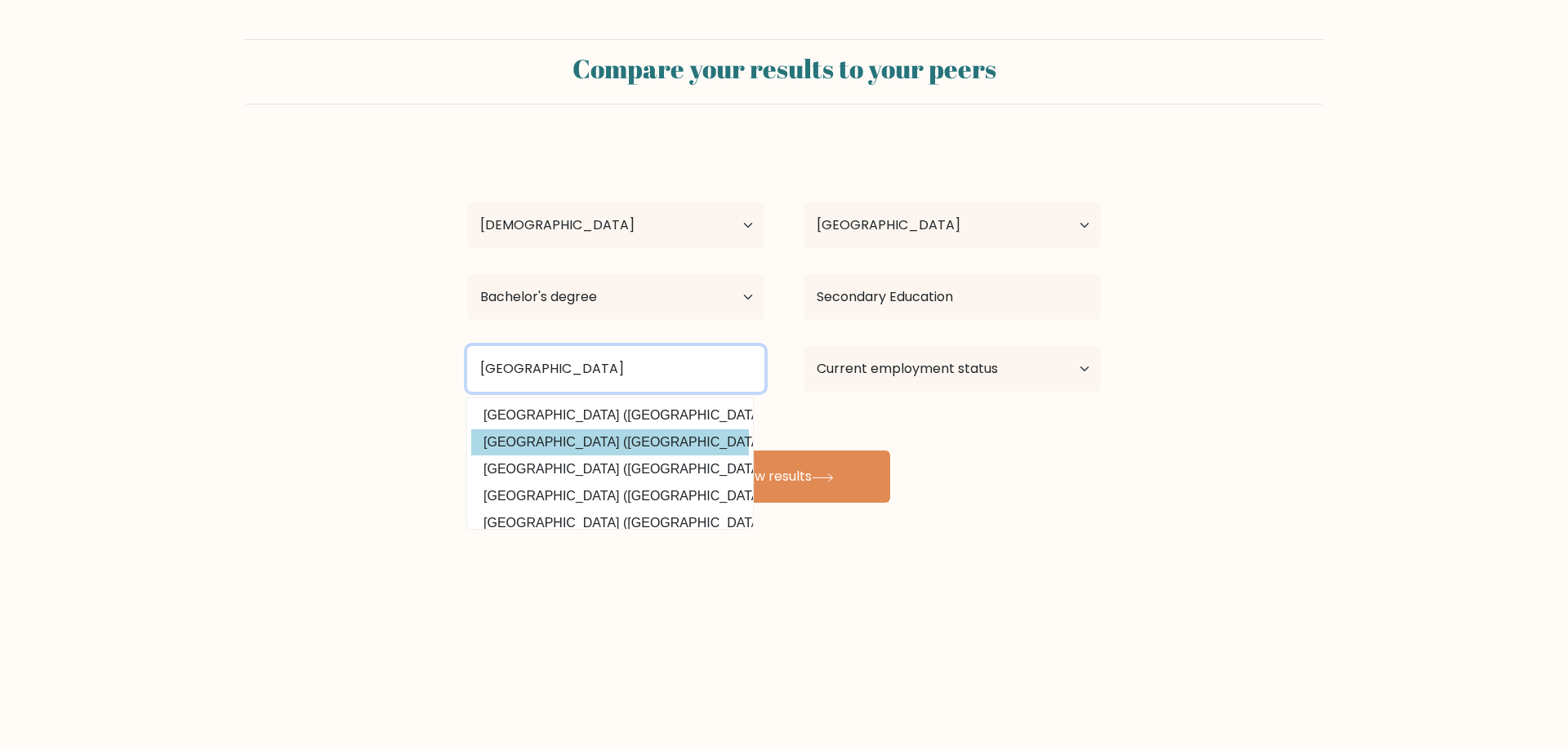
type input "Mindanao"
click at [636, 441] on div "Mae Ann Manigque Age Under 18 years old 18-24 years old 25-34 years old 35-44 y…" at bounding box center [784, 324] width 653 height 359
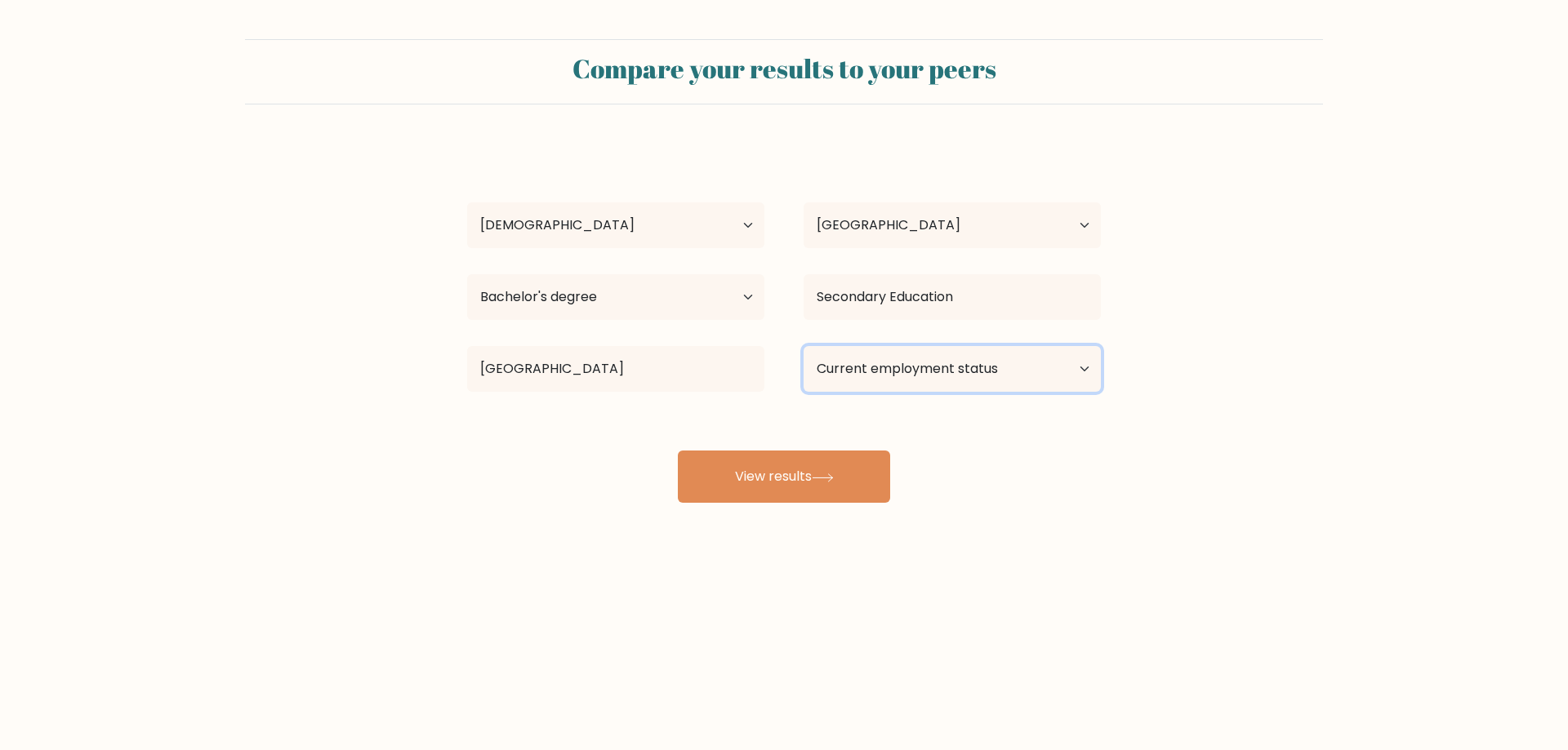
click at [948, 373] on select "Current employment status Employed Student Retired Other / prefer not to answer" at bounding box center [953, 368] width 297 height 46
select select "other"
click at [804, 346] on select "Current employment status Employed Student Retired Other / prefer not to answer" at bounding box center [953, 368] width 297 height 46
click at [784, 476] on button "View results" at bounding box center [784, 477] width 212 height 52
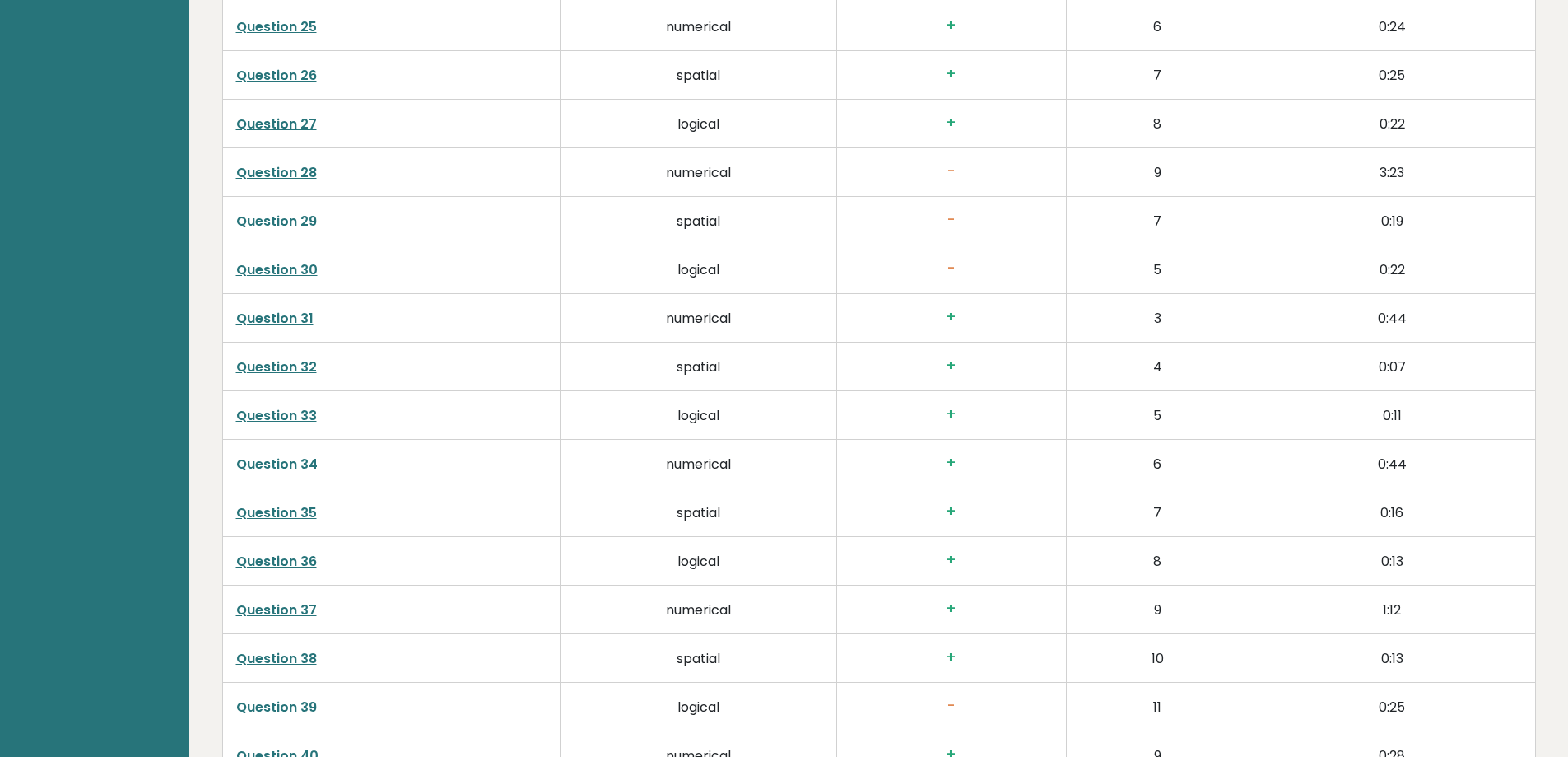
scroll to position [4174, 0]
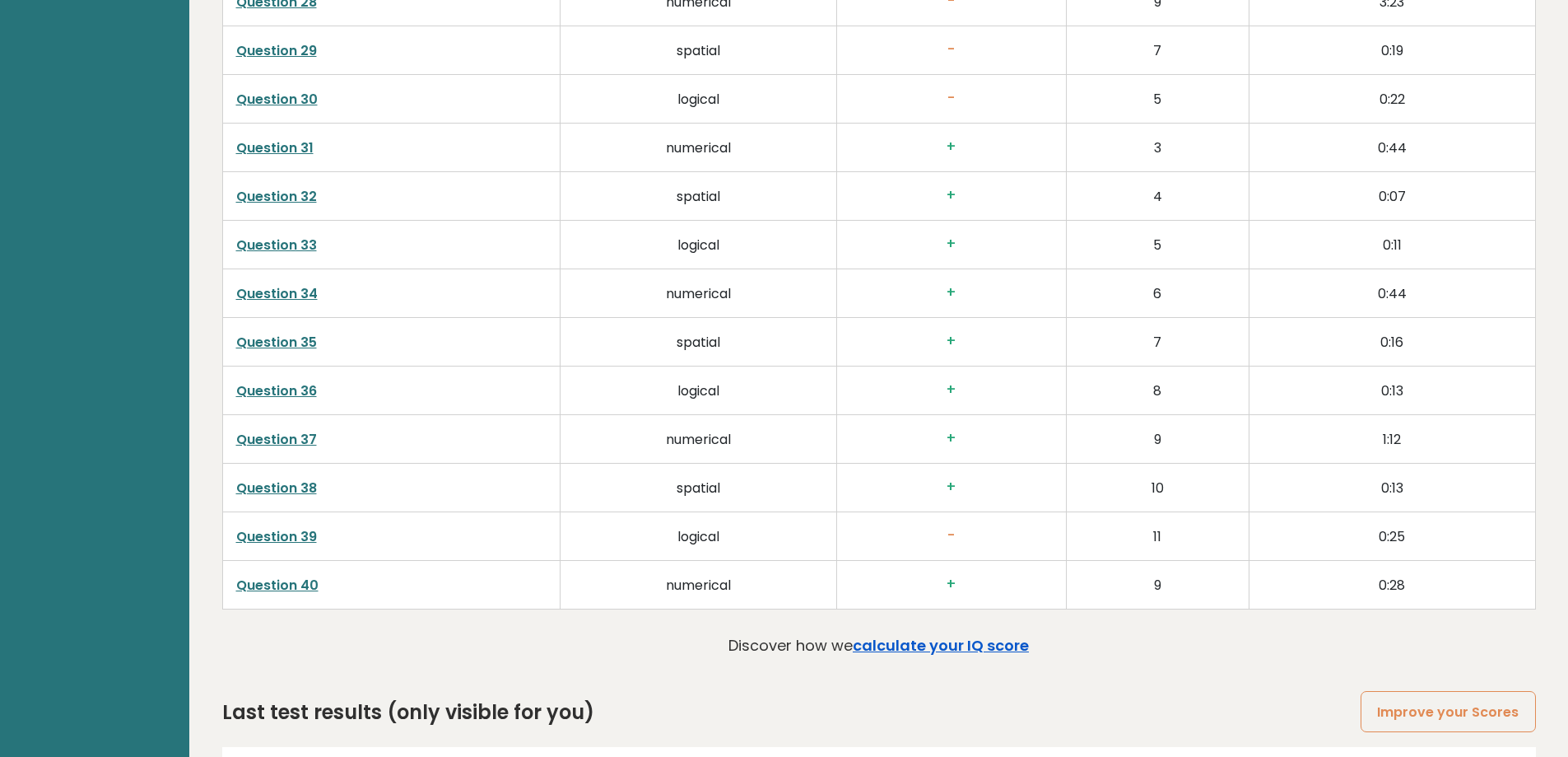
click at [947, 635] on link "calculate your IQ score" at bounding box center [941, 645] width 176 height 21
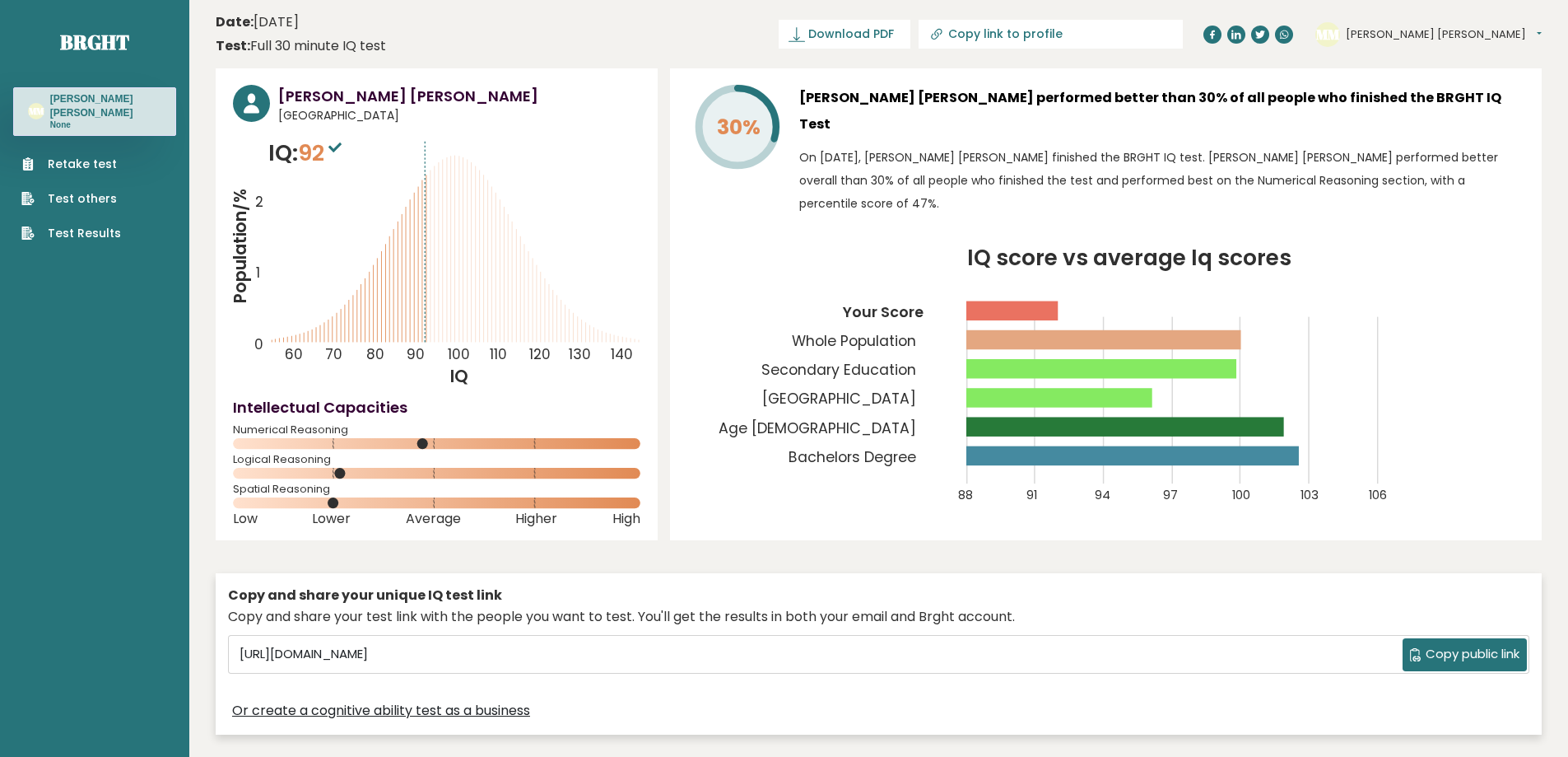
click at [1447, 642] on button "Copy public link" at bounding box center [1465, 655] width 124 height 33
click at [894, 37] on span "Download PDF" at bounding box center [851, 34] width 85 height 18
